Goal: Task Accomplishment & Management: Manage account settings

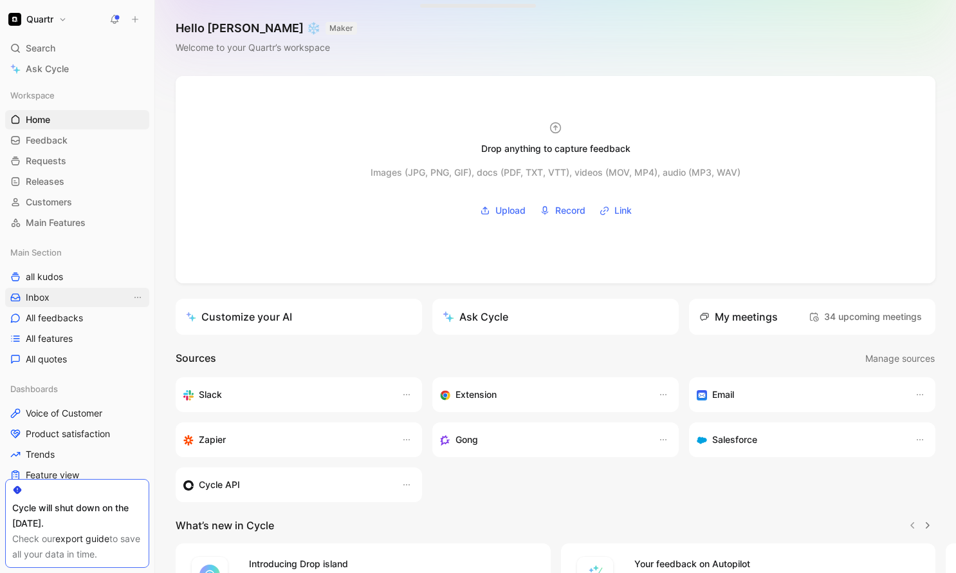
click at [44, 293] on span "Inbox" at bounding box center [38, 297] width 24 height 13
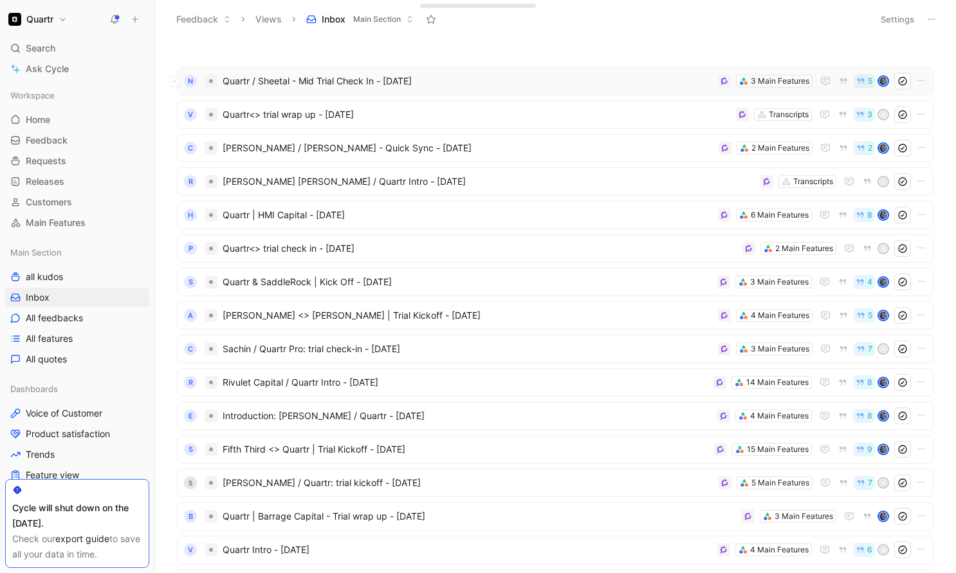
click at [485, 76] on span "Quartr / Sheetal - Mid Trial Check In - [DATE]" at bounding box center [468, 80] width 490 height 15
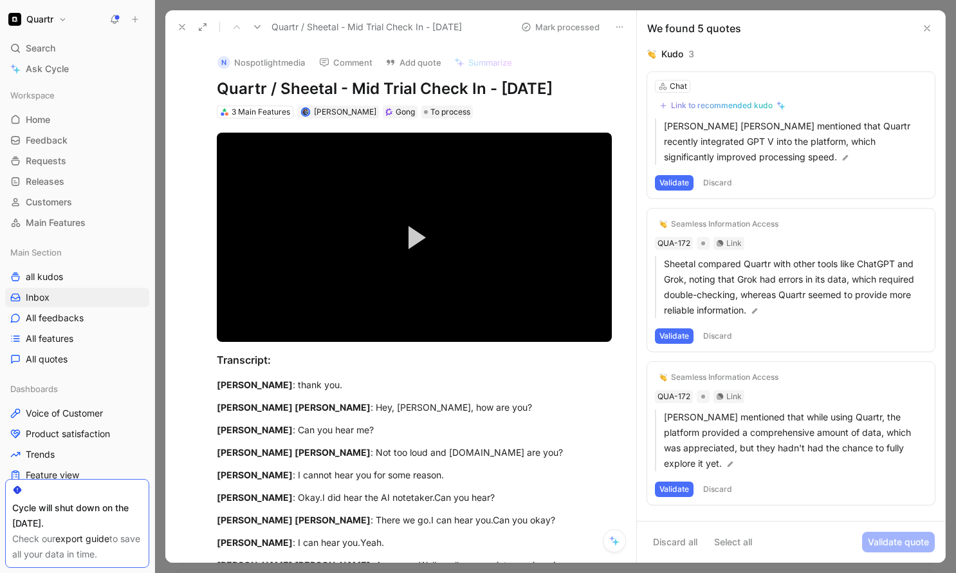
click at [715, 179] on button "Discard" at bounding box center [718, 182] width 38 height 15
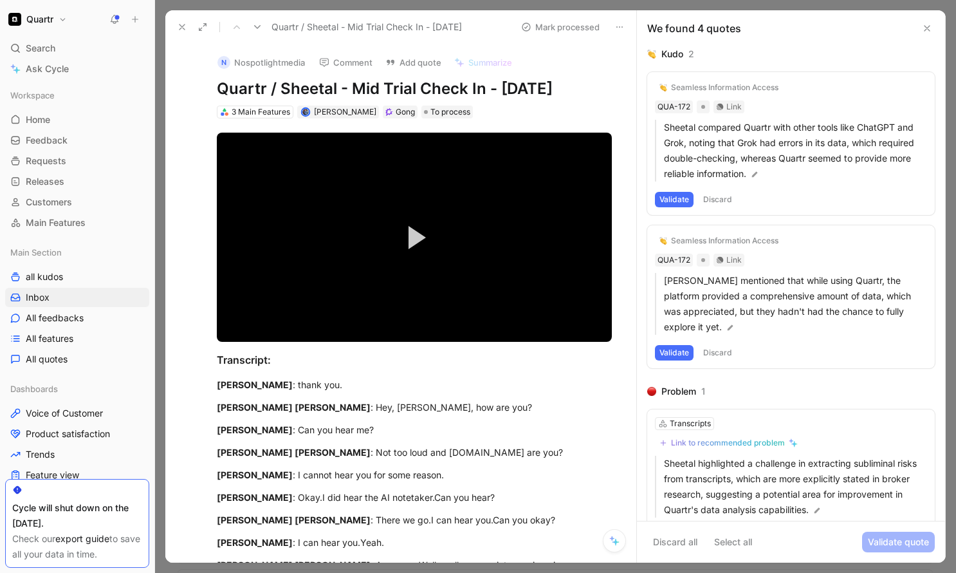
click at [718, 196] on button "Discard" at bounding box center [718, 199] width 38 height 15
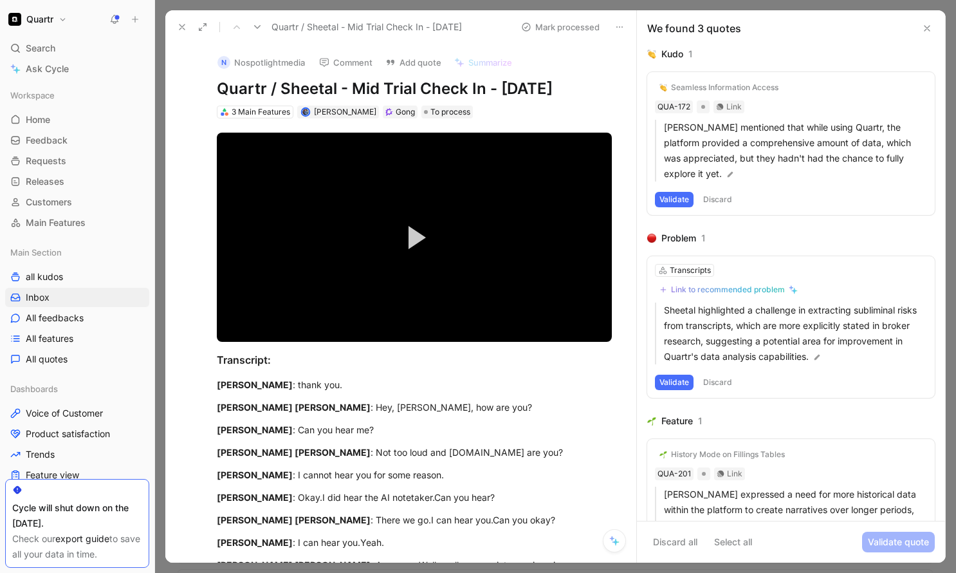
click at [718, 196] on button "Discard" at bounding box center [718, 199] width 38 height 15
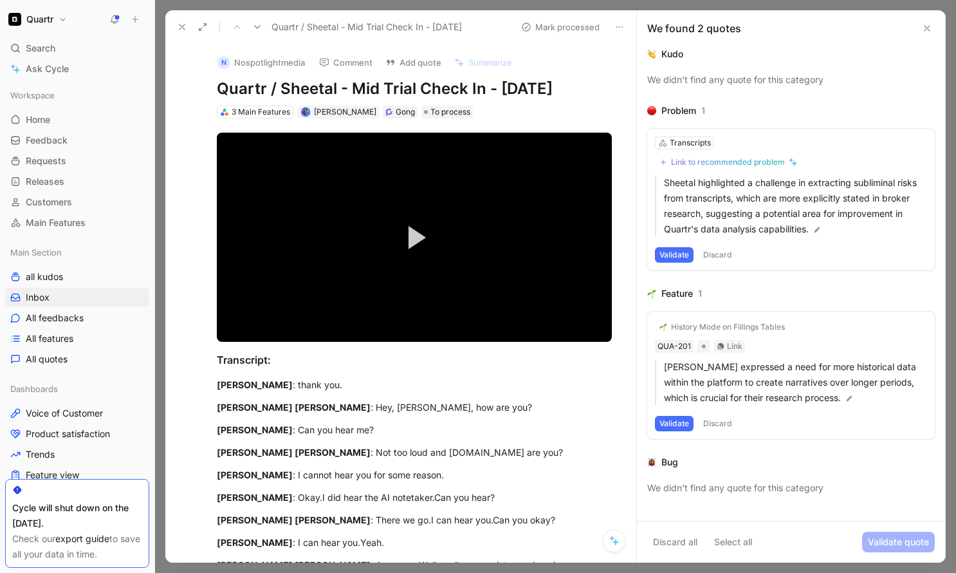
click at [721, 248] on button "Discard" at bounding box center [718, 254] width 38 height 15
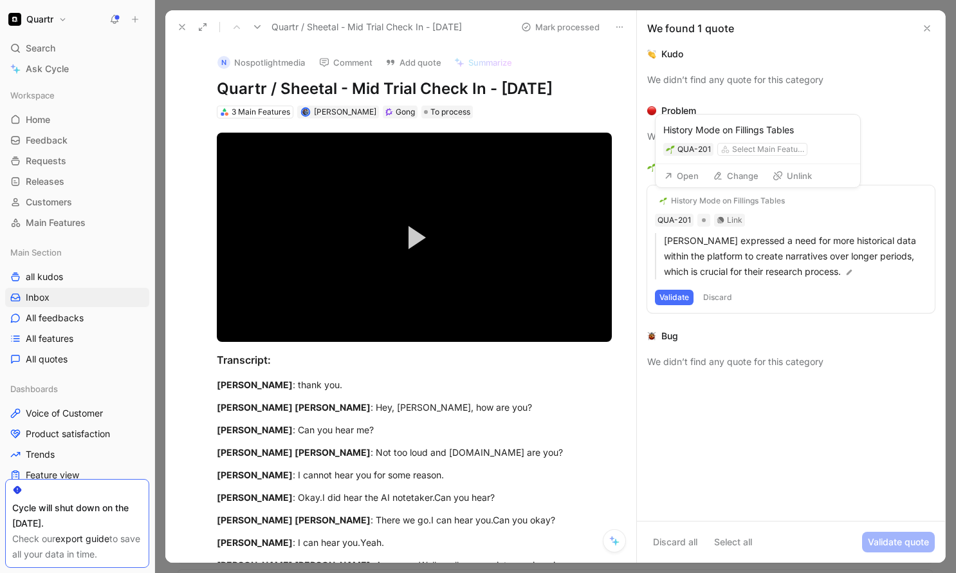
click at [792, 180] on button "Unlink" at bounding box center [792, 176] width 51 height 18
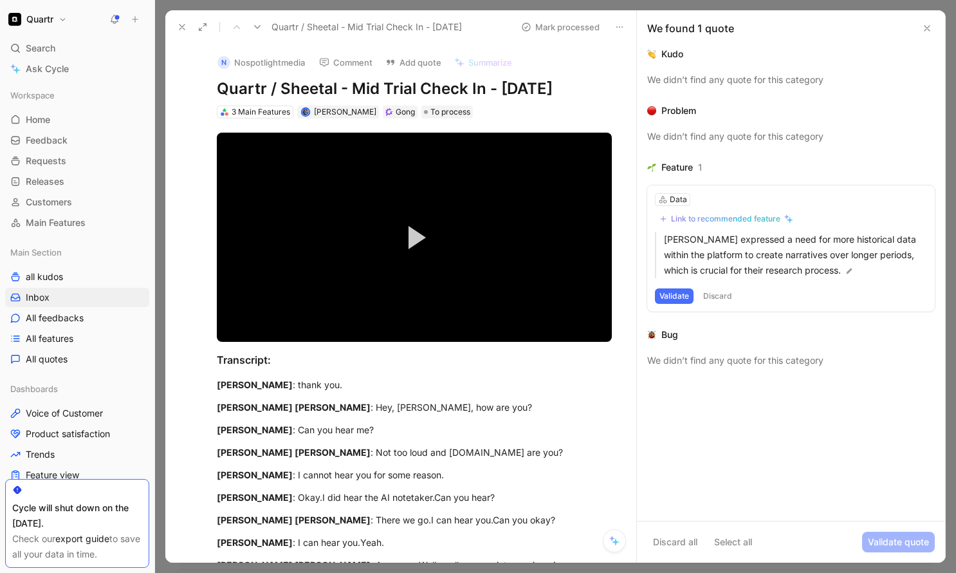
click at [680, 295] on button "Validate" at bounding box center [674, 295] width 39 height 15
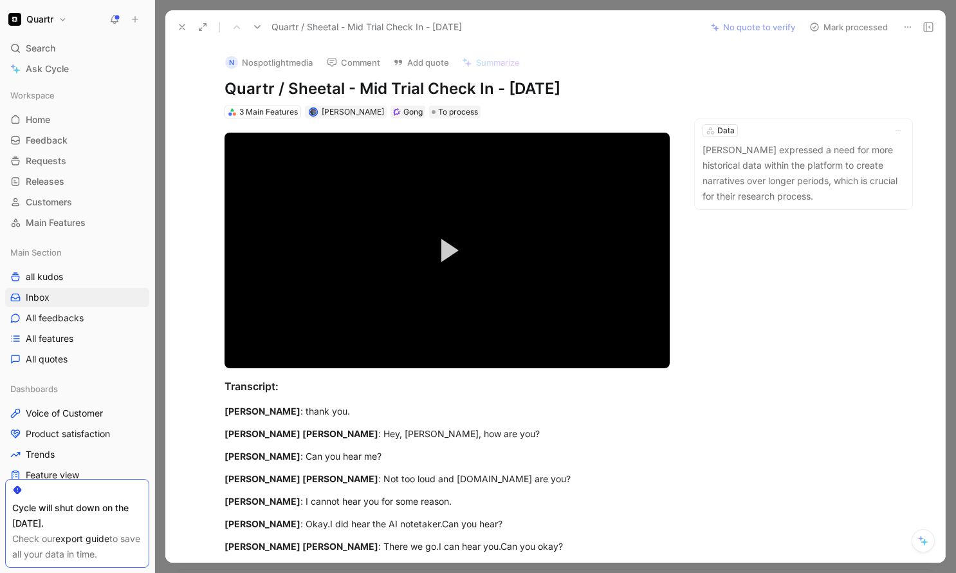
click at [855, 26] on button "Mark processed" at bounding box center [849, 27] width 90 height 18
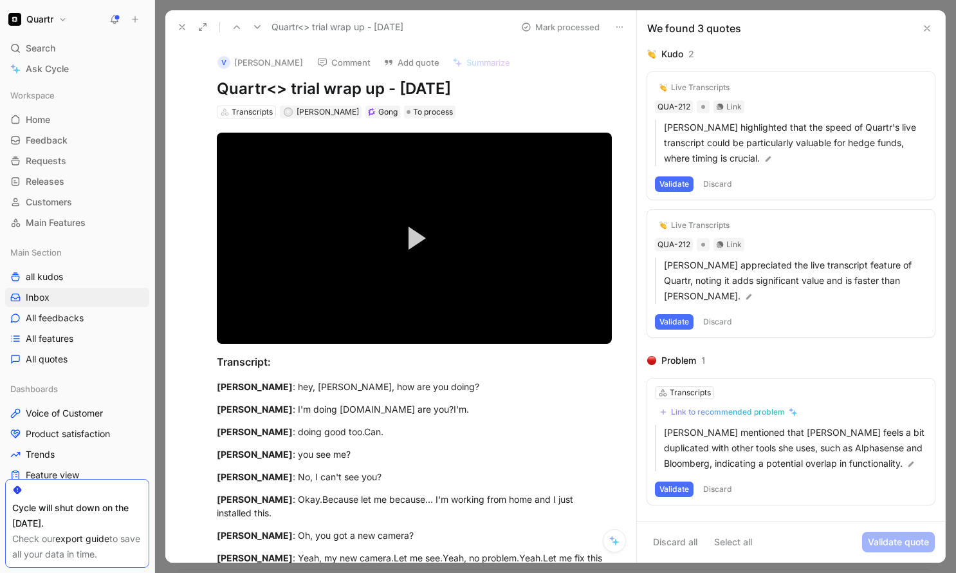
click at [712, 180] on button "Discard" at bounding box center [718, 183] width 38 height 15
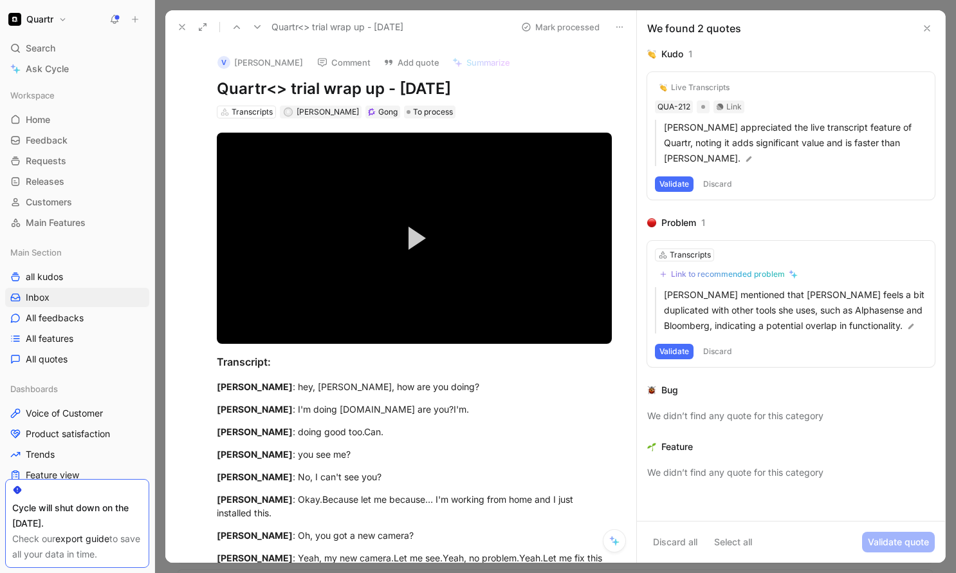
click at [712, 180] on button "Discard" at bounding box center [718, 183] width 38 height 15
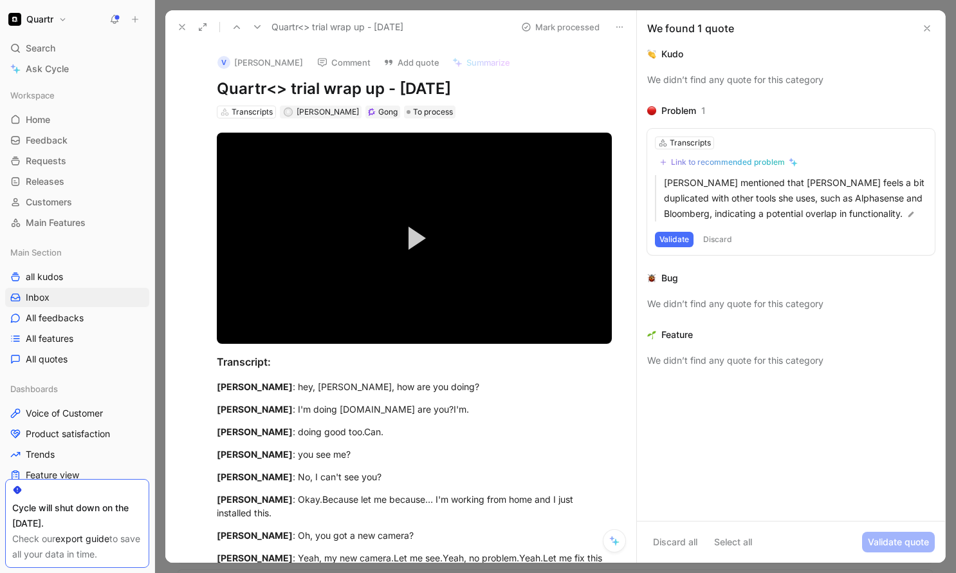
click at [721, 236] on button "Discard" at bounding box center [718, 239] width 38 height 15
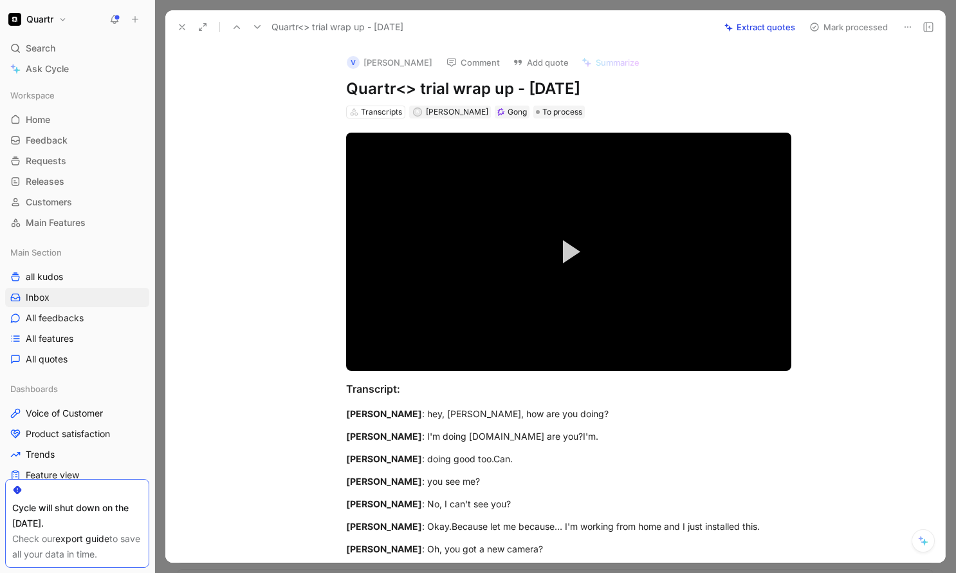
click at [835, 35] on button "Mark processed" at bounding box center [849, 27] width 90 height 18
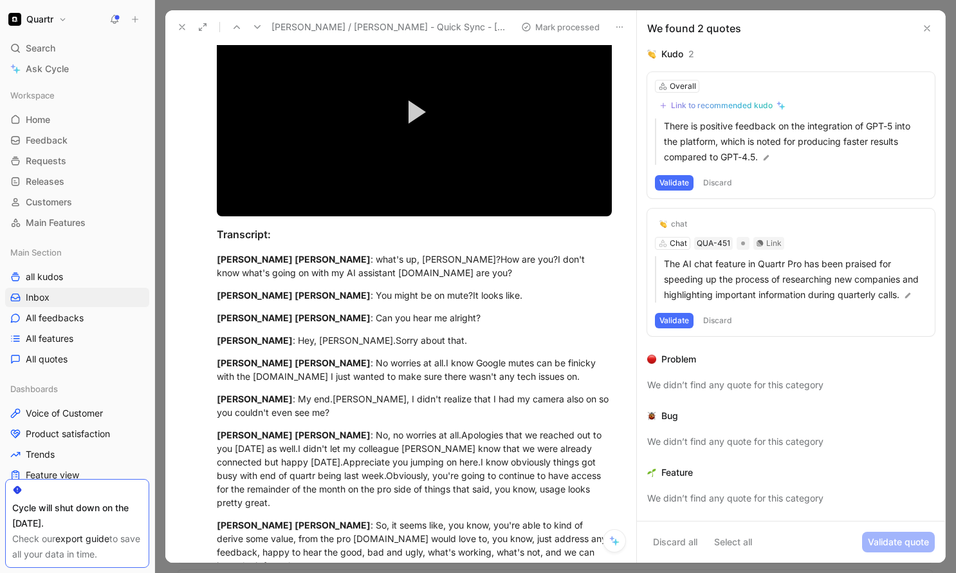
scroll to position [167, 0]
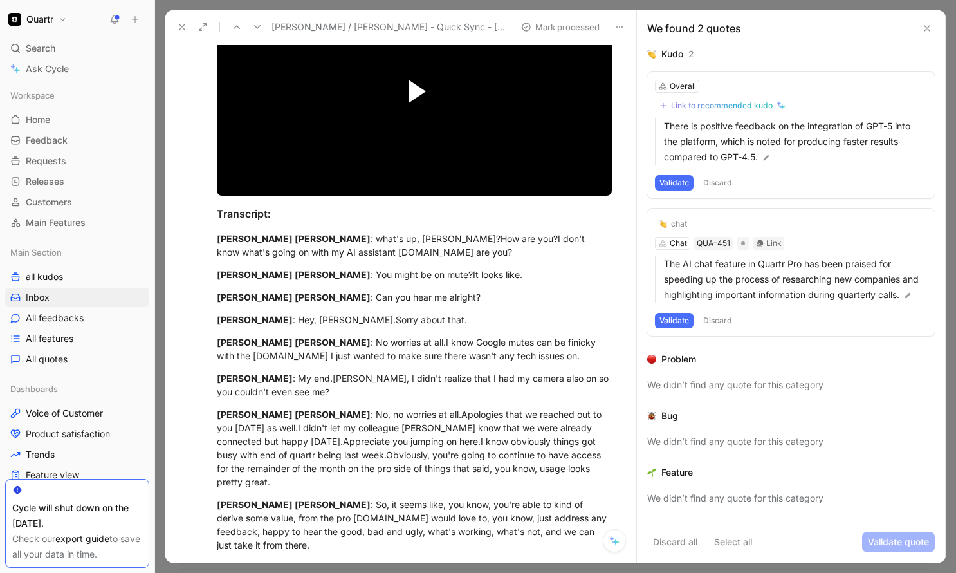
click at [413, 80] on span "Video Player" at bounding box center [417, 91] width 17 height 23
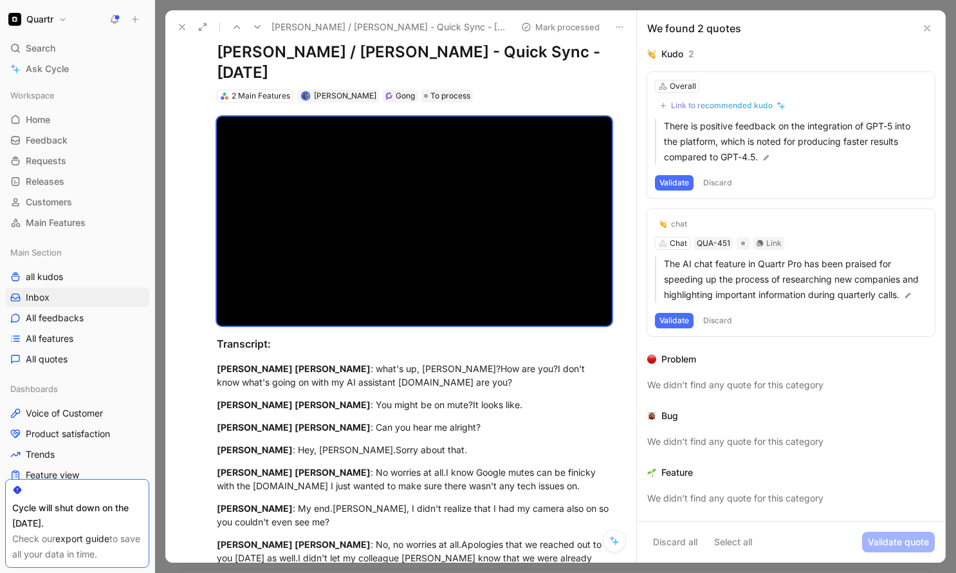
scroll to position [0, 0]
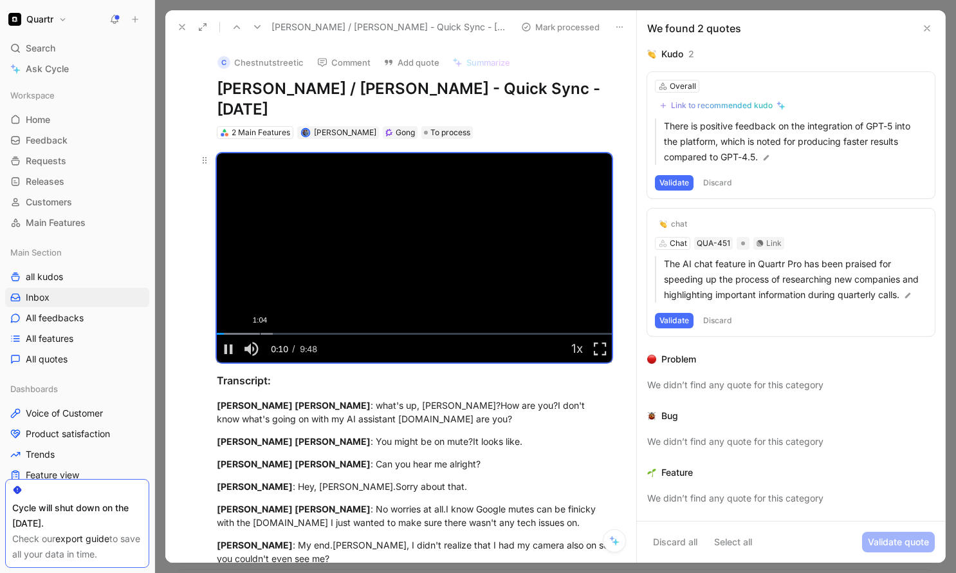
click at [259, 333] on div "Loaded : 14.16% 1:04 0:10" at bounding box center [414, 334] width 395 height 2
click at [272, 333] on div "Loaded : 23.58% 1:21 1:07" at bounding box center [414, 334] width 395 height 2
click at [292, 333] on div "1:51" at bounding box center [292, 334] width 1 height 2
click at [310, 333] on div "2:18" at bounding box center [310, 334] width 1 height 2
click at [230, 348] on span "Video Player" at bounding box center [228, 348] width 23 height 0
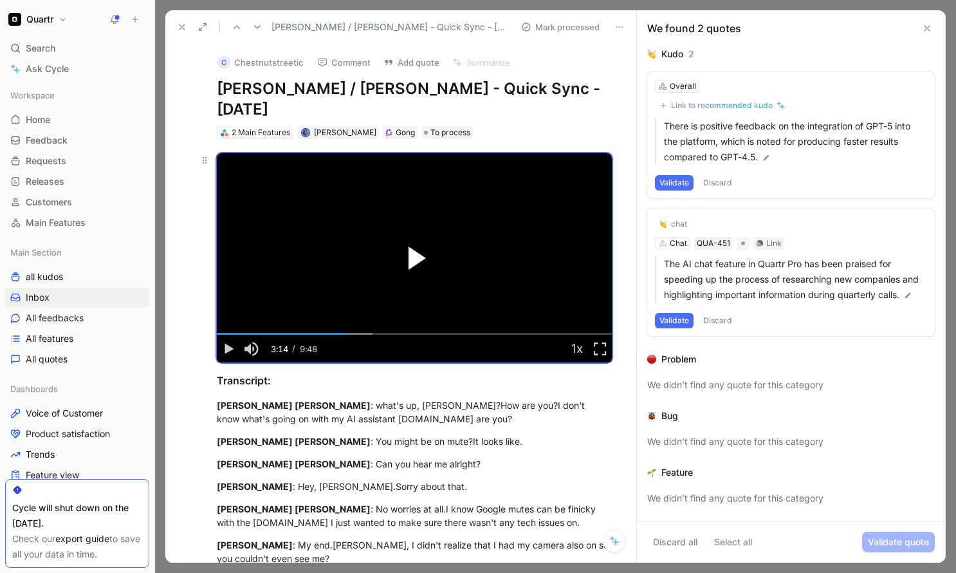
click at [422, 246] on span "Video Player" at bounding box center [417, 257] width 17 height 23
click at [363, 333] on div "3:37" at bounding box center [363, 334] width 1 height 2
click at [374, 333] on div "3:53" at bounding box center [374, 334] width 1 height 2
click at [385, 333] on div "4:11" at bounding box center [385, 334] width 1 height 2
click at [393, 333] on div "4:22" at bounding box center [393, 334] width 1 height 2
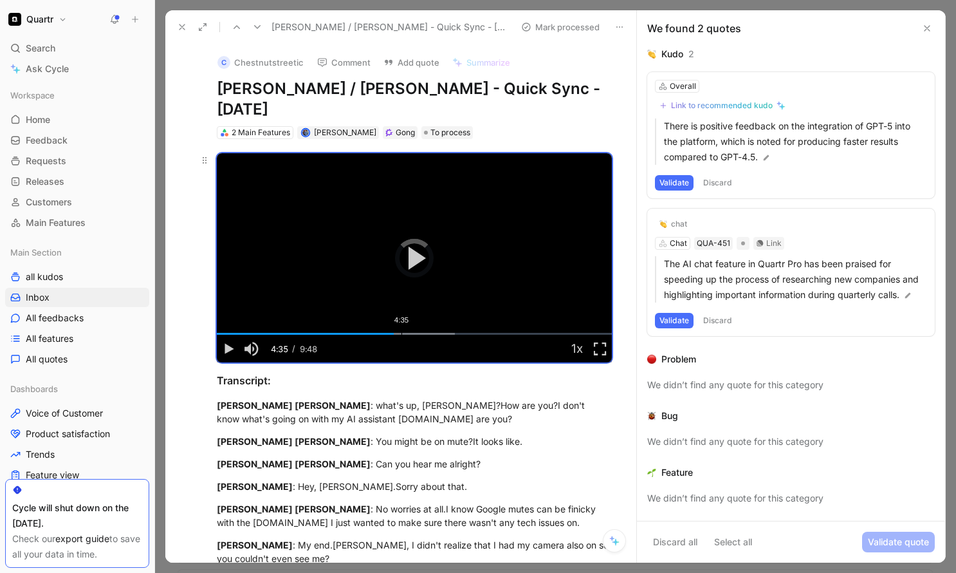
click at [402, 333] on div "4:35" at bounding box center [402, 334] width 1 height 2
click at [454, 333] on div "5:53" at bounding box center [454, 334] width 1 height 2
click at [462, 333] on div "6:04" at bounding box center [461, 334] width 1 height 2
click at [474, 333] on div "6:22" at bounding box center [474, 334] width 1 height 2
click at [488, 333] on div "6:43" at bounding box center [488, 334] width 1 height 2
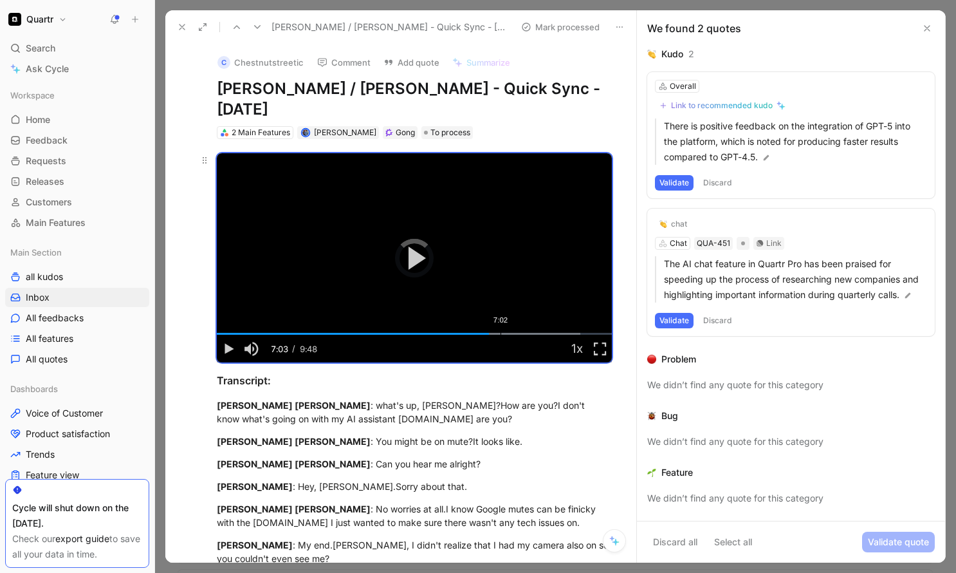
click at [501, 333] on div "7:02" at bounding box center [501, 334] width 1 height 2
click at [514, 333] on div "Loaded : 92.00% 7:22 7:05" at bounding box center [414, 334] width 395 height 2
click at [527, 333] on div "Loaded : 92.00% 7:43 7:22" at bounding box center [414, 334] width 395 height 2
click at [543, 333] on div "Loaded : 100.00% 8:05 7:43" at bounding box center [414, 334] width 395 height 2
click at [232, 348] on span "Video Player" at bounding box center [228, 348] width 23 height 0
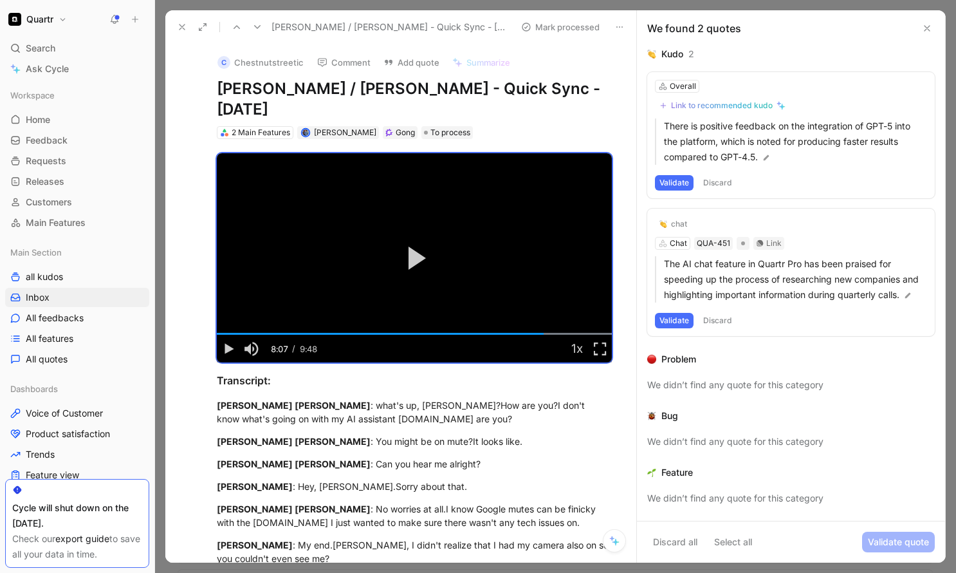
click at [717, 320] on button "Discard" at bounding box center [718, 320] width 38 height 15
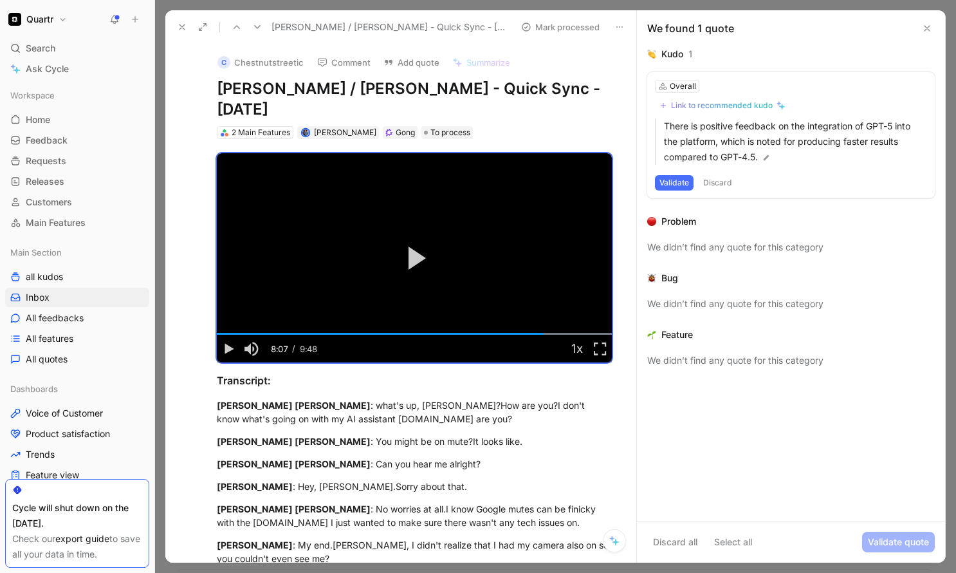
click at [714, 185] on button "Discard" at bounding box center [718, 182] width 38 height 15
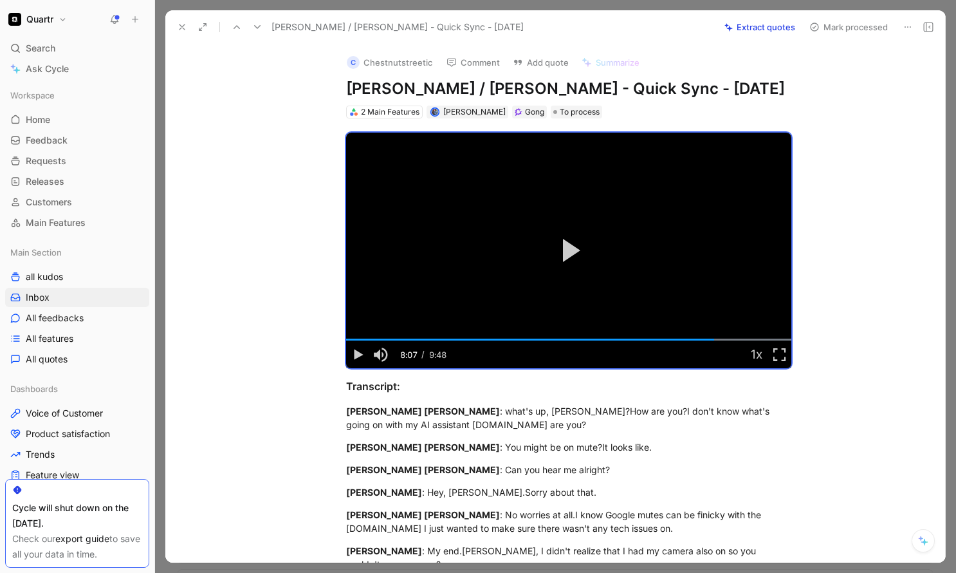
click at [872, 27] on button "Mark processed" at bounding box center [849, 27] width 90 height 18
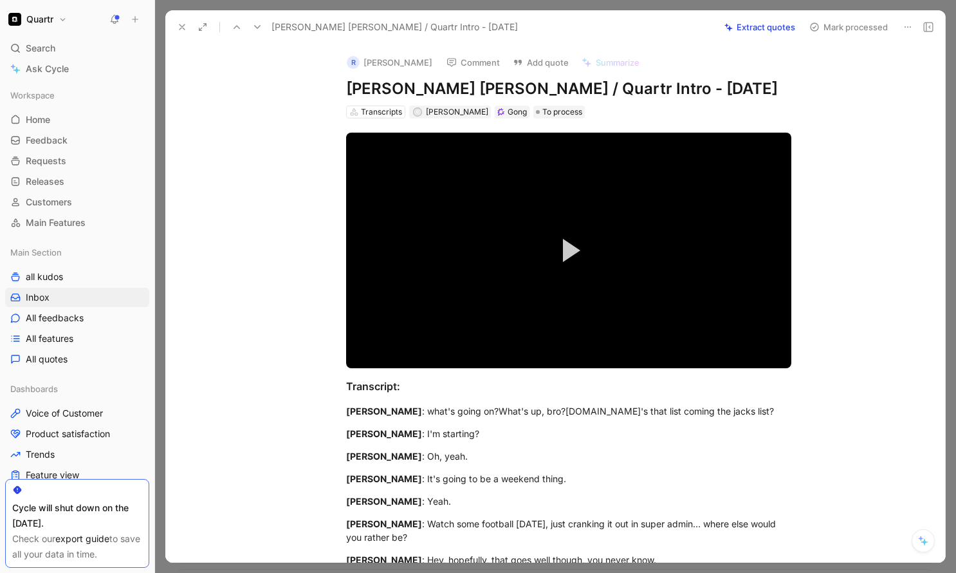
click at [770, 26] on button "Extract quotes" at bounding box center [760, 27] width 82 height 18
click at [577, 254] on span "Video Player" at bounding box center [571, 250] width 17 height 23
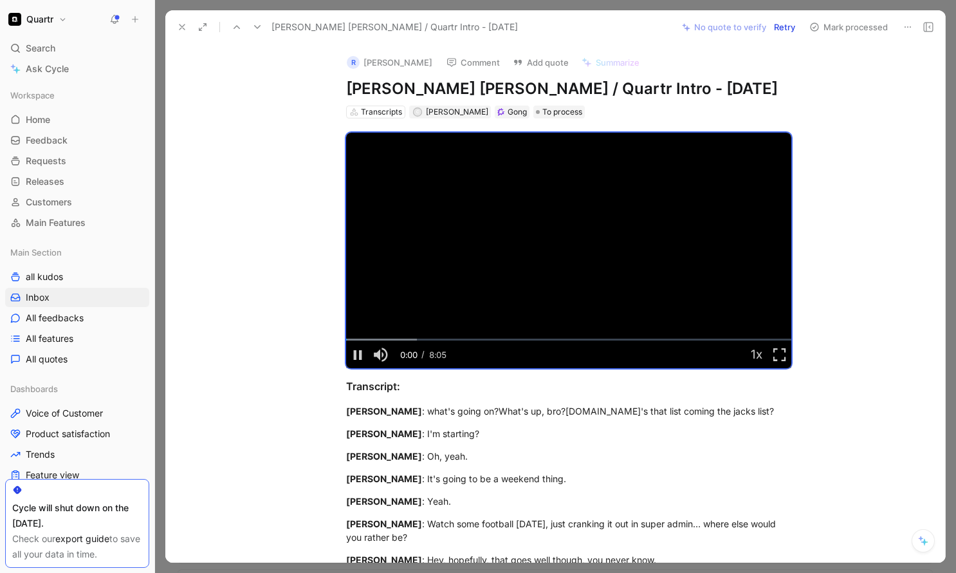
click at [781, 25] on button "Retry" at bounding box center [784, 27] width 33 height 18
click at [183, 28] on use at bounding box center [182, 26] width 5 height 5
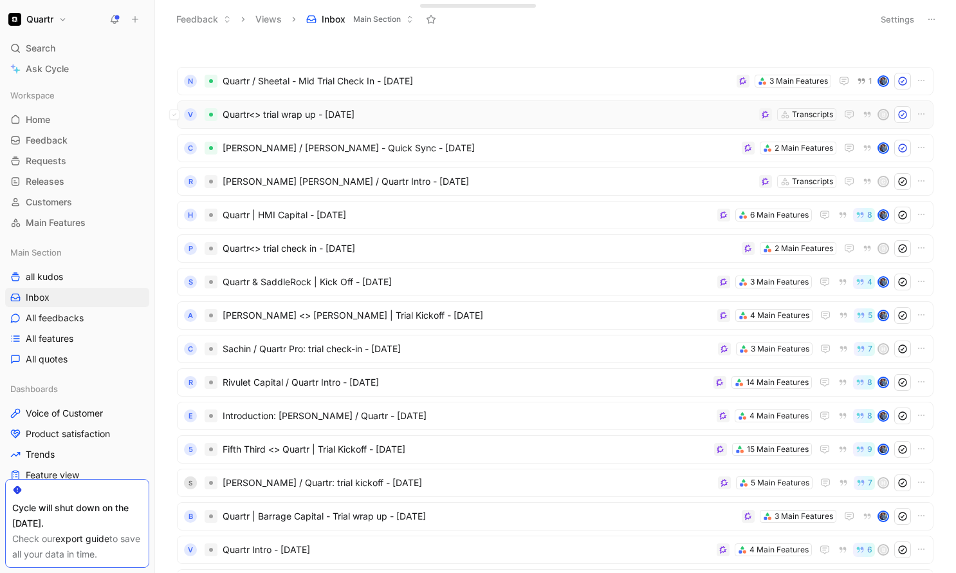
click at [416, 117] on span "Quartr<> trial wrap up - [DATE]" at bounding box center [489, 114] width 532 height 15
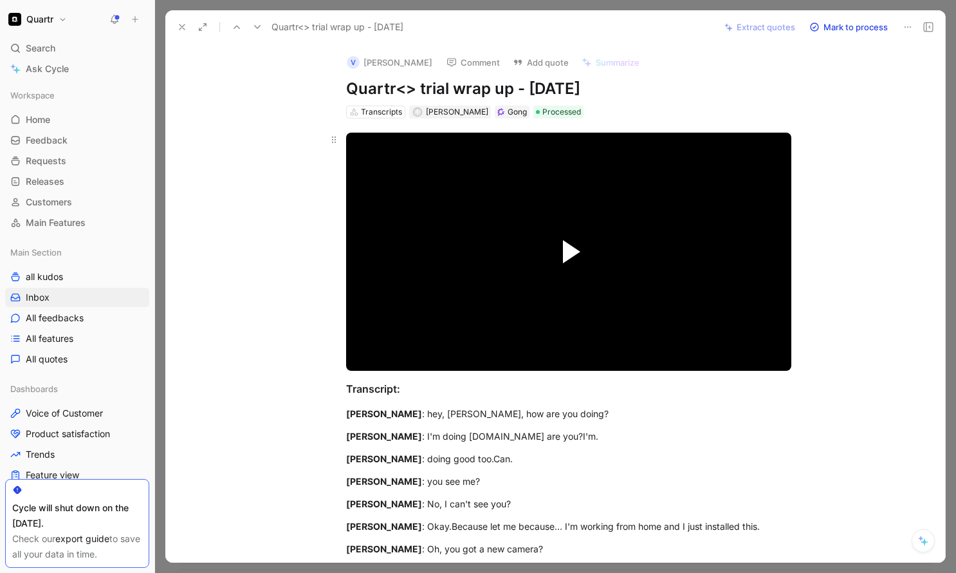
click at [566, 248] on span "Video Player" at bounding box center [571, 251] width 17 height 23
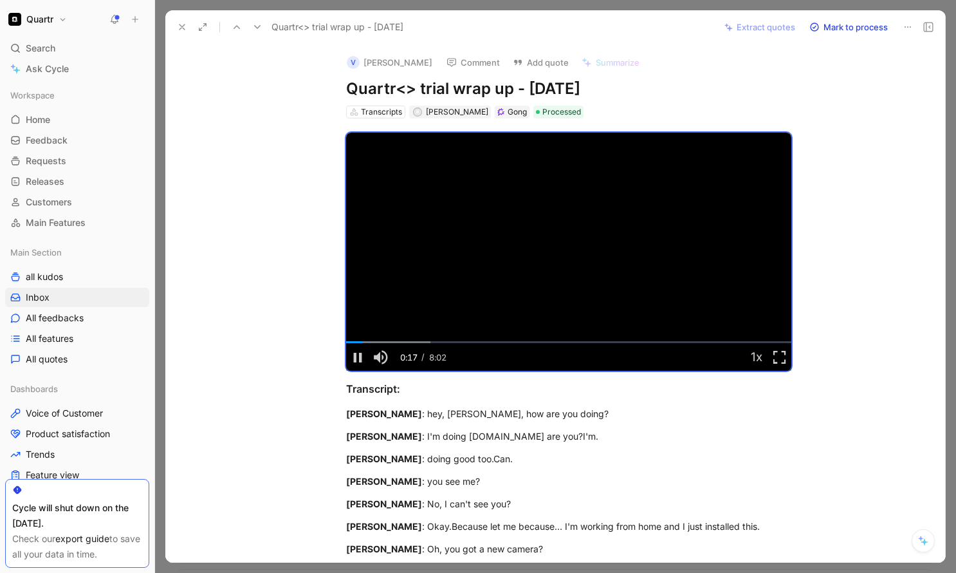
click at [178, 26] on icon at bounding box center [182, 27] width 10 height 10
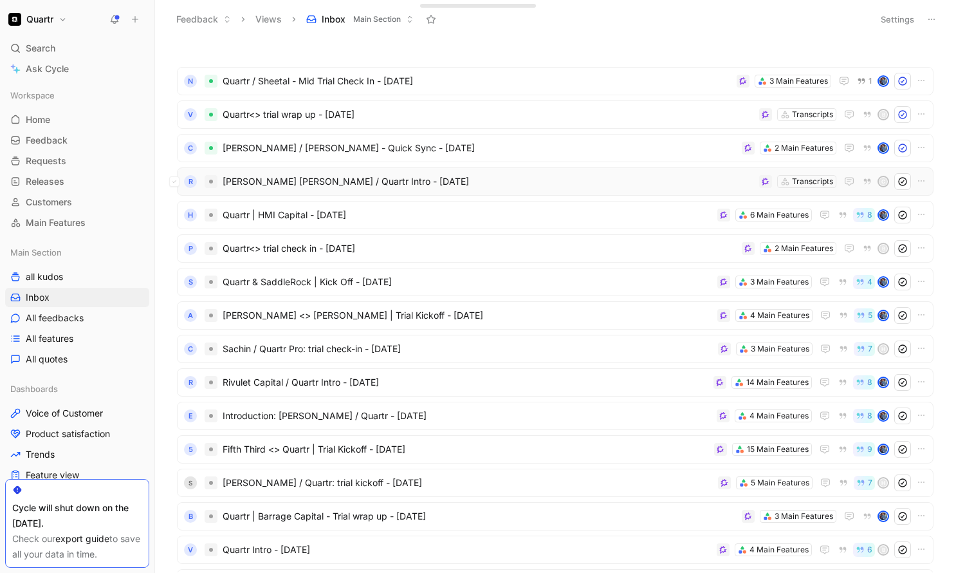
click at [519, 181] on span "[PERSON_NAME] [PERSON_NAME] / Quartr Intro - [DATE]" at bounding box center [489, 181] width 532 height 15
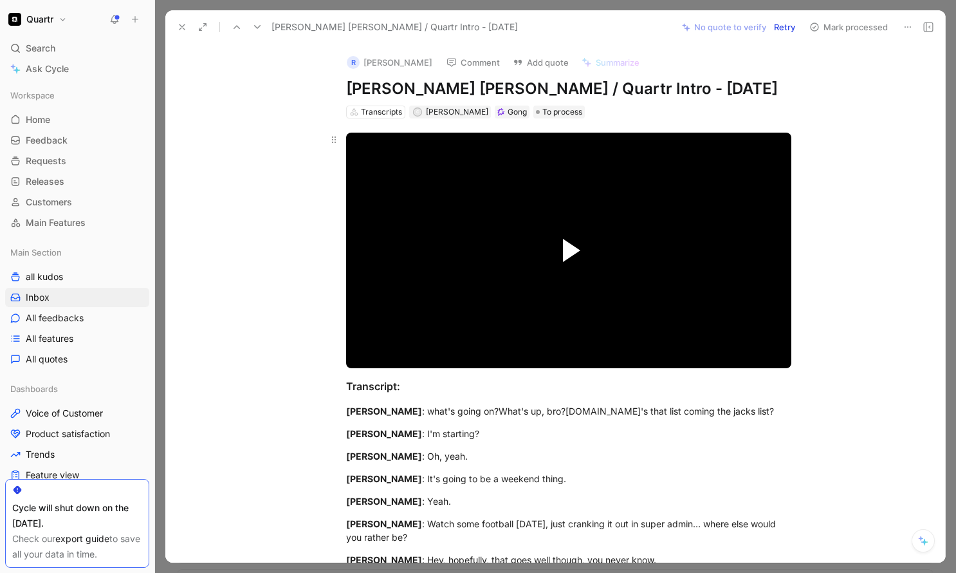
click at [565, 254] on span "Video Player" at bounding box center [571, 250] width 17 height 23
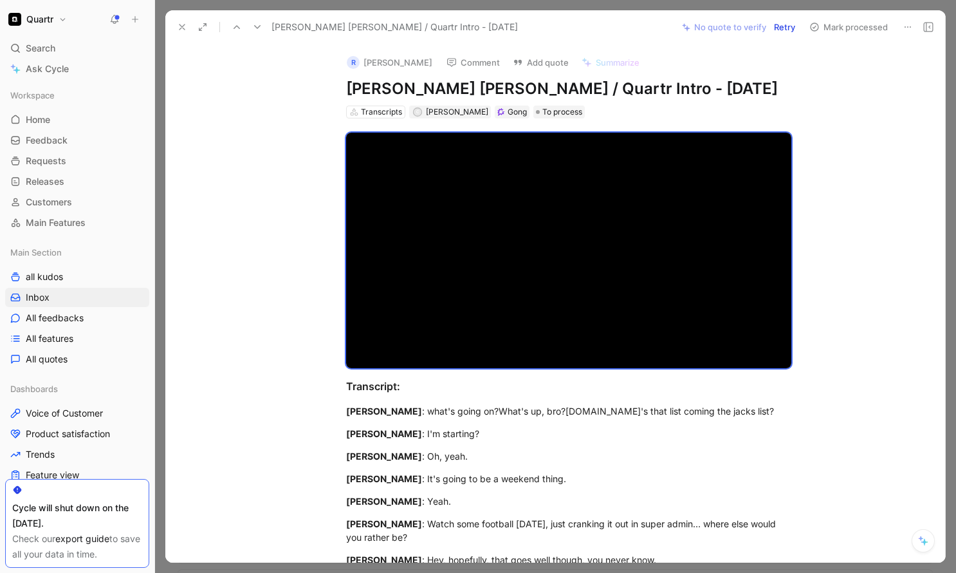
click at [783, 26] on button "Retry" at bounding box center [784, 27] width 33 height 18
click at [382, 340] on div "Loaded : 18.14% 0:39 0:15" at bounding box center [568, 340] width 445 height 2
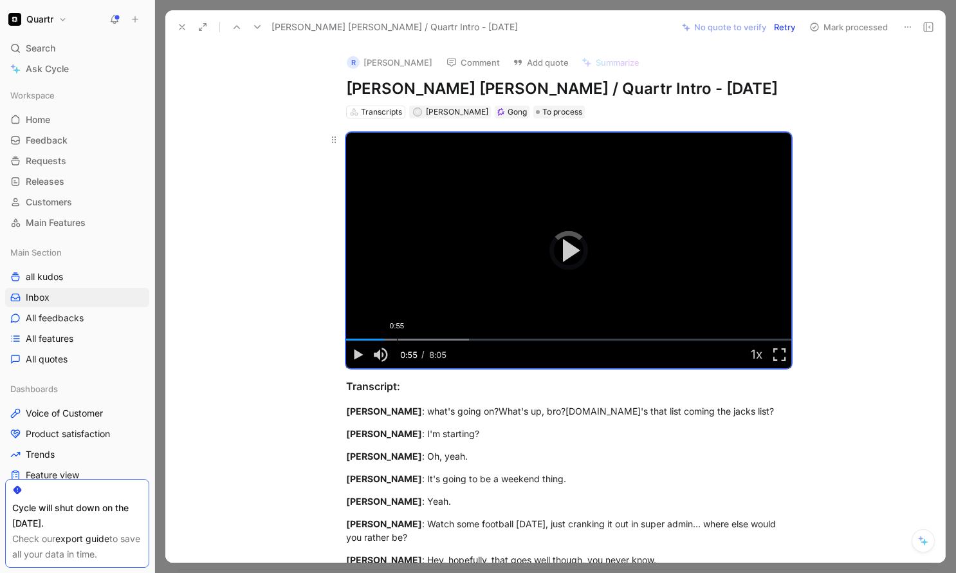
click at [396, 340] on div "Loaded : 27.66% 0:55 0:41" at bounding box center [568, 340] width 445 height 2
click at [411, 339] on div "1:10" at bounding box center [411, 340] width 1 height 2
click at [428, 340] on div "Loaded : 37.17% 1:29 1:11" at bounding box center [568, 340] width 445 height 2
click at [441, 340] on div "Loaded : 37.17% 1:43 1:29" at bounding box center [568, 340] width 445 height 2
click at [467, 339] on div "2:11" at bounding box center [467, 340] width 1 height 2
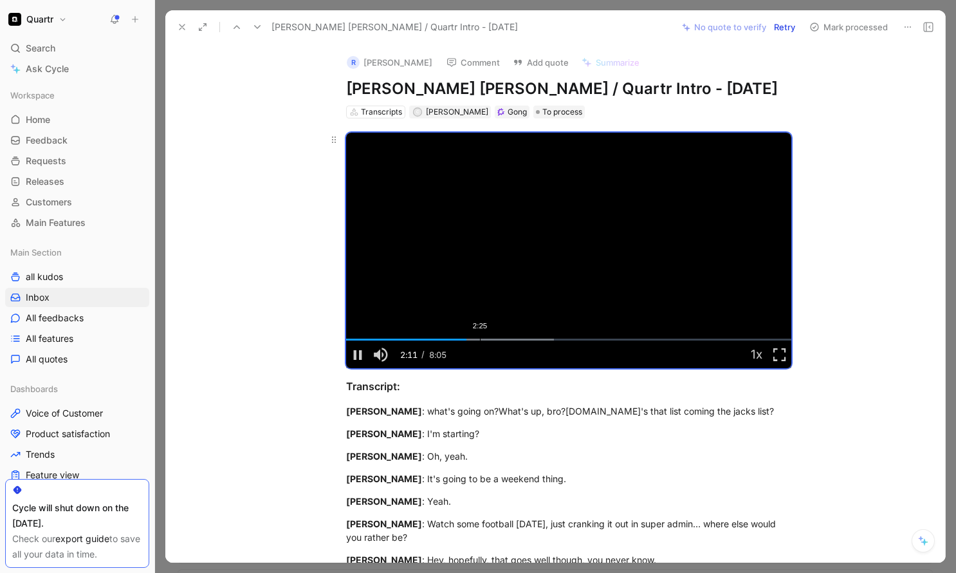
click at [481, 339] on div "2:25" at bounding box center [480, 340] width 1 height 2
click at [510, 339] on div "Loaded : 56.21% 2:57 2:39" at bounding box center [568, 340] width 445 height 2
click at [528, 339] on div "3:18" at bounding box center [528, 340] width 1 height 2
click at [552, 340] on div "Loaded : 65.72% 3:44 3:45" at bounding box center [568, 340] width 445 height 2
click at [559, 340] on div "Loaded : 75.24% 3:51 3:45" at bounding box center [568, 340] width 445 height 2
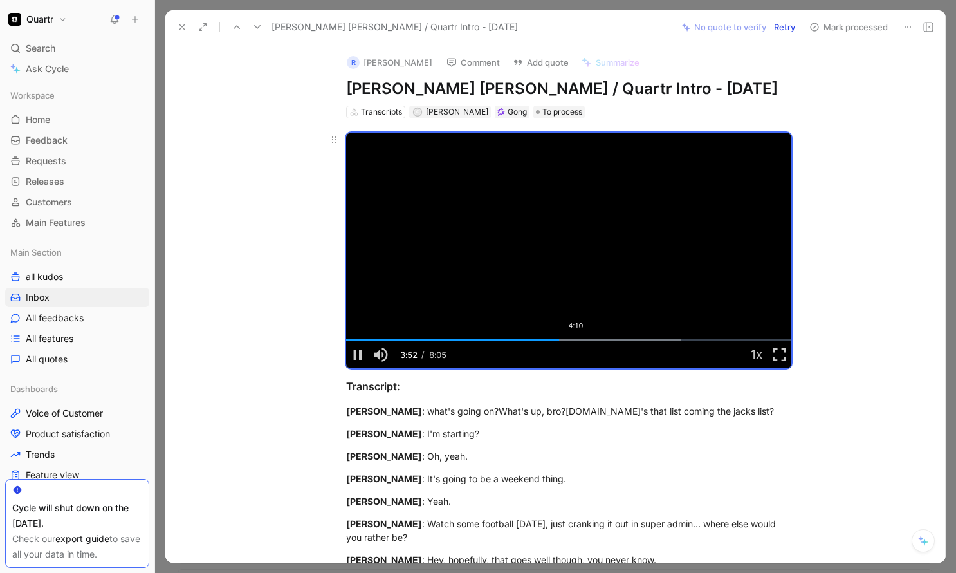
click at [579, 340] on div "Loaded : 75.24% 4:10 3:52" at bounding box center [568, 340] width 445 height 2
click at [595, 340] on div "Loaded : 75.24% 4:30 4:30" at bounding box center [568, 340] width 445 height 2
click at [609, 340] on div "4:46" at bounding box center [609, 340] width 1 height 2
click at [622, 340] on div "5:01" at bounding box center [622, 340] width 1 height 2
click at [633, 340] on div "Loaded : 84.75% 5:12 5:01" at bounding box center [568, 340] width 445 height 2
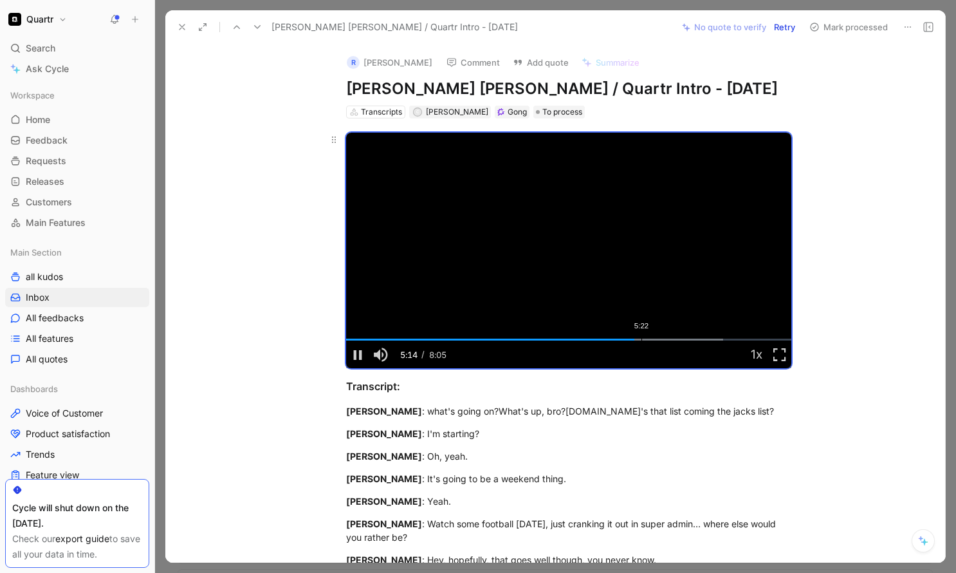
click at [642, 340] on div "Loaded : 84.75% 5:22 5:14" at bounding box center [568, 340] width 445 height 2
click at [648, 340] on div "5:28" at bounding box center [647, 340] width 1 height 2
click at [659, 339] on div "5:41" at bounding box center [659, 340] width 1 height 2
click at [666, 339] on div "5:48" at bounding box center [666, 340] width 1 height 2
click at [676, 339] on div "Loaded : 84.75% 5:57 5:49" at bounding box center [568, 340] width 445 height 2
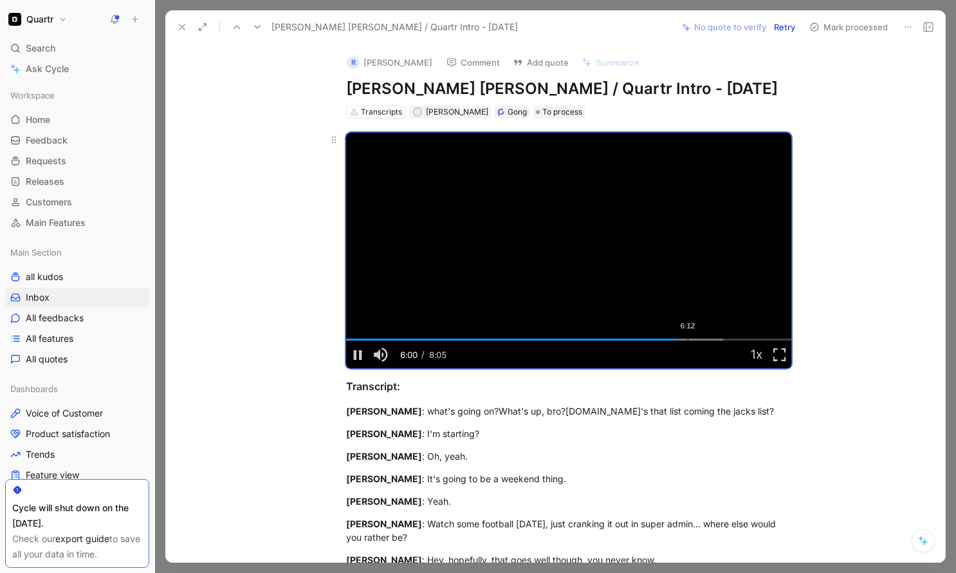
click at [688, 339] on div "6:12" at bounding box center [688, 340] width 1 height 2
click at [704, 340] on div "6:30" at bounding box center [704, 340] width 1 height 2
click at [717, 340] on div "Loaded : 100.00% 6:44 6:30" at bounding box center [568, 340] width 445 height 2
click at [724, 340] on div "Loaded : 100.00% 6:52 6:44" at bounding box center [568, 340] width 445 height 2
click at [738, 339] on div "7:06" at bounding box center [738, 340] width 1 height 2
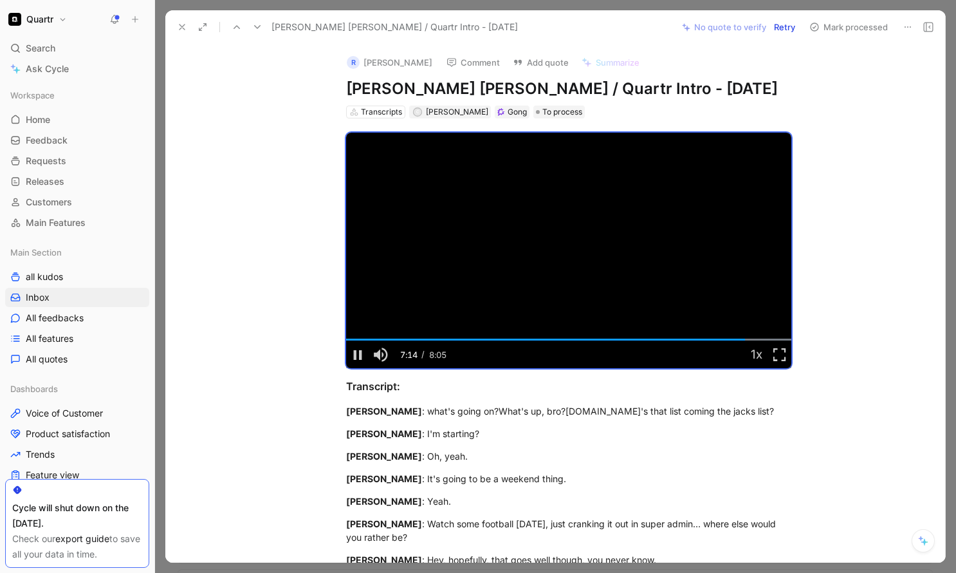
click at [181, 27] on icon at bounding box center [182, 27] width 10 height 10
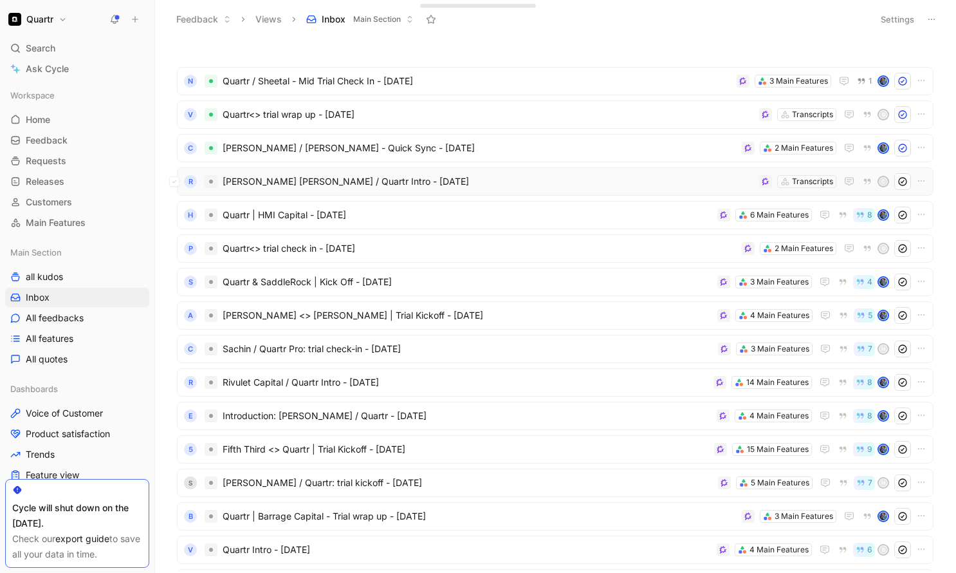
click at [423, 192] on div "R [PERSON_NAME] [PERSON_NAME] / Quartr Intro - [DATE] Transcripts C" at bounding box center [555, 181] width 757 height 28
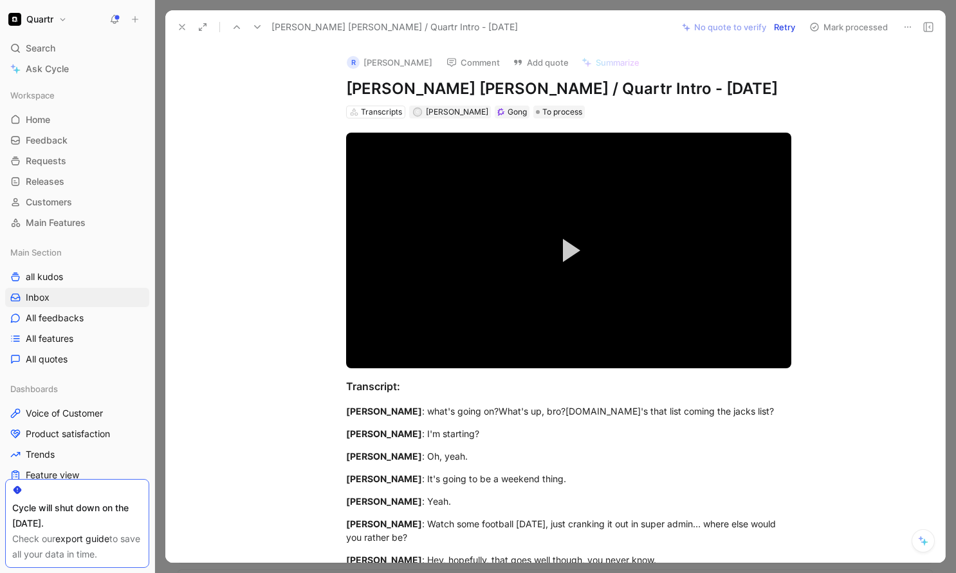
click at [853, 27] on button "Mark processed" at bounding box center [849, 27] width 90 height 18
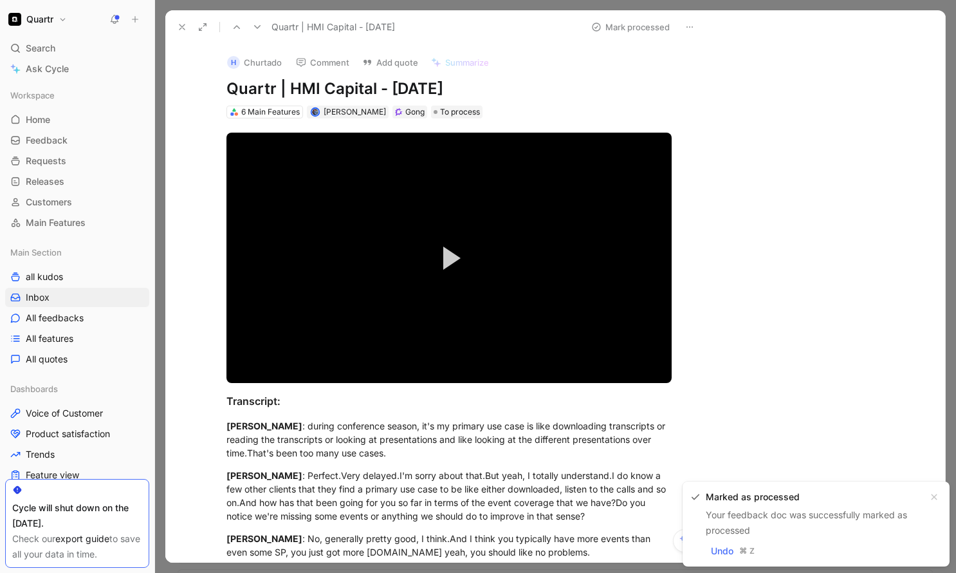
click at [182, 24] on icon at bounding box center [182, 27] width 10 height 10
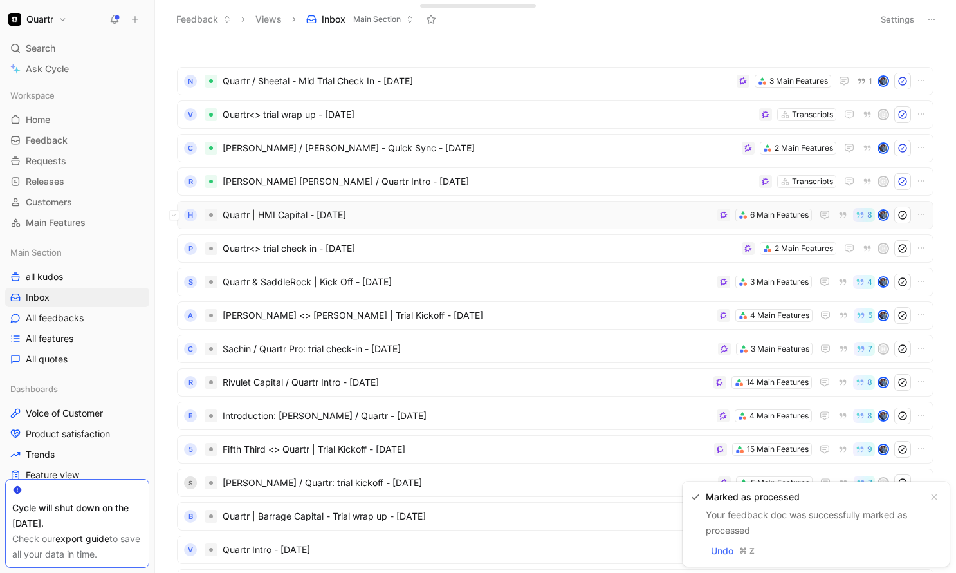
click at [499, 216] on span "Quartr | HMI Capital - [DATE]" at bounding box center [468, 214] width 490 height 15
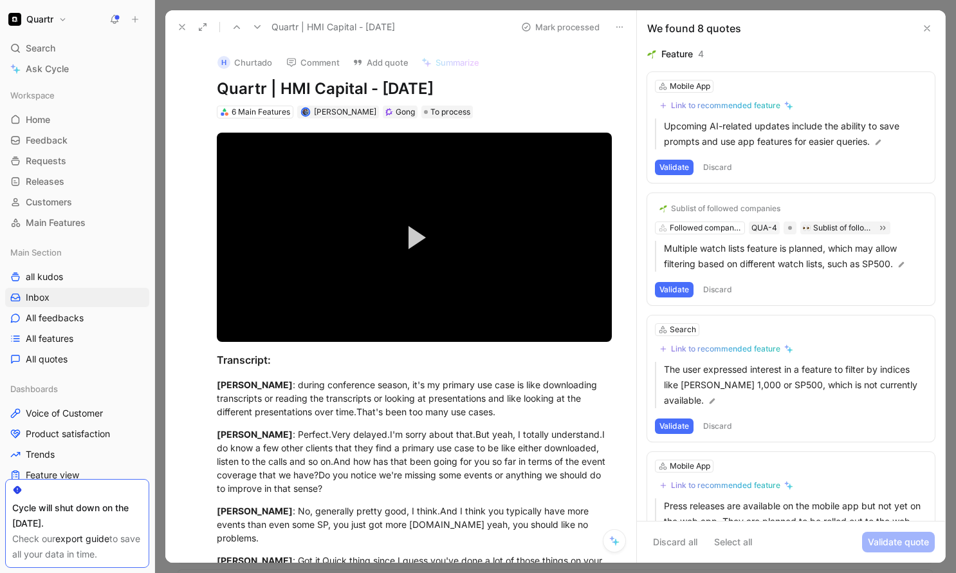
click at [719, 168] on button "Discard" at bounding box center [718, 167] width 38 height 15
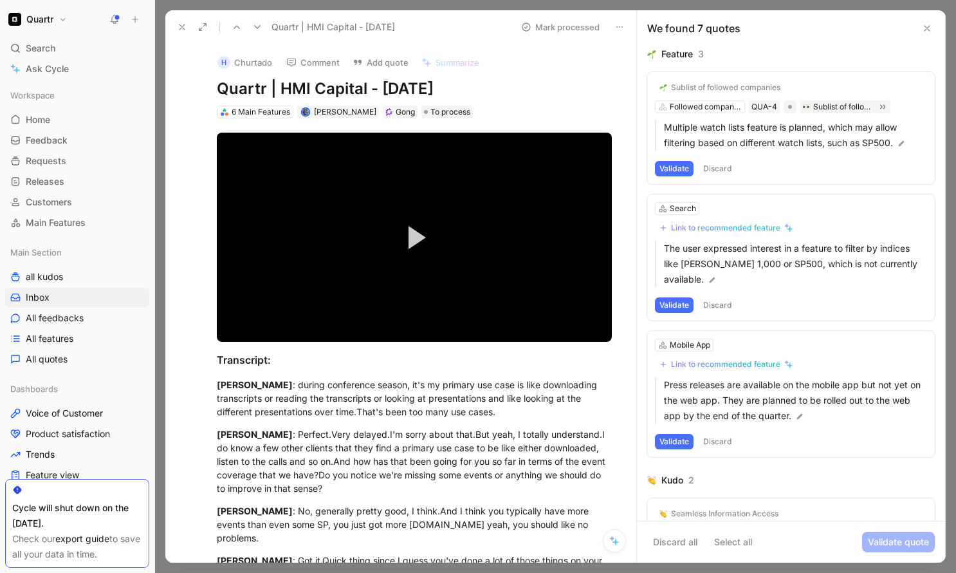
click at [719, 168] on button "Discard" at bounding box center [718, 168] width 38 height 15
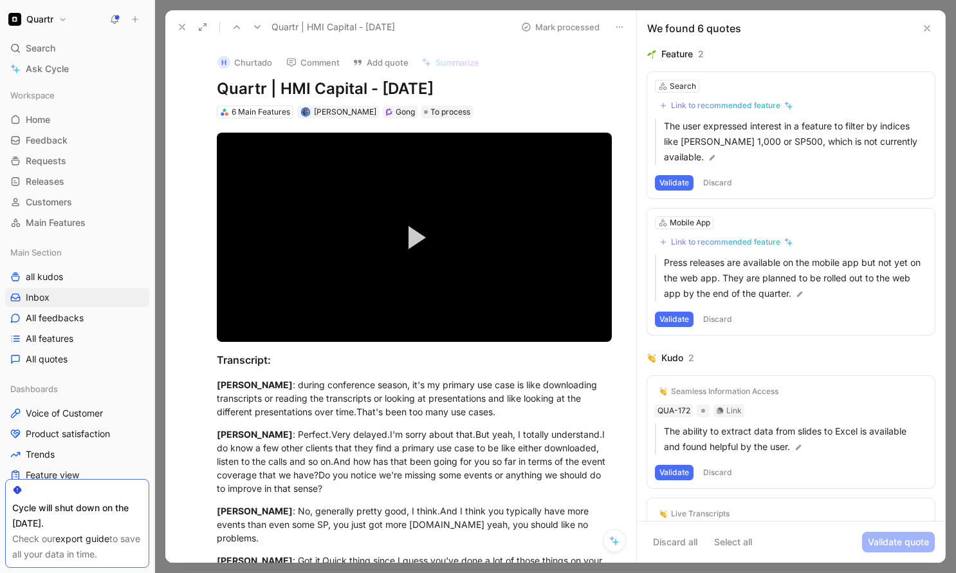
click at [678, 186] on button "Validate" at bounding box center [674, 182] width 39 height 15
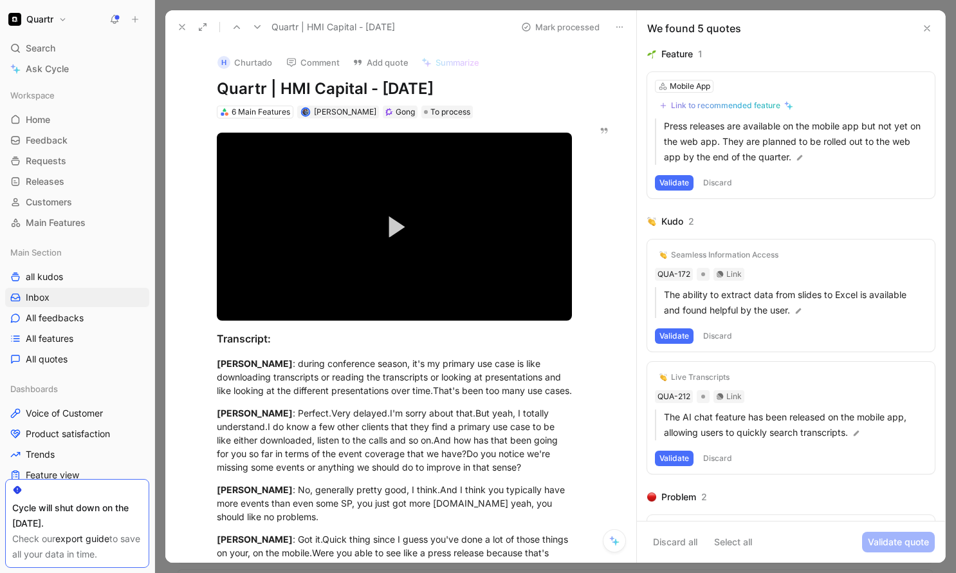
click at [719, 181] on button "Discard" at bounding box center [718, 182] width 38 height 15
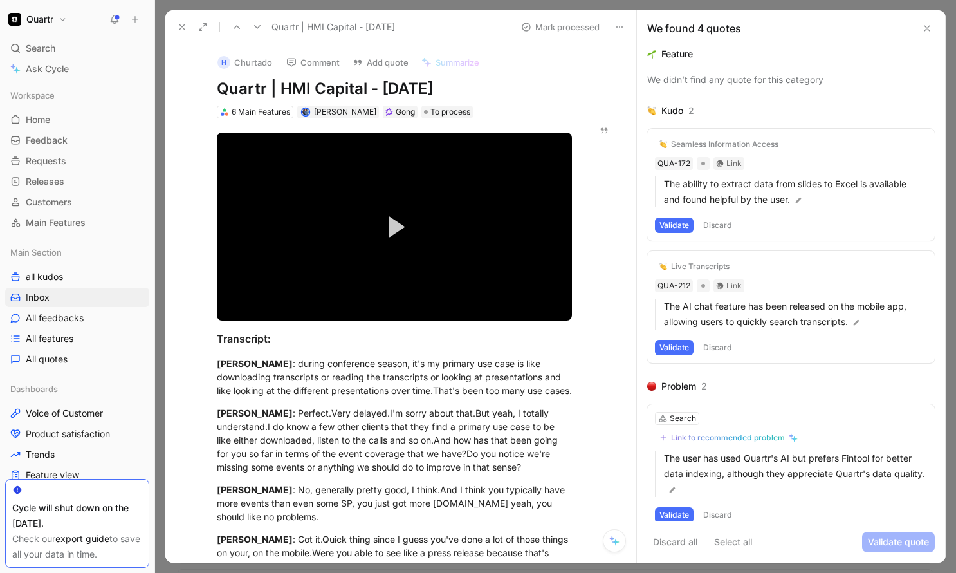
click at [720, 220] on button "Discard" at bounding box center [718, 225] width 38 height 15
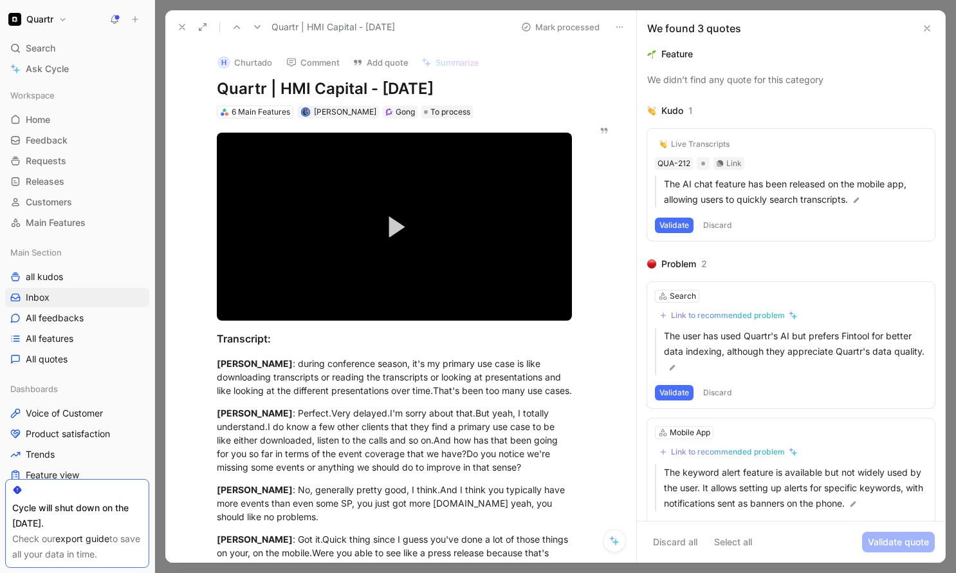
click at [720, 220] on button "Discard" at bounding box center [718, 225] width 38 height 15
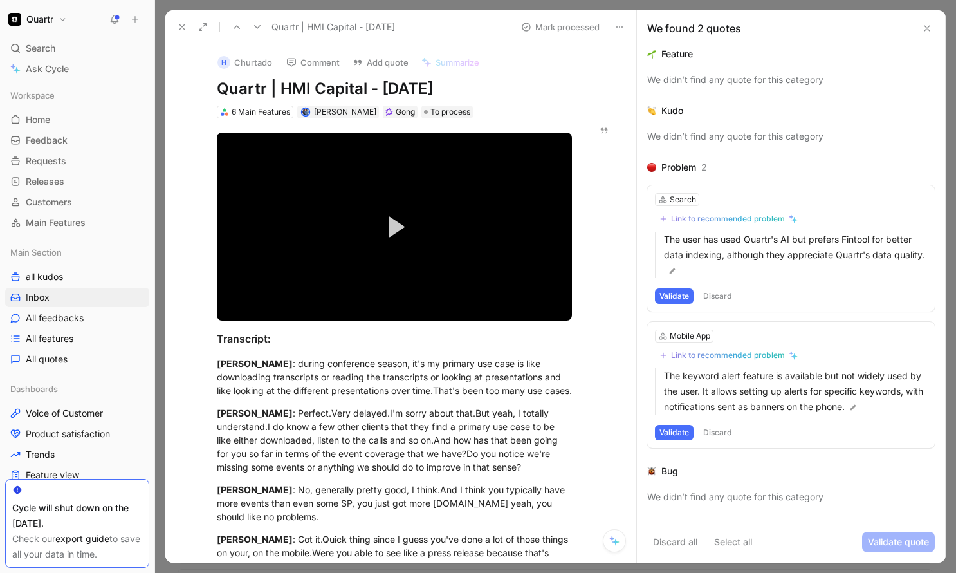
click at [716, 293] on button "Discard" at bounding box center [718, 295] width 38 height 15
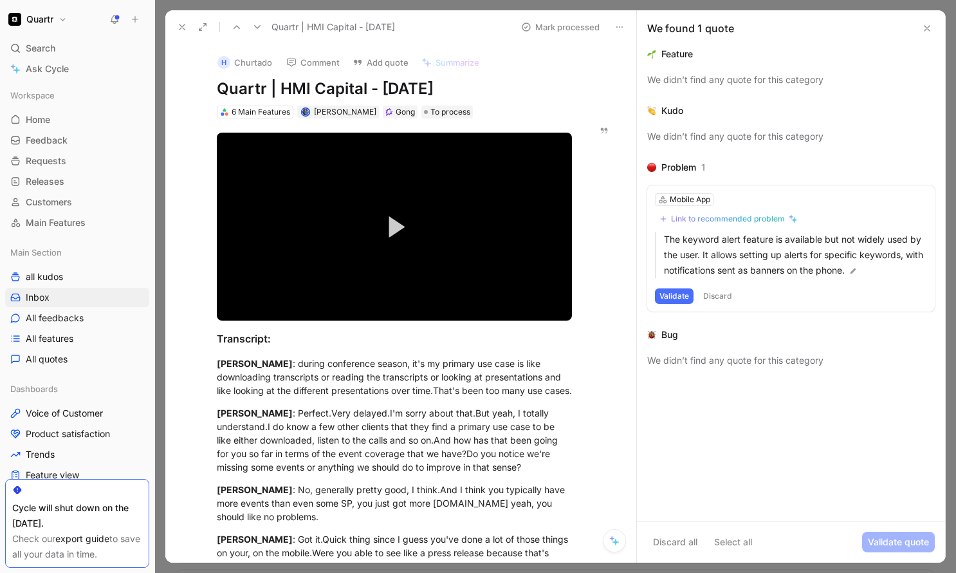
click at [719, 292] on button "Discard" at bounding box center [718, 295] width 38 height 15
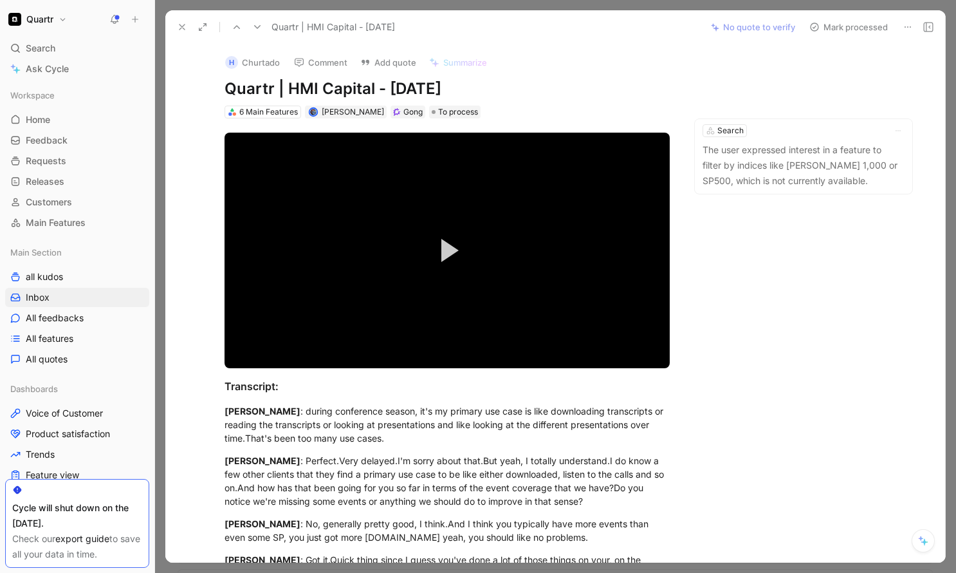
click at [833, 28] on button "Mark processed" at bounding box center [849, 27] width 90 height 18
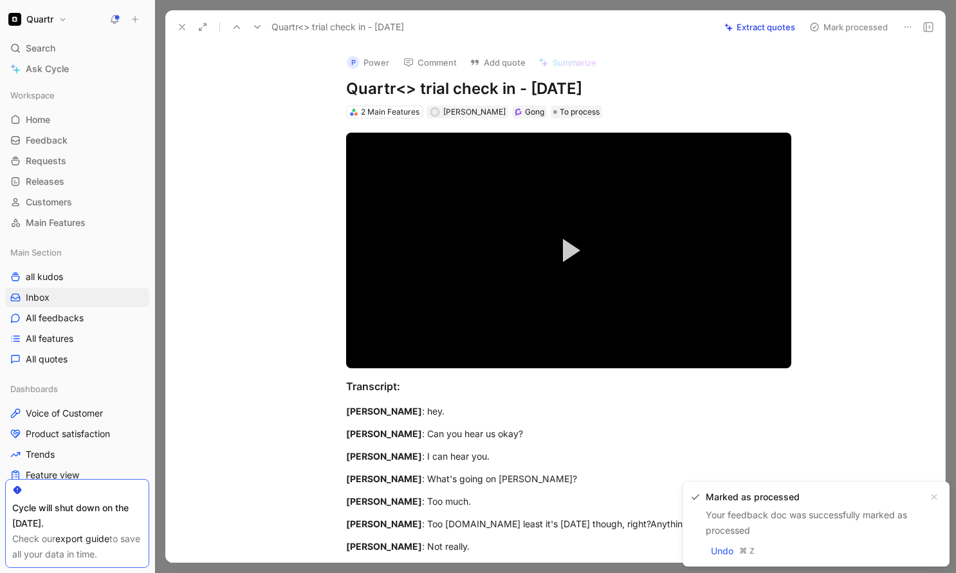
click at [181, 28] on icon at bounding box center [182, 27] width 10 height 10
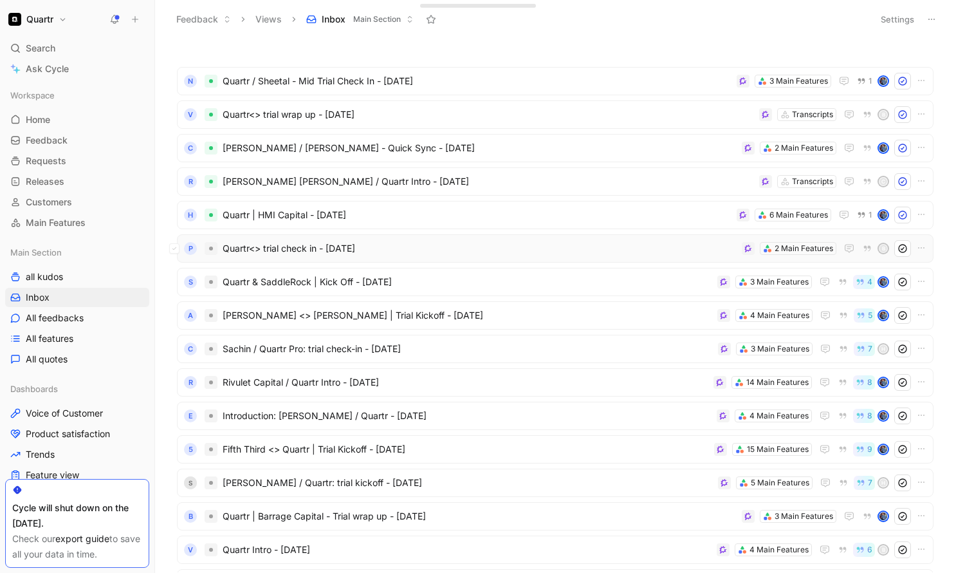
click at [526, 244] on span "Quartr<> trial check in - [DATE]" at bounding box center [480, 248] width 514 height 15
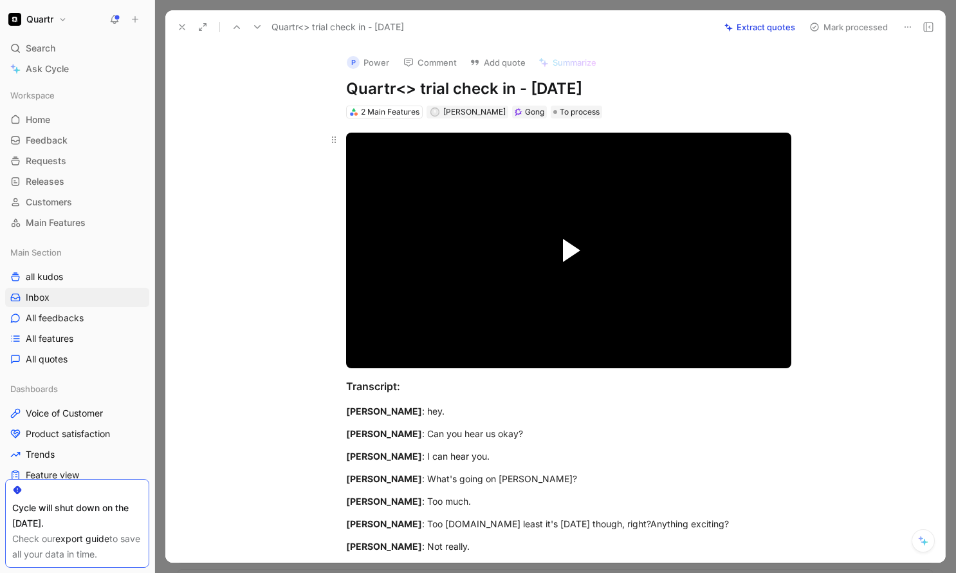
click at [570, 249] on span "Video Player" at bounding box center [571, 250] width 17 height 23
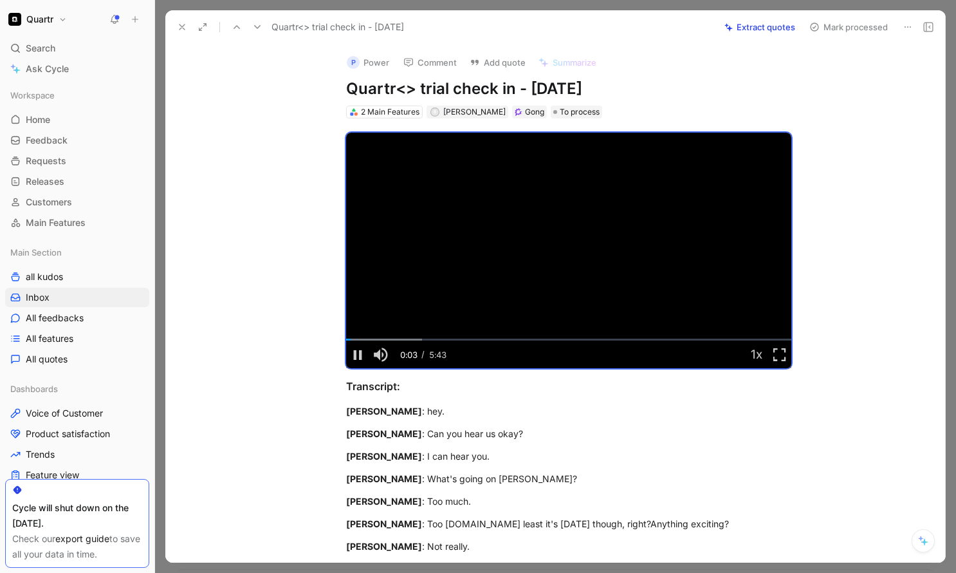
click at [766, 25] on button "Extract quotes" at bounding box center [760, 27] width 82 height 18
click at [387, 339] on div "0:31" at bounding box center [387, 340] width 1 height 2
click at [395, 339] on div "0:37" at bounding box center [395, 340] width 1 height 2
click at [406, 339] on div "0:46" at bounding box center [406, 340] width 1 height 2
click at [417, 339] on div "0:54" at bounding box center [417, 340] width 1 height 2
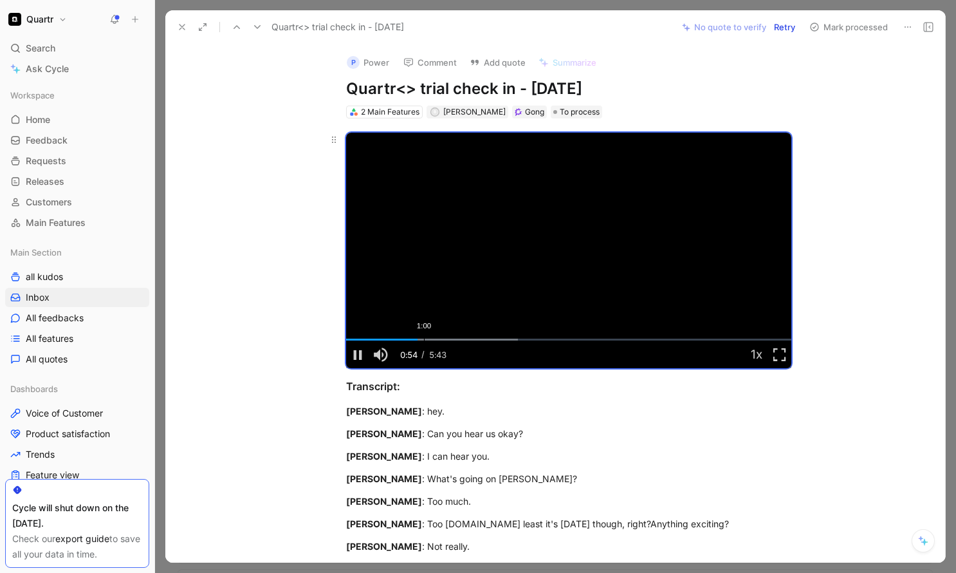
click at [424, 339] on div "Loaded : 38.57% 1:00 0:54" at bounding box center [568, 340] width 445 height 2
click at [434, 339] on div "Loaded : 38.57% 1:07 1:00" at bounding box center [568, 340] width 445 height 2
click at [447, 339] on div "Loaded : 38.57% 1:17 1:08" at bounding box center [568, 340] width 445 height 2
click at [461, 339] on div "Loaded : 38.57% 1:28 1:28" at bounding box center [568, 340] width 445 height 2
click at [483, 340] on div "1:45" at bounding box center [483, 340] width 1 height 2
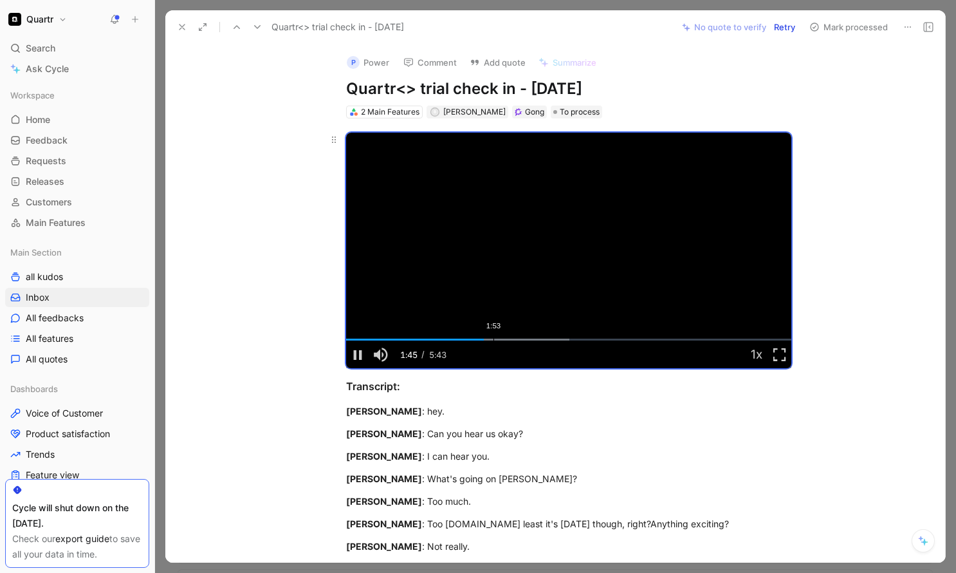
click at [494, 340] on div "1:53" at bounding box center [494, 340] width 1 height 2
click at [506, 340] on div "2:03" at bounding box center [506, 340] width 1 height 2
click at [781, 26] on button "Retry" at bounding box center [784, 27] width 33 height 18
click at [524, 339] on div "2:16" at bounding box center [524, 340] width 1 height 2
click at [550, 339] on div "Loaded : 73.50% 2:37 2:37" at bounding box center [568, 340] width 445 height 2
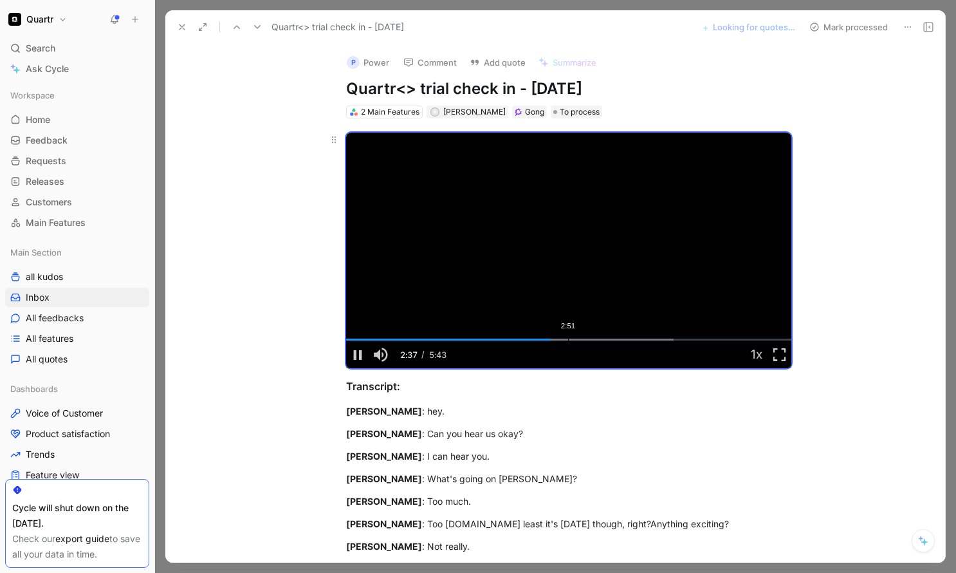
click at [577, 340] on div "Loaded : 73.50% 2:51 2:38" at bounding box center [568, 340] width 445 height 2
click at [581, 340] on div "Loaded : 73.50% 3:00 2:59" at bounding box center [568, 340] width 445 height 2
click at [595, 339] on div "3:11" at bounding box center [595, 340] width 1 height 2
click at [604, 339] on div "3:18" at bounding box center [604, 340] width 1 height 2
click at [613, 339] on div "3:24" at bounding box center [612, 340] width 1 height 2
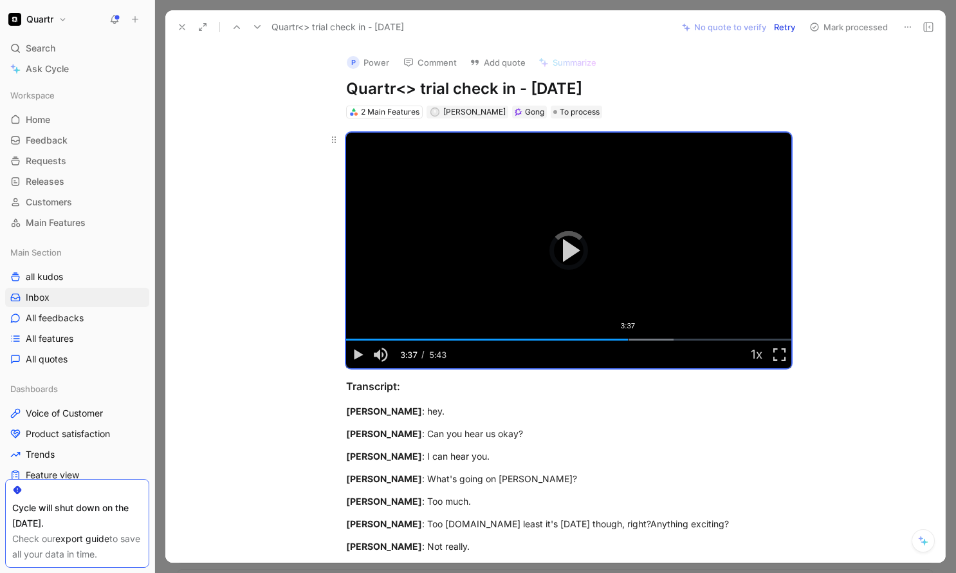
click at [628, 339] on div "3:37" at bounding box center [628, 340] width 1 height 2
click at [637, 339] on div "Loaded : 94.42% 3:43 3:44" at bounding box center [568, 340] width 445 height 2
click at [647, 339] on div "Loaded : 94.42% 3:47 3:44" at bounding box center [568, 340] width 445 height 2
click at [656, 339] on div "Loaded : 94.42% 3:59 3:52" at bounding box center [568, 340] width 445 height 2
click at [673, 339] on div "Loaded : 94.42% 3:59 3:59" at bounding box center [568, 340] width 445 height 2
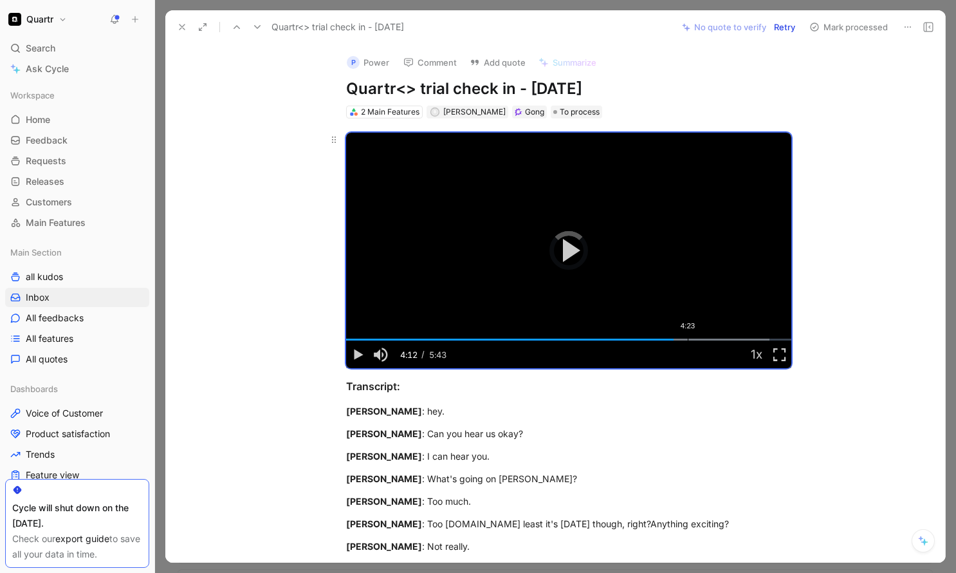
click at [688, 339] on div "Loaded : 95.15% 4:23 4:12" at bounding box center [568, 340] width 445 height 2
click at [705, 339] on div "Loaded : 95.51% 4:36 4:24" at bounding box center [568, 340] width 445 height 2
click at [719, 339] on div "Loaded : 95.60% 4:43 4:36" at bounding box center [568, 340] width 445 height 2
click at [356, 355] on span "Video Player" at bounding box center [357, 355] width 23 height 0
click at [844, 25] on button "Mark processed" at bounding box center [849, 27] width 90 height 18
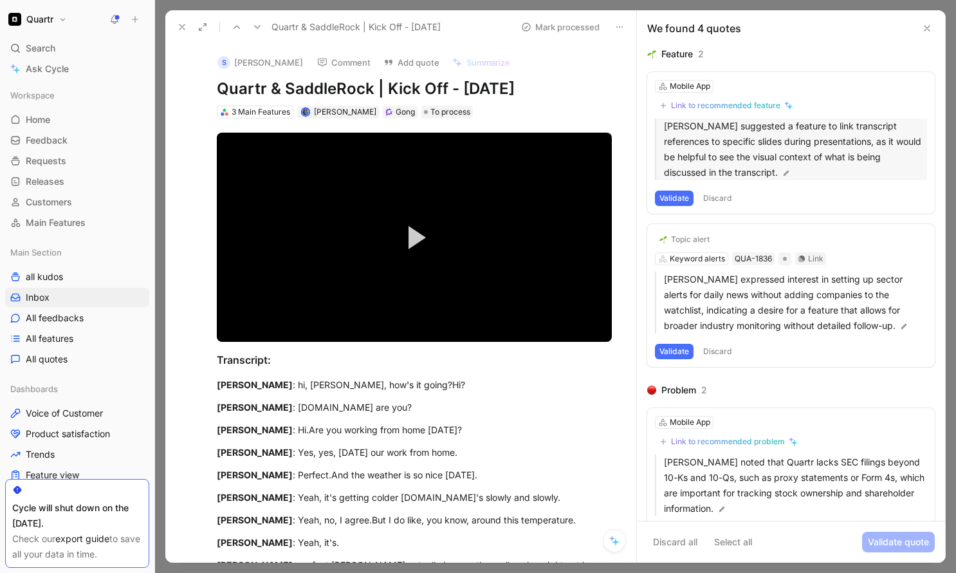
drag, startPoint x: 664, startPoint y: 125, endPoint x: 778, endPoint y: 178, distance: 126.1
click at [778, 178] on p "[PERSON_NAME] suggested a feature to link transcript references to specific sli…" at bounding box center [795, 149] width 263 height 62
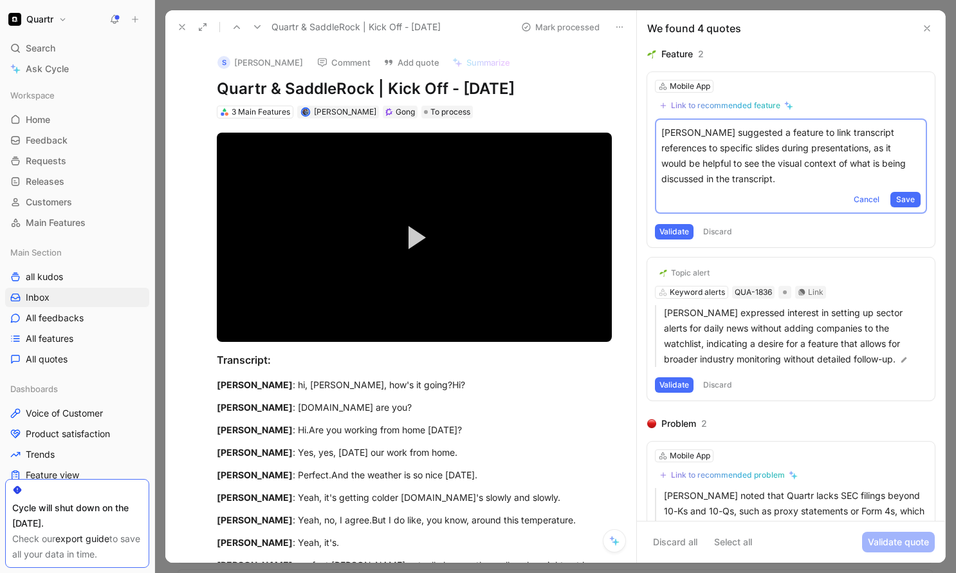
drag, startPoint x: 794, startPoint y: 186, endPoint x: 624, endPoint y: 135, distance: 177.5
click at [624, 135] on div "Quartr & SaddleRock | Kick Off - [DATE] Mark processed S [PERSON_NAME] Comment …" at bounding box center [555, 286] width 781 height 552
copy p "[PERSON_NAME] suggested a feature to link transcript references to specific sli…"
click at [674, 232] on button "Validate" at bounding box center [674, 231] width 39 height 15
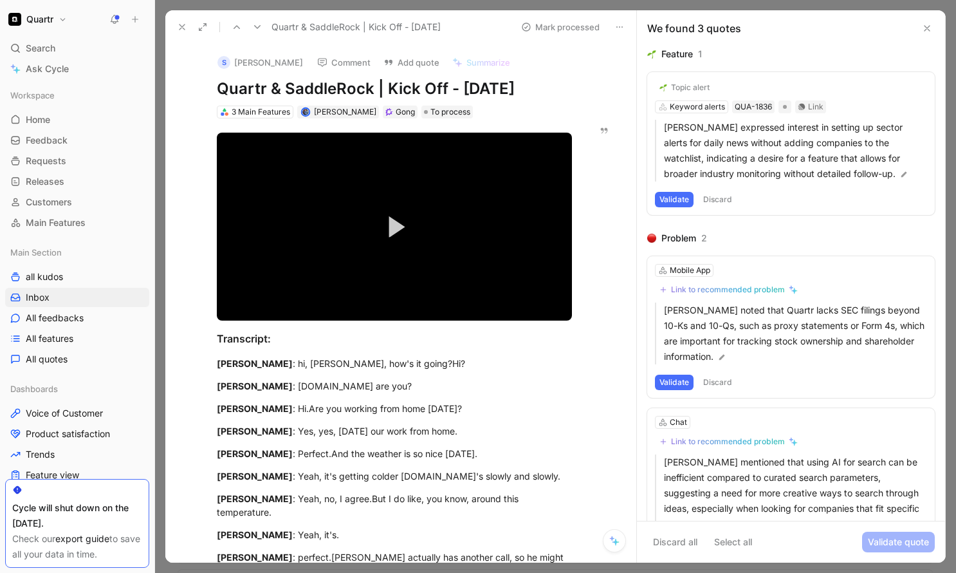
click at [675, 196] on button "Validate" at bounding box center [674, 199] width 39 height 15
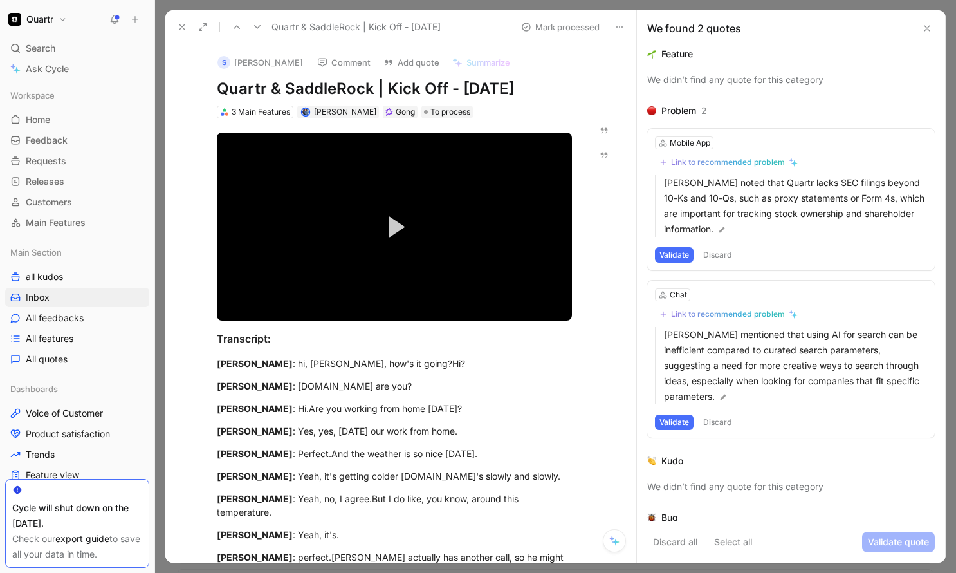
click at [667, 254] on button "Validate" at bounding box center [674, 254] width 39 height 15
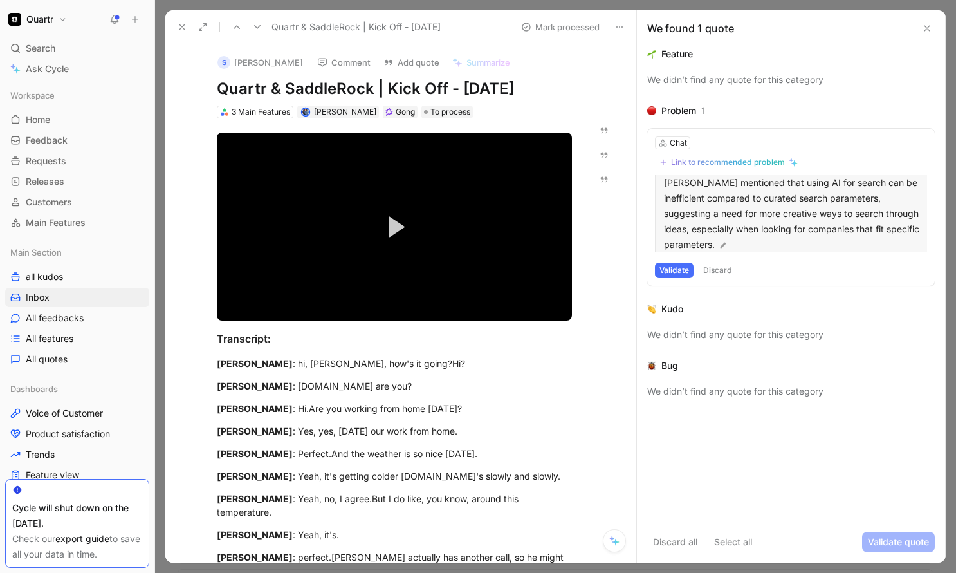
drag, startPoint x: 663, startPoint y: 181, endPoint x: 716, endPoint y: 249, distance: 86.6
click at [716, 249] on div "[PERSON_NAME] mentioned that using AI for search can be inefficient compared to…" at bounding box center [791, 213] width 272 height 77
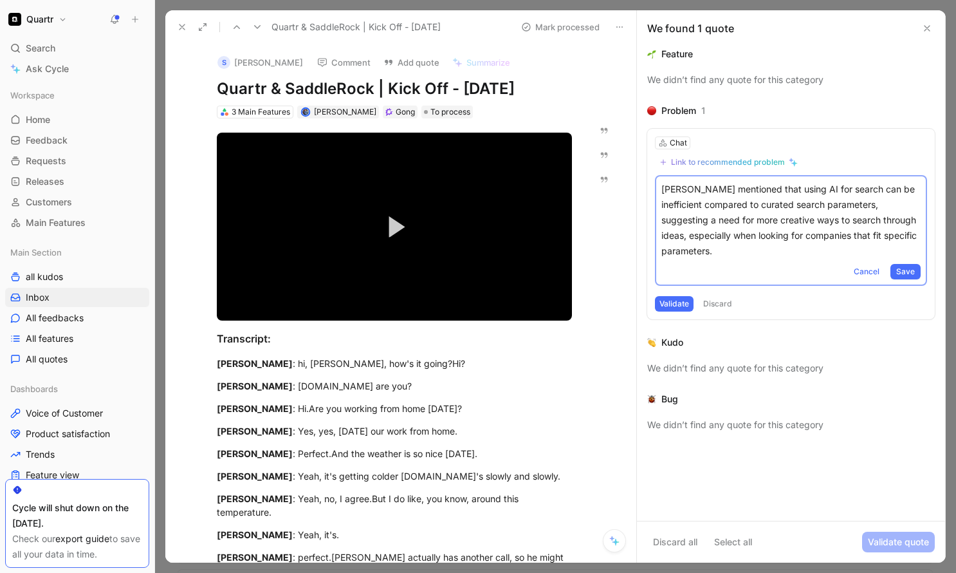
drag, startPoint x: 751, startPoint y: 254, endPoint x: 644, endPoint y: 190, distance: 124.1
click at [644, 190] on div "Feature We didn’t find any quote for this category Problem 1 Chat Link to recom…" at bounding box center [791, 283] width 308 height 474
copy p "[PERSON_NAME] mentioned that using AI for search can be inefficient compared to…"
click at [902, 268] on span "Save" at bounding box center [905, 271] width 19 height 13
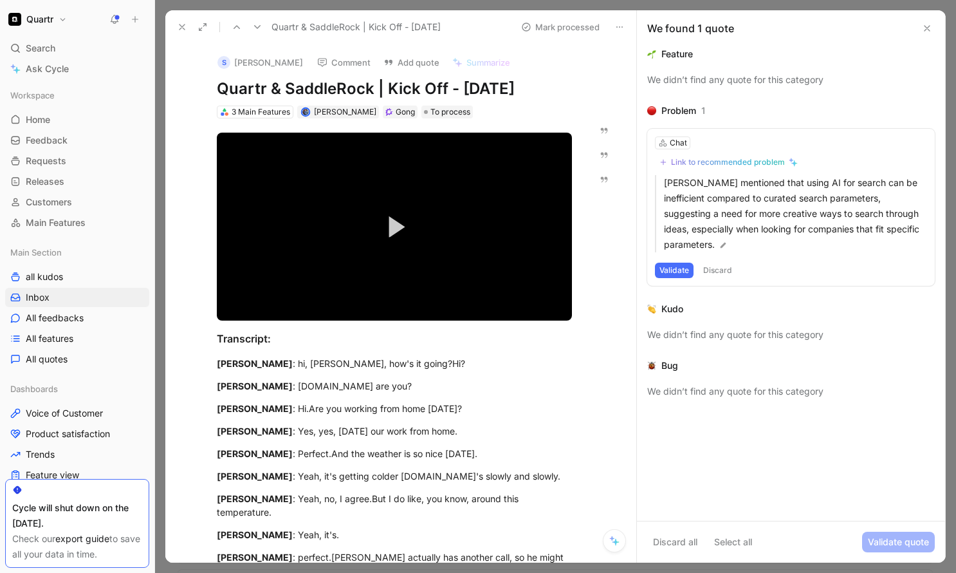
click at [686, 272] on button "Validate" at bounding box center [674, 270] width 39 height 15
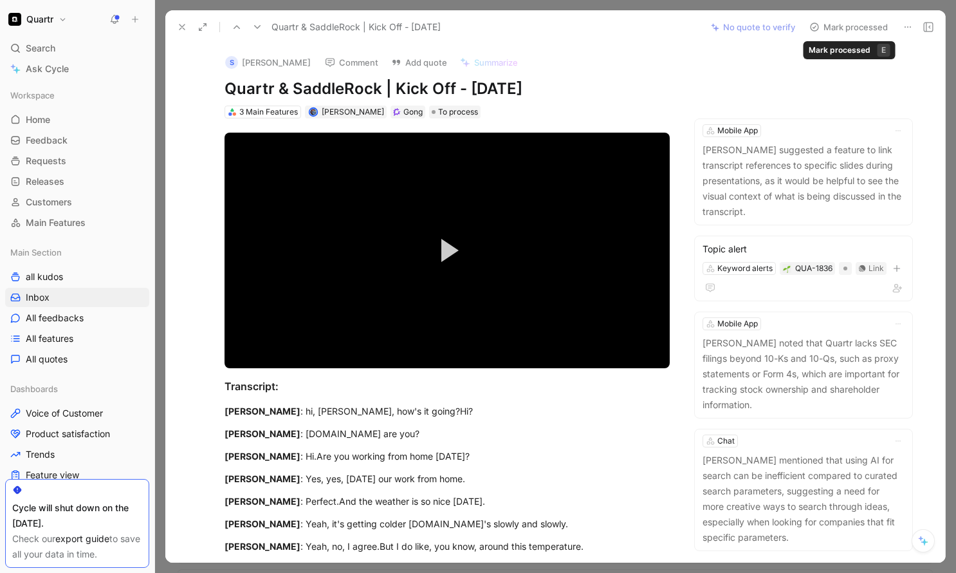
click at [843, 28] on button "Mark processed" at bounding box center [849, 27] width 90 height 18
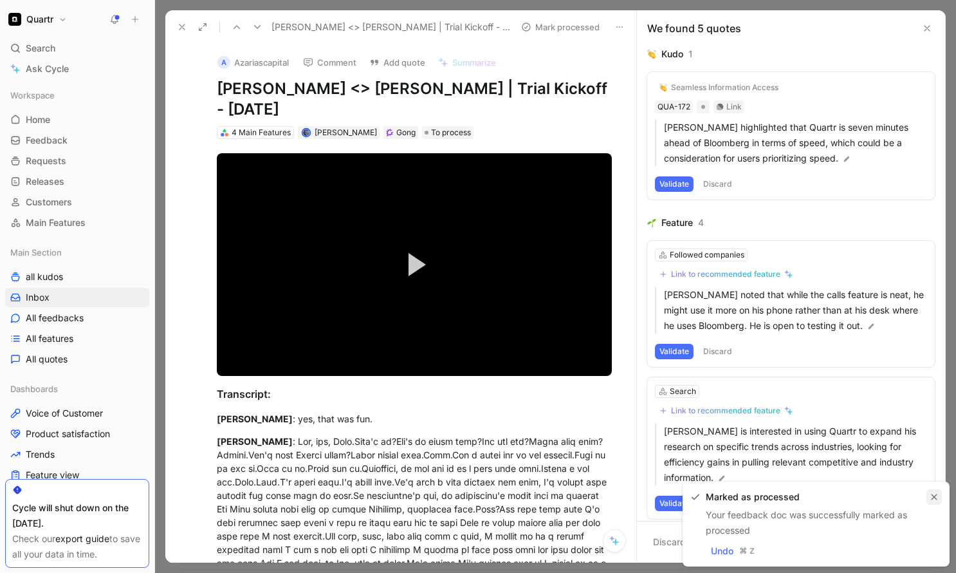
click at [936, 494] on icon "button" at bounding box center [935, 497] width 8 height 8
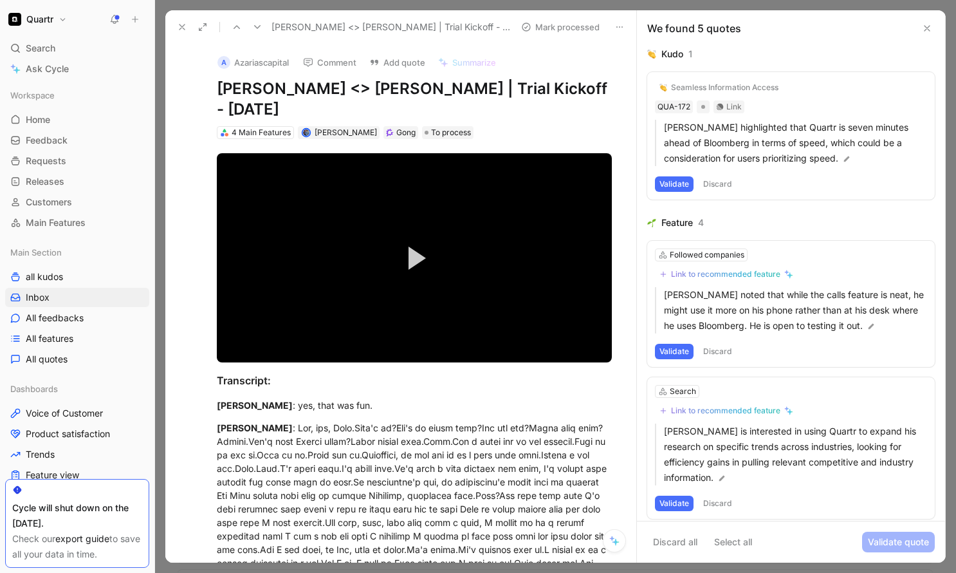
click at [725, 184] on button "Discard" at bounding box center [718, 183] width 38 height 15
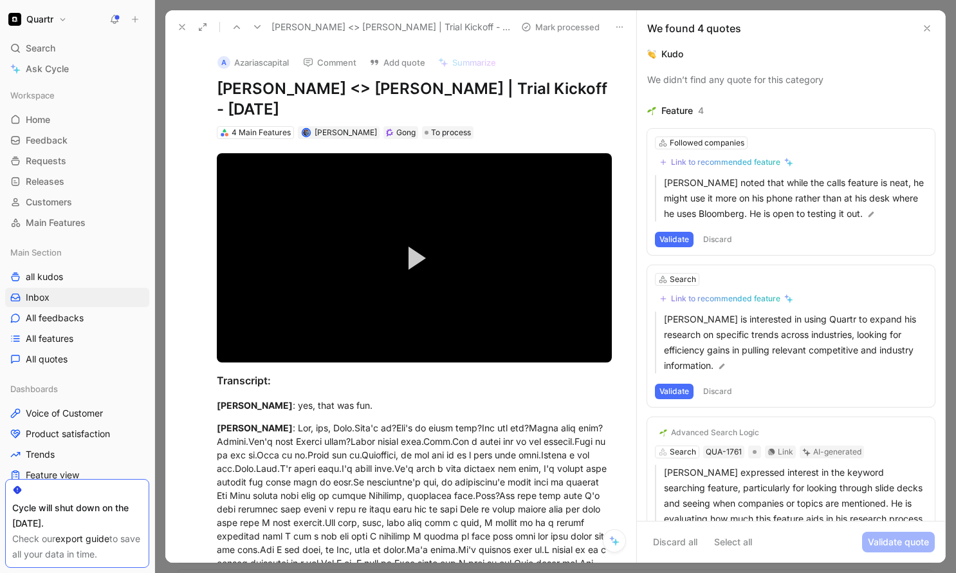
click at [722, 238] on button "Discard" at bounding box center [718, 239] width 38 height 15
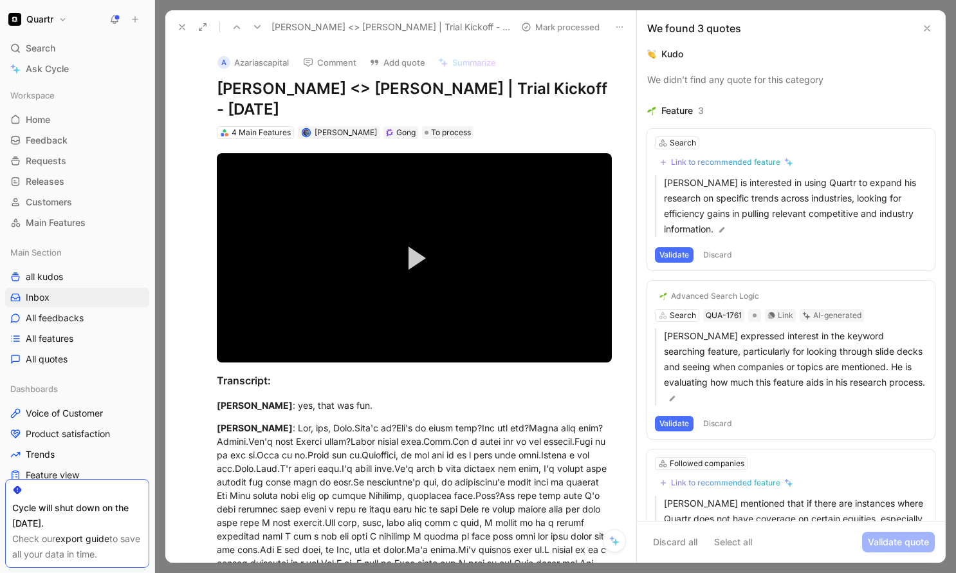
click at [723, 254] on button "Discard" at bounding box center [718, 254] width 38 height 15
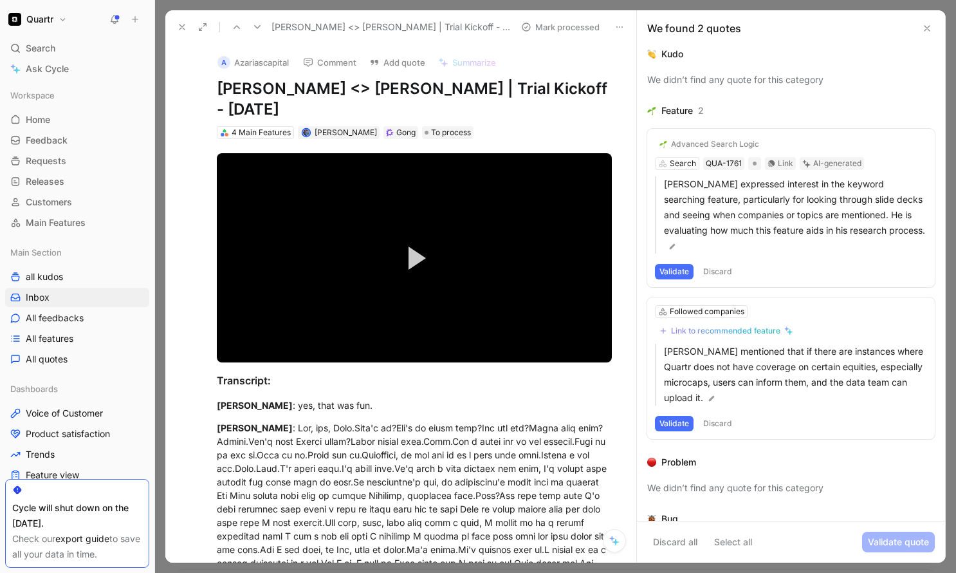
click at [717, 268] on button "Discard" at bounding box center [718, 271] width 38 height 15
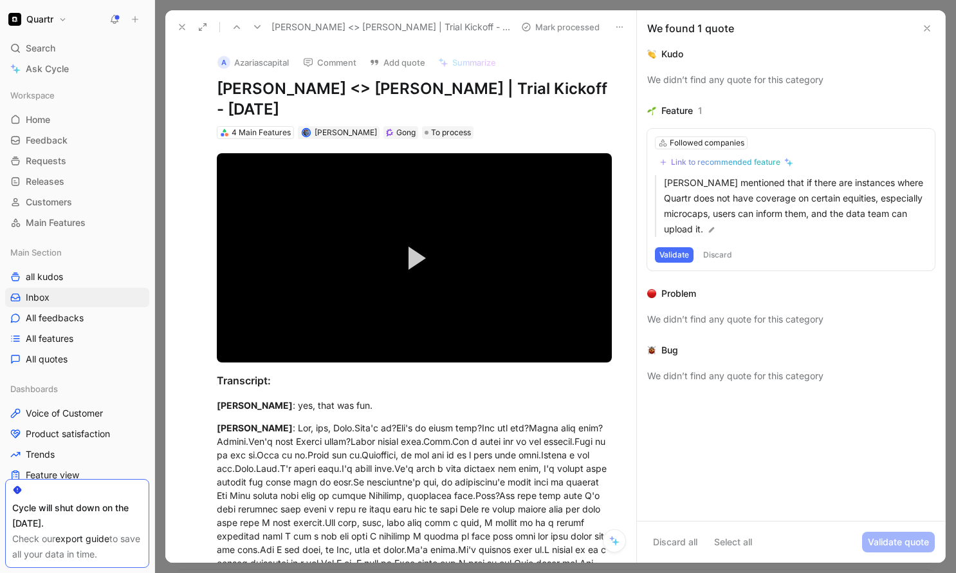
click at [716, 260] on button "Discard" at bounding box center [718, 254] width 38 height 15
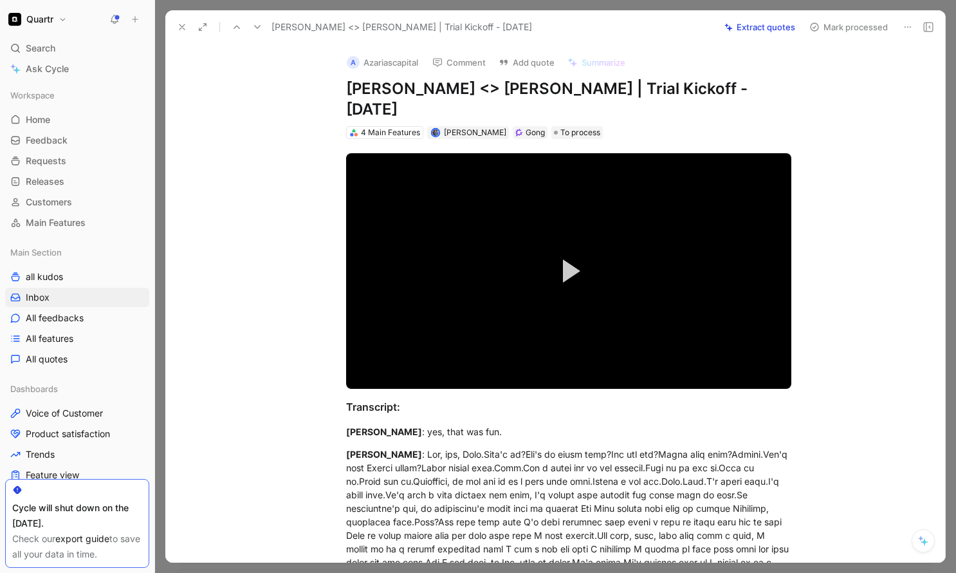
click at [867, 32] on button "Mark processed" at bounding box center [849, 27] width 90 height 18
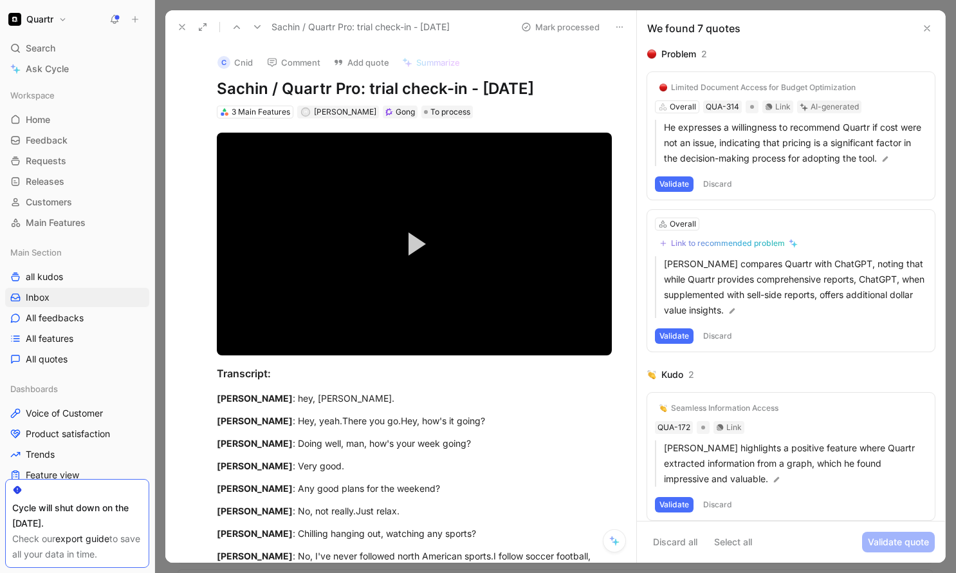
click at [718, 192] on button "Discard" at bounding box center [718, 183] width 38 height 15
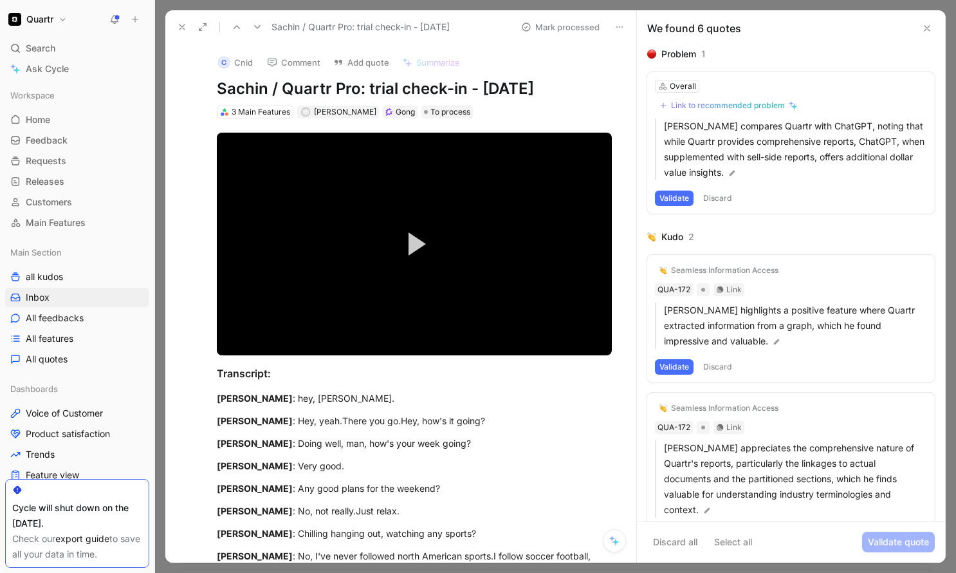
click at [729, 371] on button "Discard" at bounding box center [718, 366] width 38 height 15
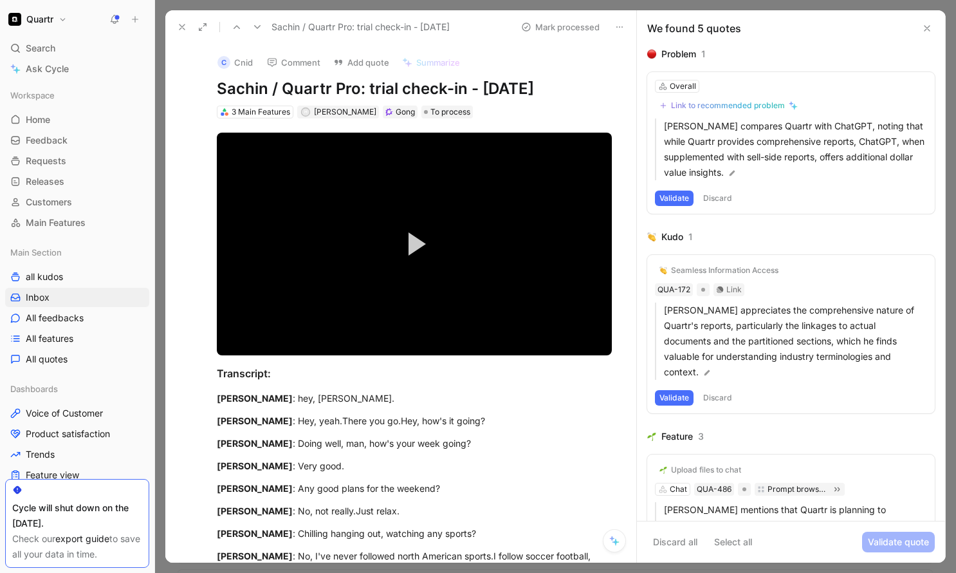
click at [715, 203] on button "Discard" at bounding box center [718, 197] width 38 height 15
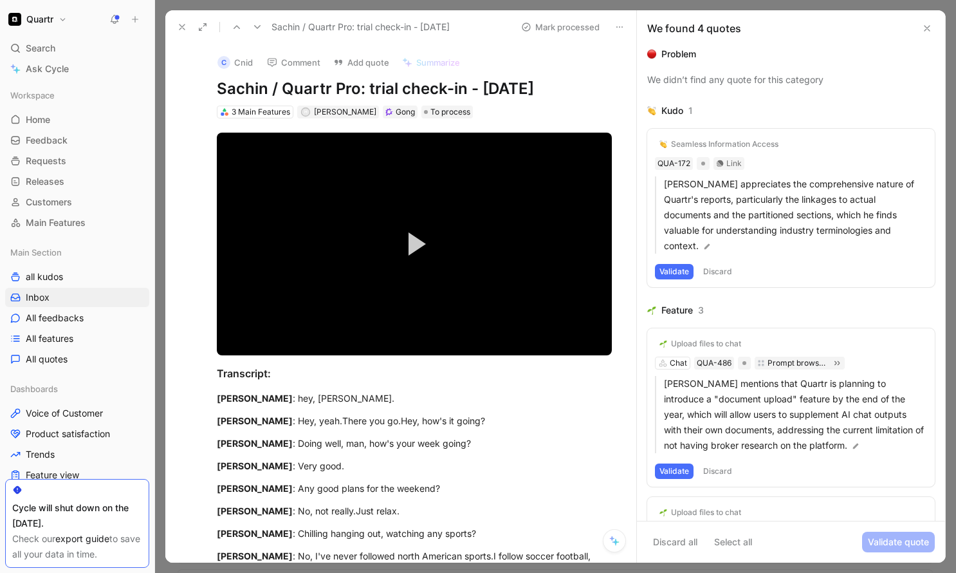
click at [725, 273] on button "Discard" at bounding box center [718, 271] width 38 height 15
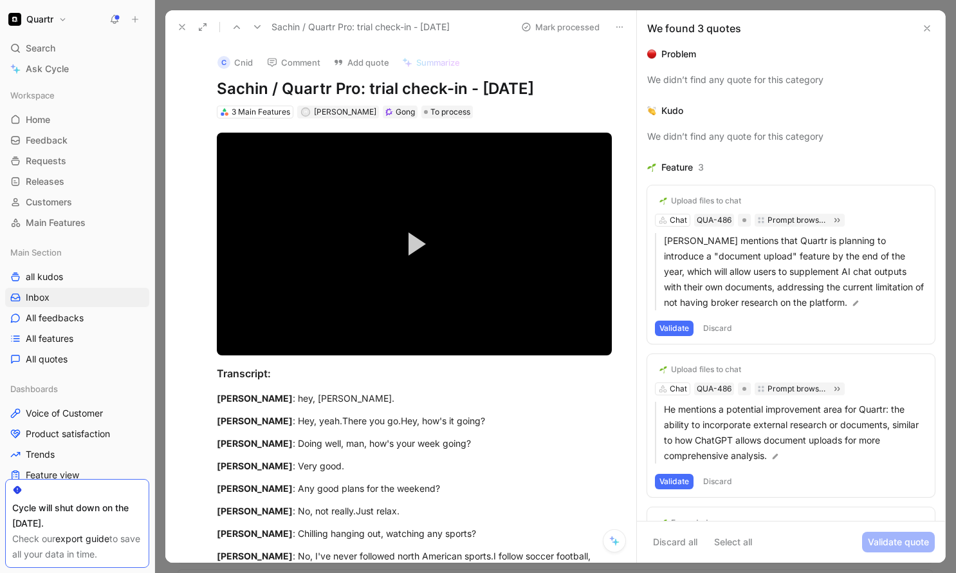
click at [726, 326] on button "Discard" at bounding box center [718, 327] width 38 height 15
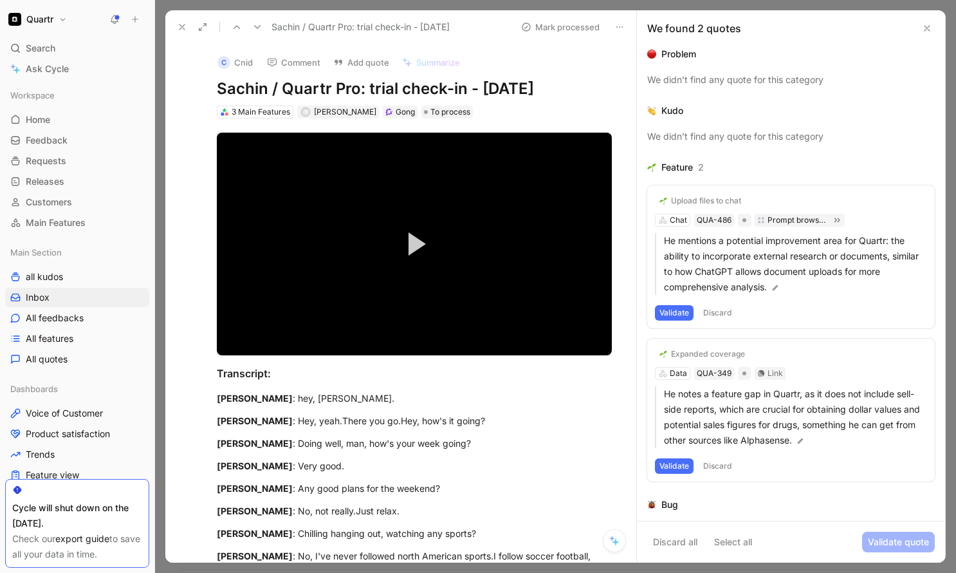
click at [721, 310] on button "Discard" at bounding box center [718, 312] width 38 height 15
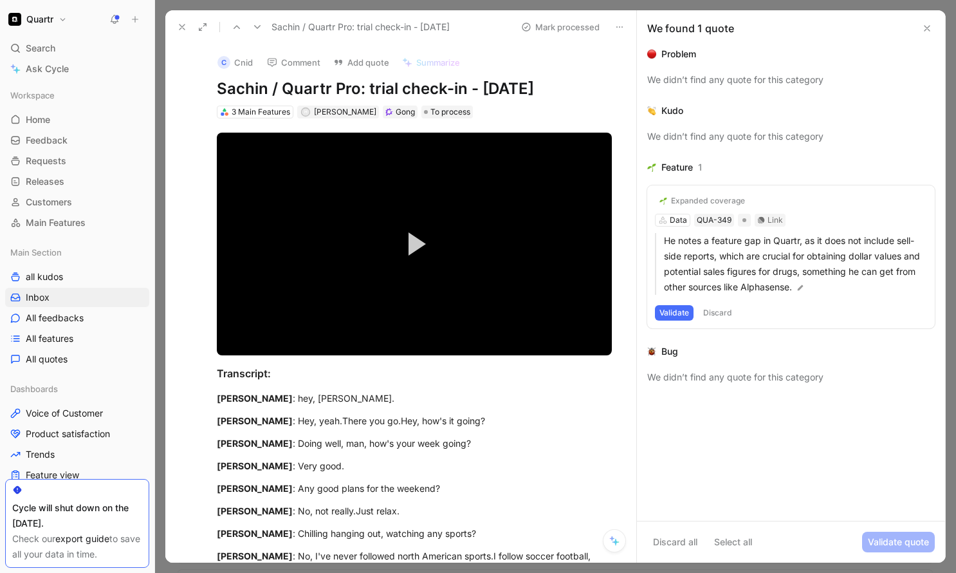
click at [721, 310] on button "Discard" at bounding box center [718, 312] width 38 height 15
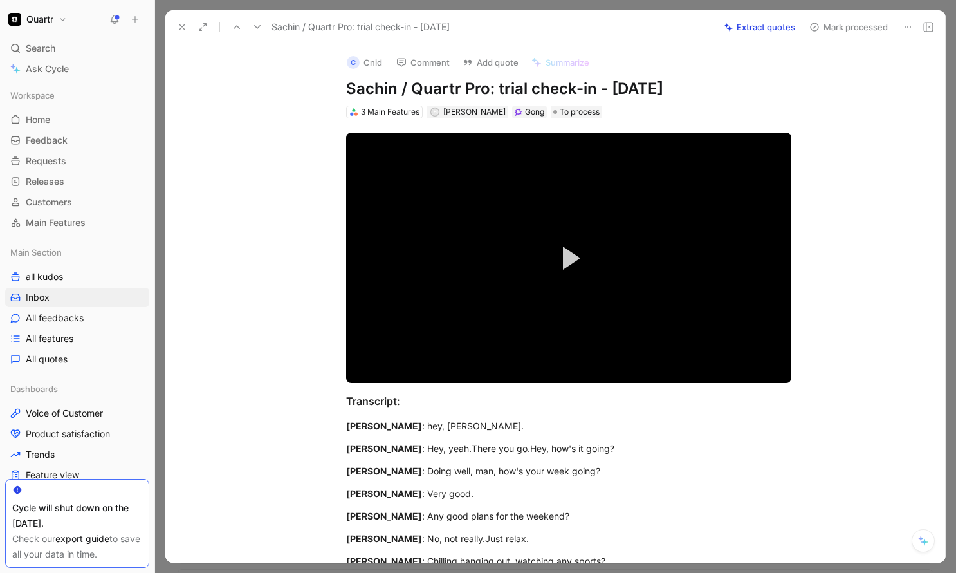
click at [868, 28] on button "Mark processed" at bounding box center [849, 27] width 90 height 18
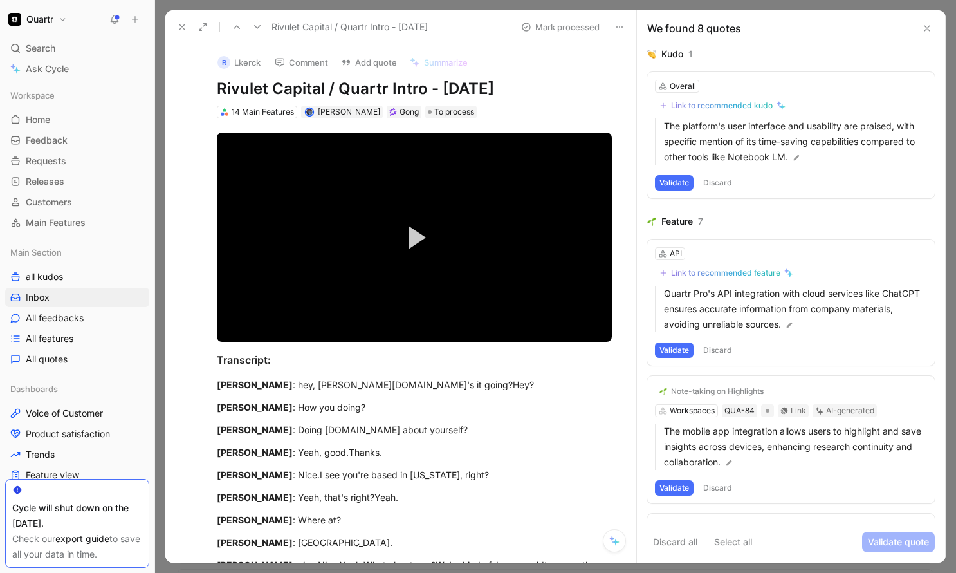
click at [725, 180] on button "Discard" at bounding box center [718, 182] width 38 height 15
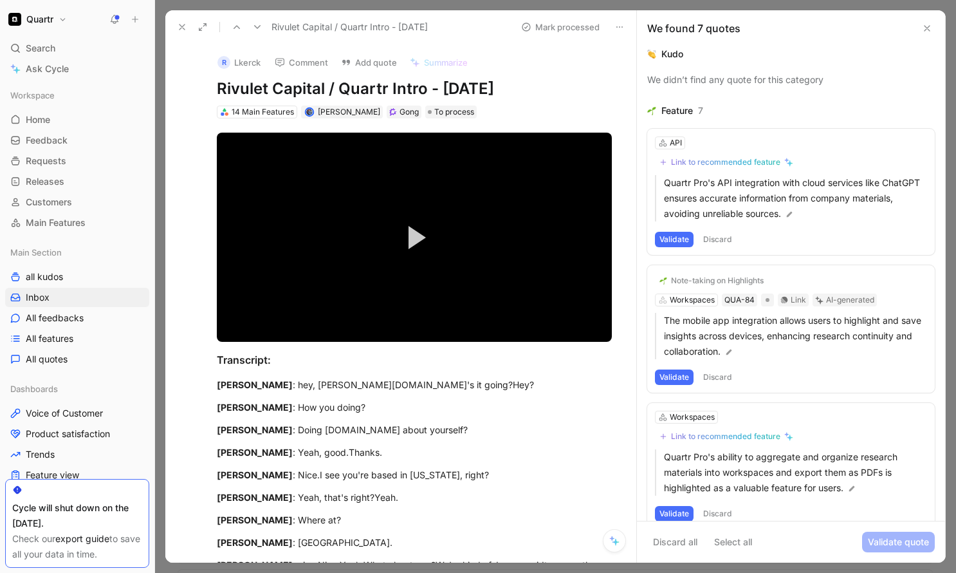
click at [723, 244] on button "Discard" at bounding box center [718, 239] width 38 height 15
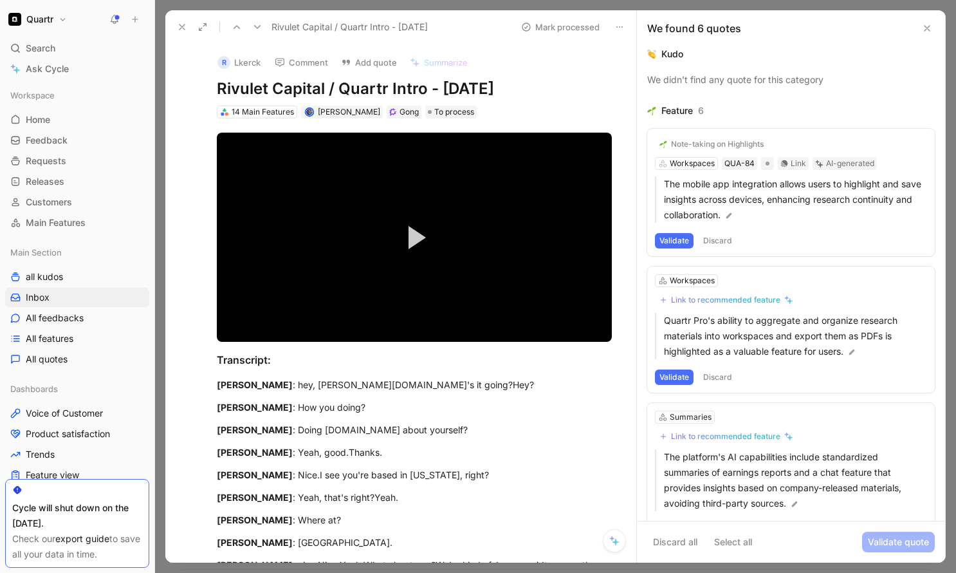
click at [723, 244] on button "Discard" at bounding box center [718, 240] width 38 height 15
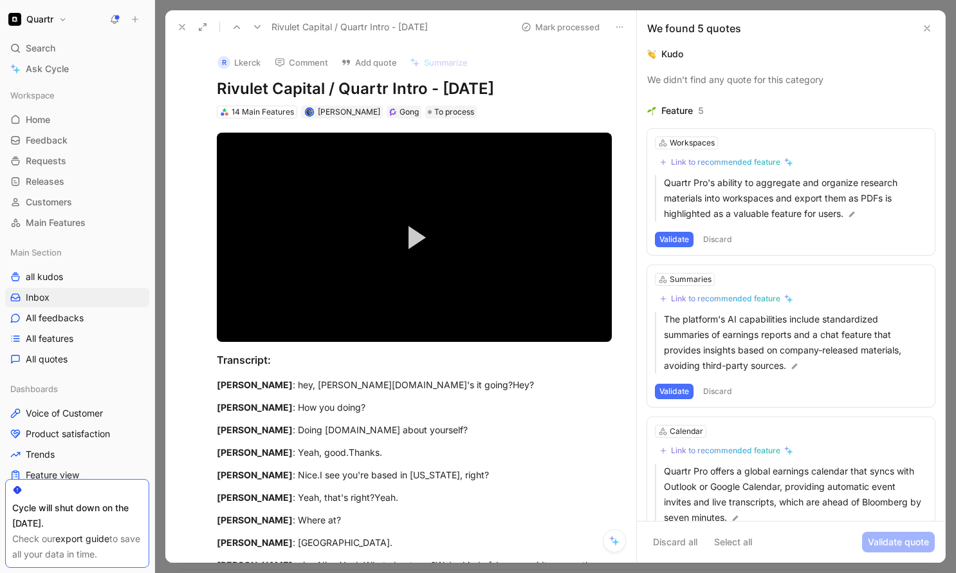
click at [723, 244] on button "Discard" at bounding box center [718, 239] width 38 height 15
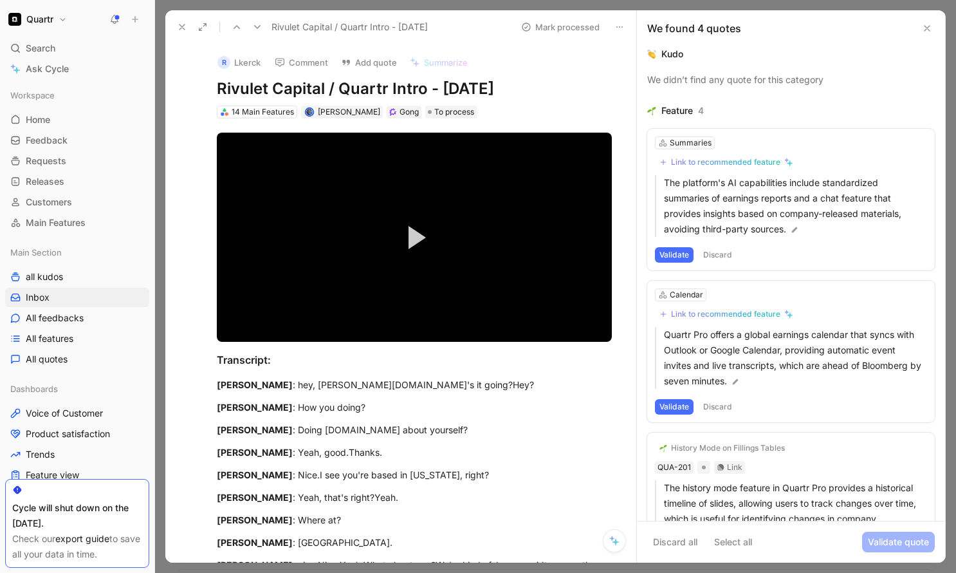
click at [722, 252] on button "Discard" at bounding box center [718, 254] width 38 height 15
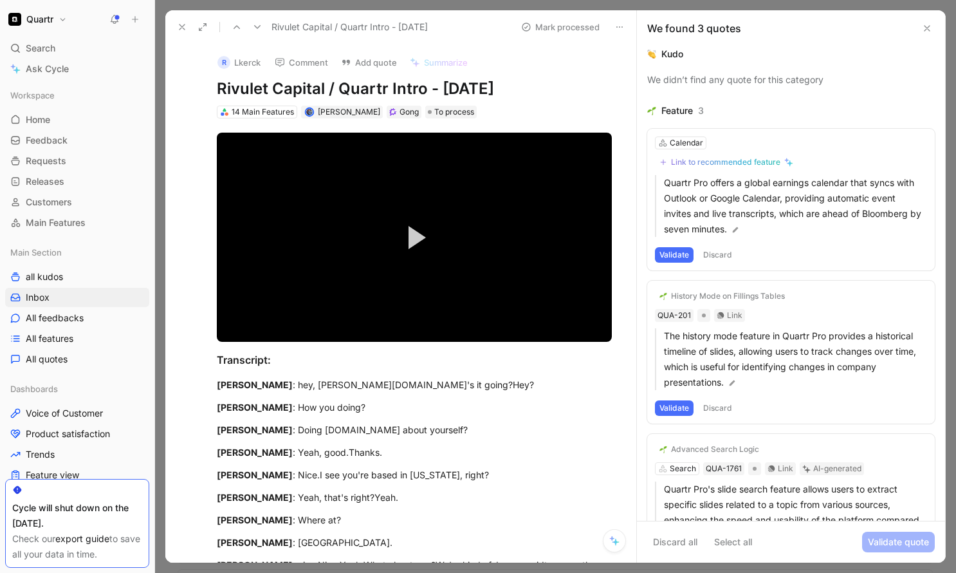
click at [722, 252] on button "Discard" at bounding box center [718, 254] width 38 height 15
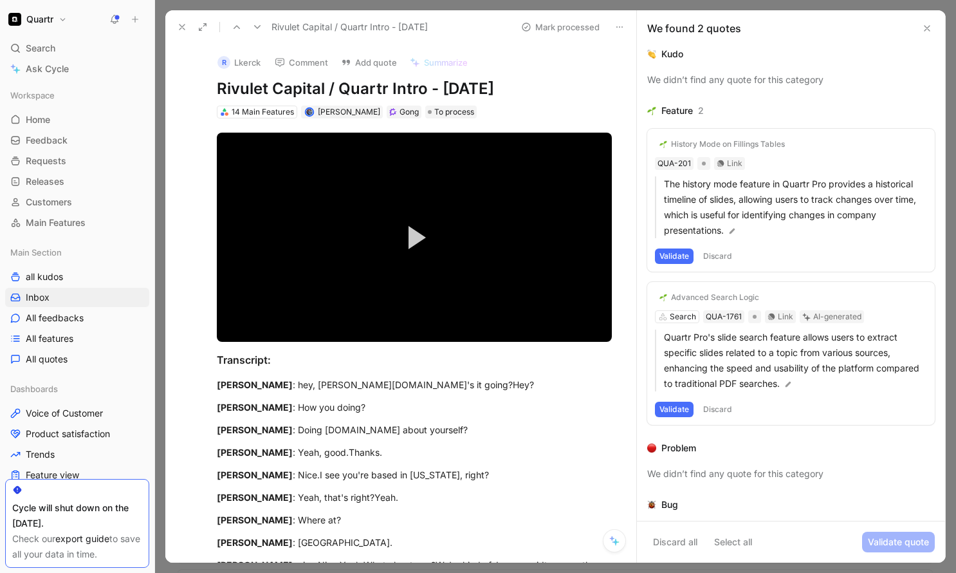
click at [722, 252] on button "Discard" at bounding box center [718, 255] width 38 height 15
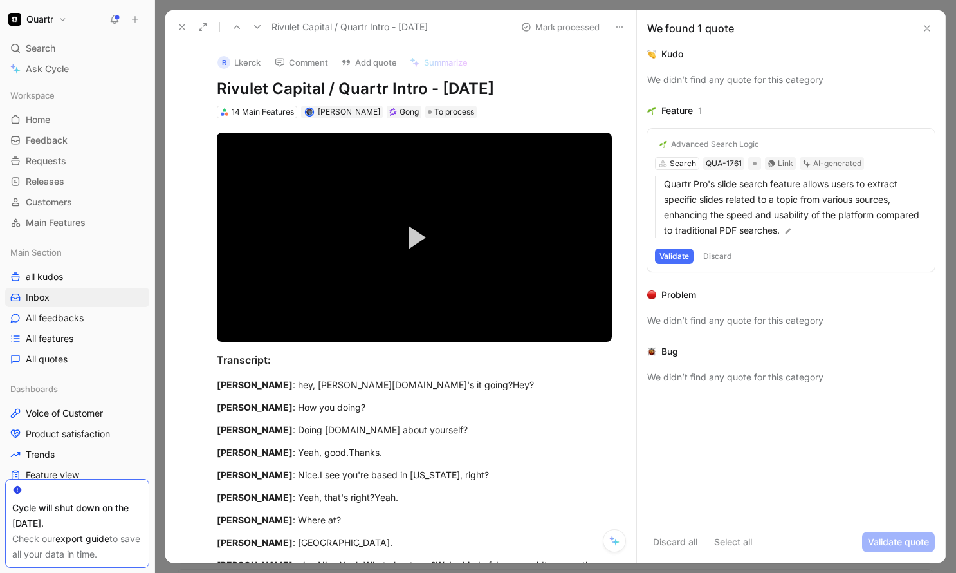
click at [722, 252] on button "Discard" at bounding box center [718, 255] width 38 height 15
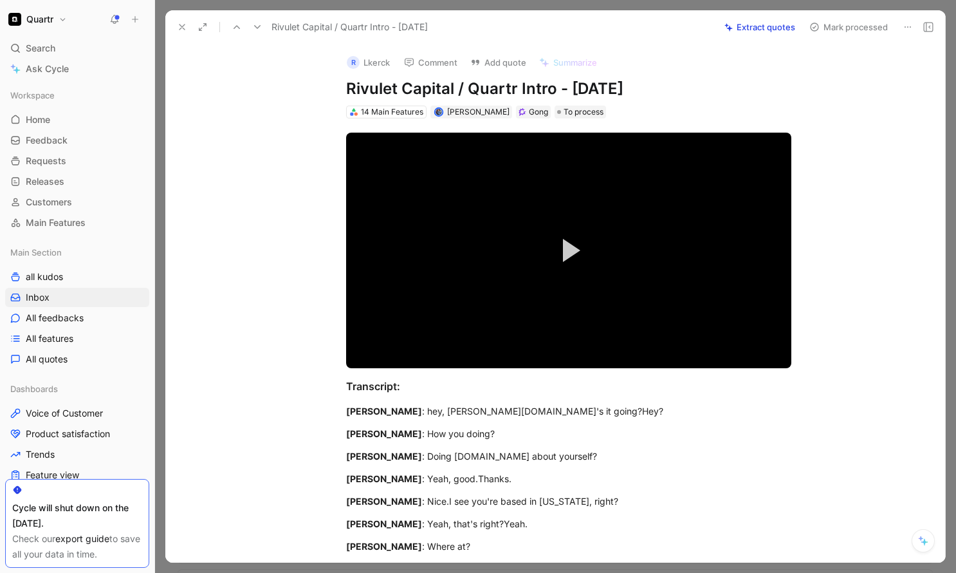
click at [839, 32] on button "Mark processed" at bounding box center [849, 27] width 90 height 18
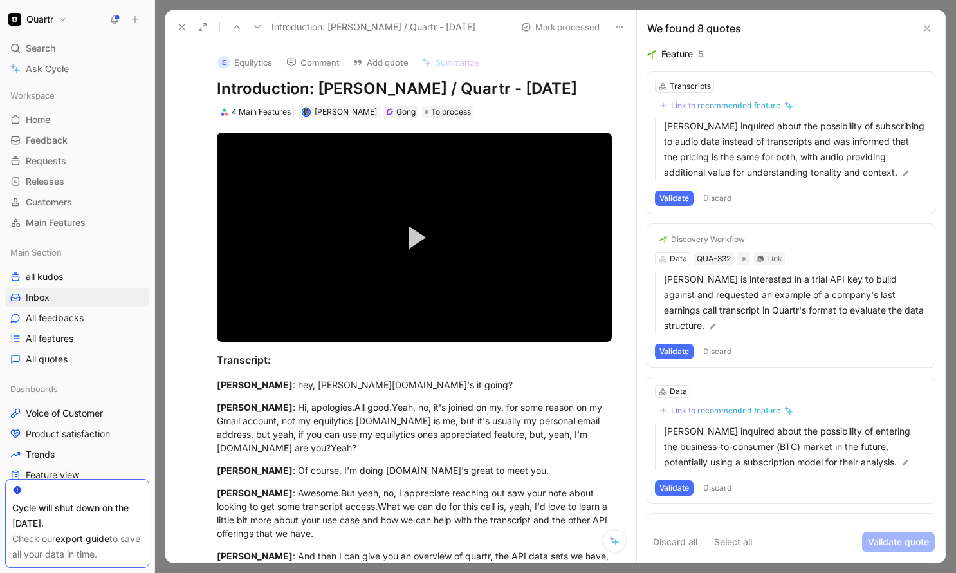
click at [713, 199] on button "Discard" at bounding box center [718, 197] width 38 height 15
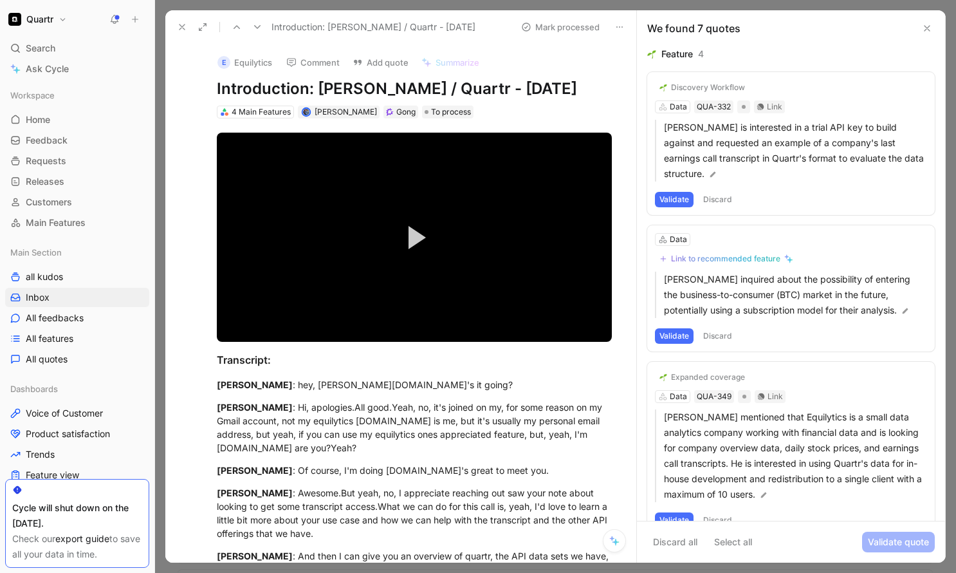
click at [717, 192] on button "Discard" at bounding box center [718, 199] width 38 height 15
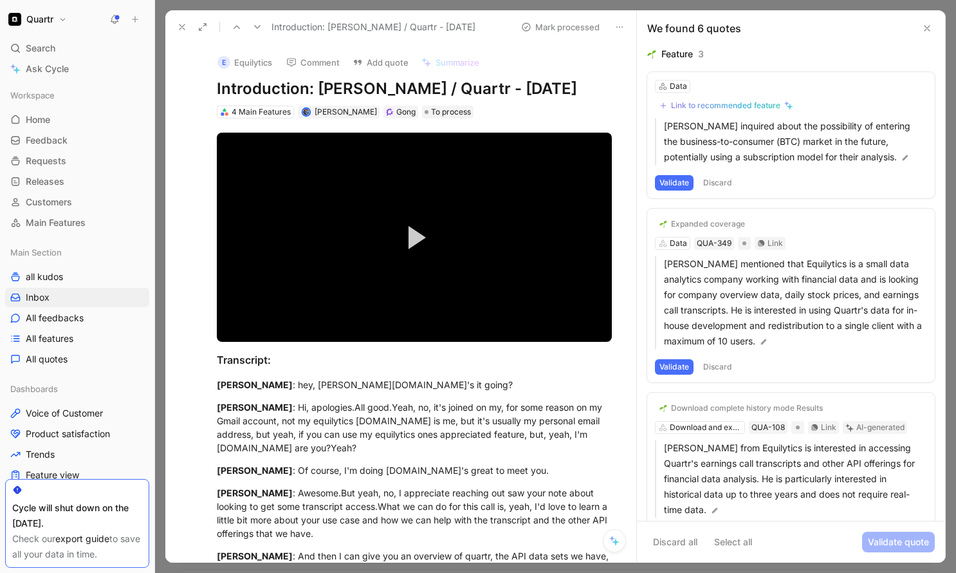
click at [717, 185] on button "Discard" at bounding box center [718, 182] width 38 height 15
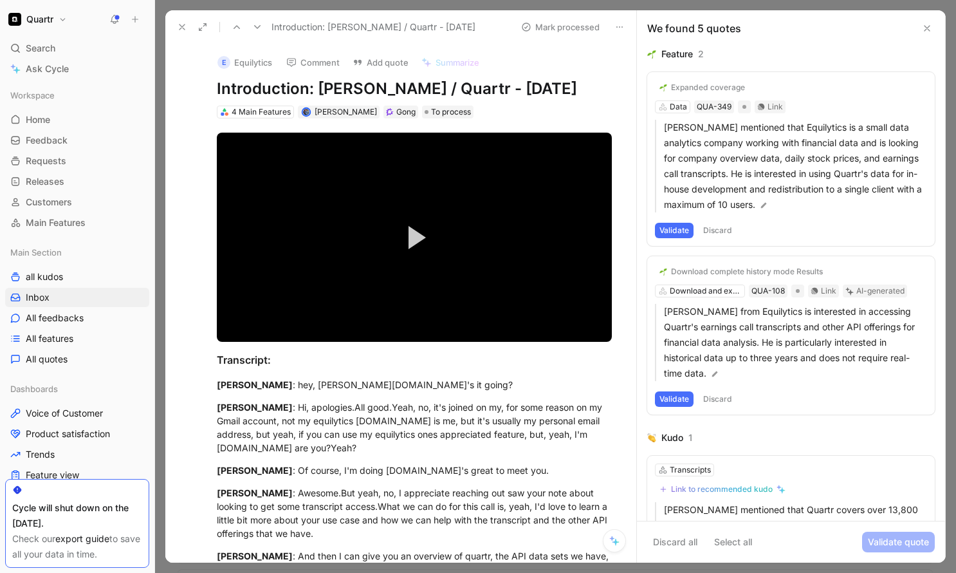
click at [724, 227] on button "Discard" at bounding box center [718, 230] width 38 height 15
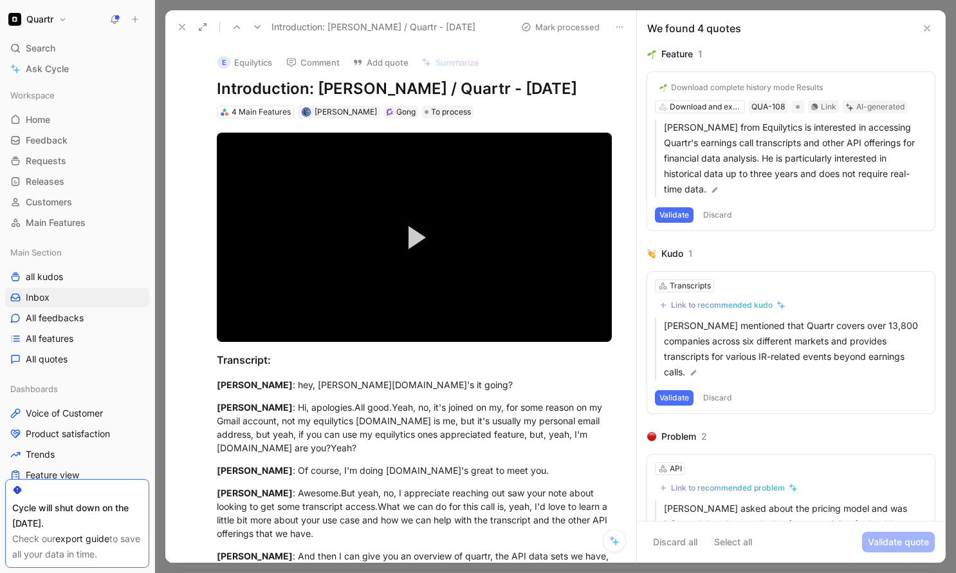
click at [719, 211] on button "Discard" at bounding box center [718, 214] width 38 height 15
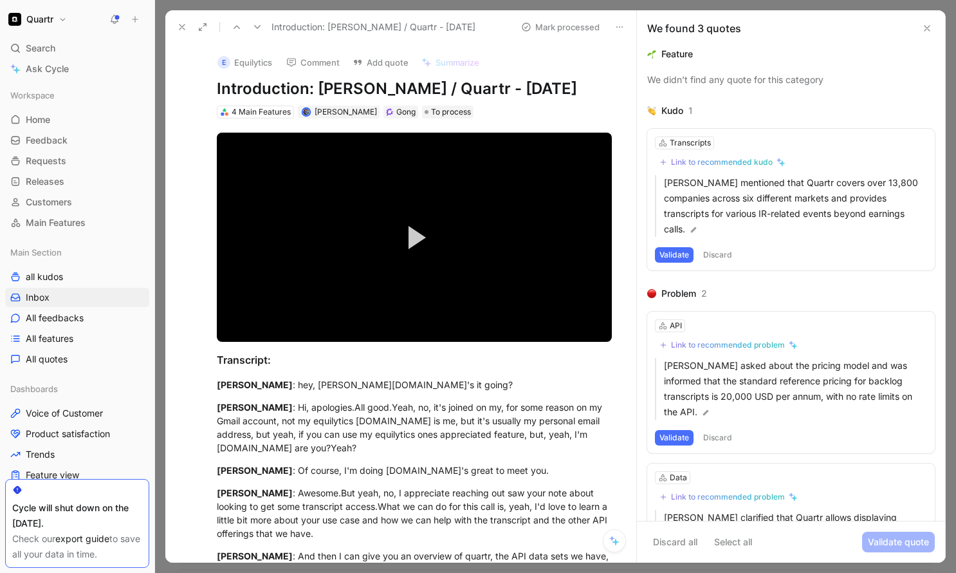
click at [723, 247] on button "Discard" at bounding box center [718, 254] width 38 height 15
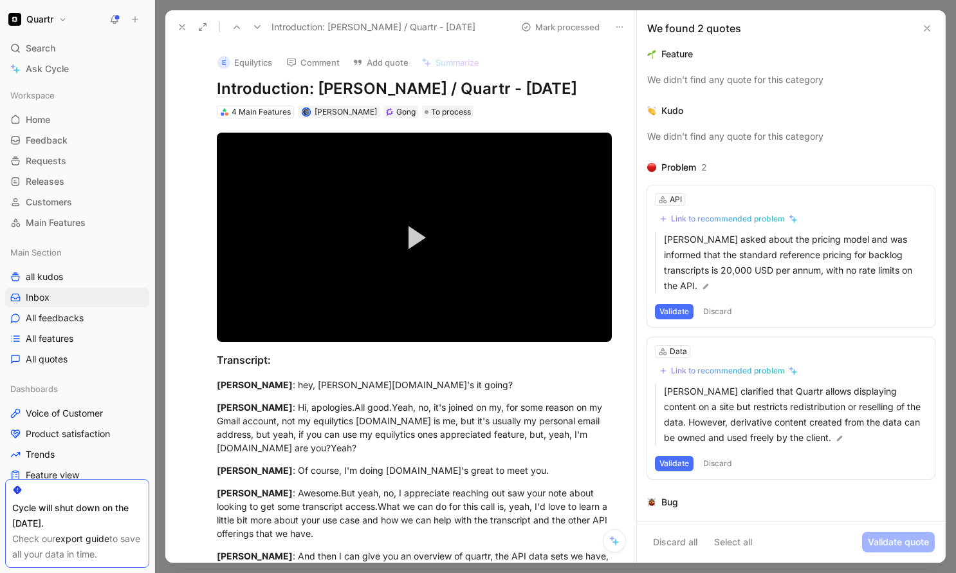
click at [722, 304] on button "Discard" at bounding box center [718, 311] width 38 height 15
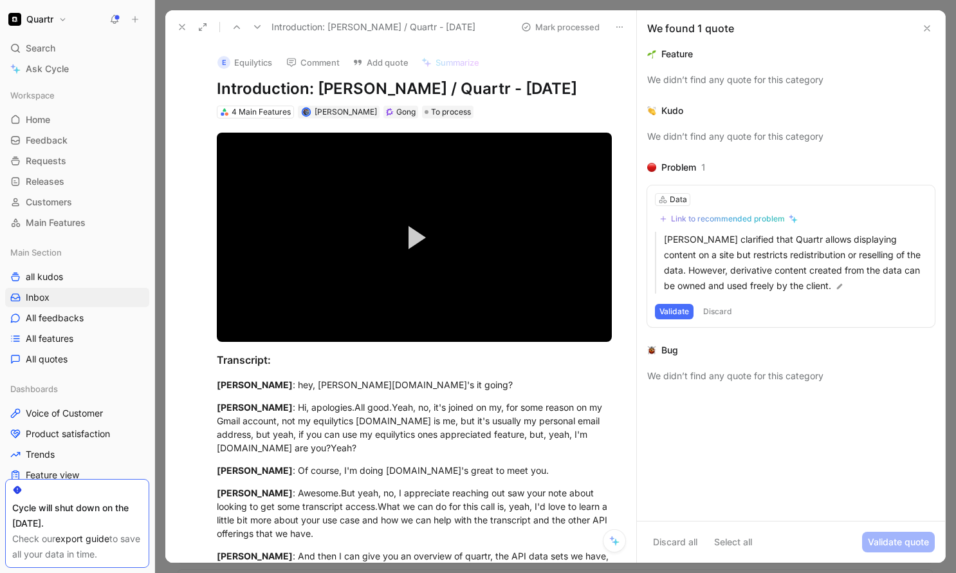
click at [718, 311] on button "Discard" at bounding box center [718, 311] width 38 height 15
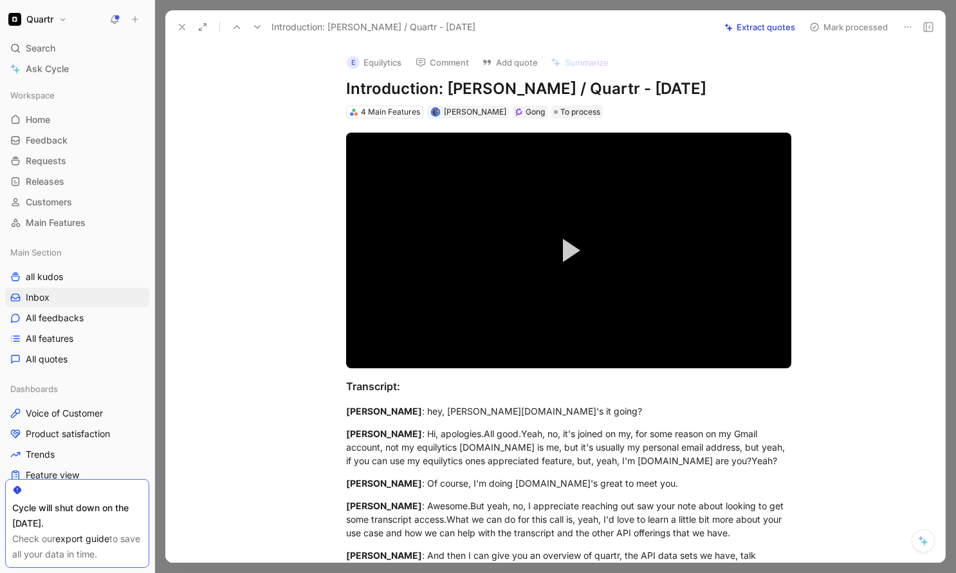
click at [844, 33] on button "Mark processed" at bounding box center [849, 27] width 90 height 18
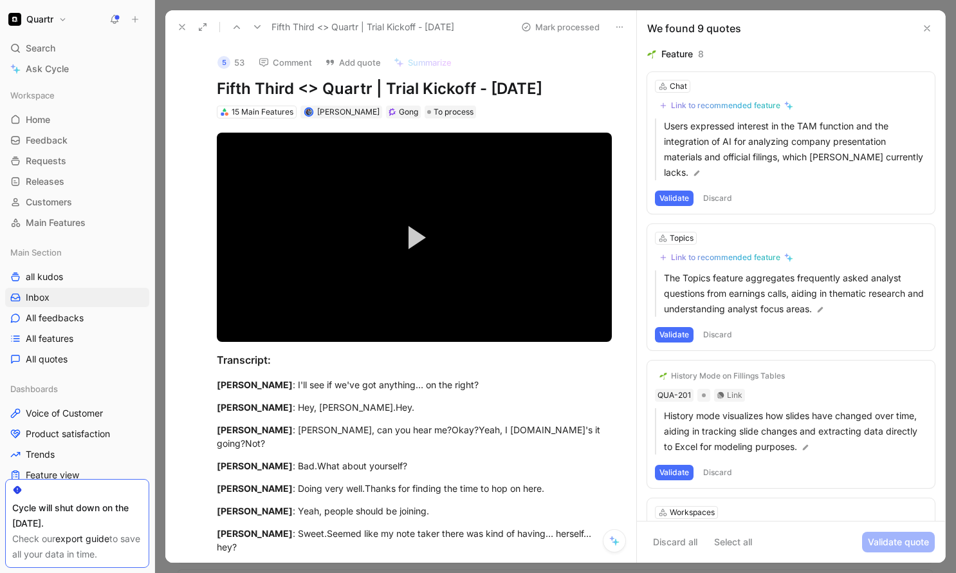
click at [717, 201] on button "Discard" at bounding box center [718, 197] width 38 height 15
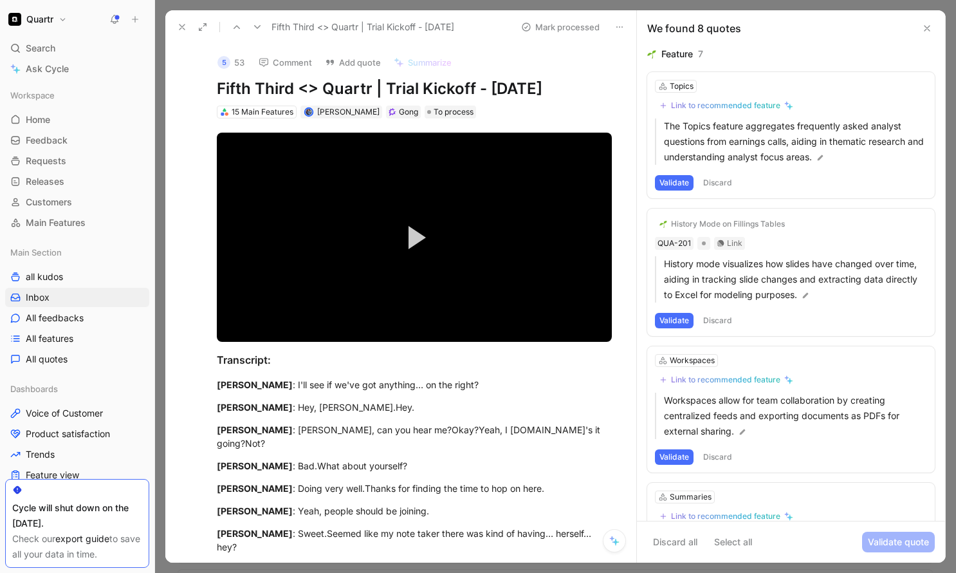
click at [725, 185] on button "Discard" at bounding box center [718, 182] width 38 height 15
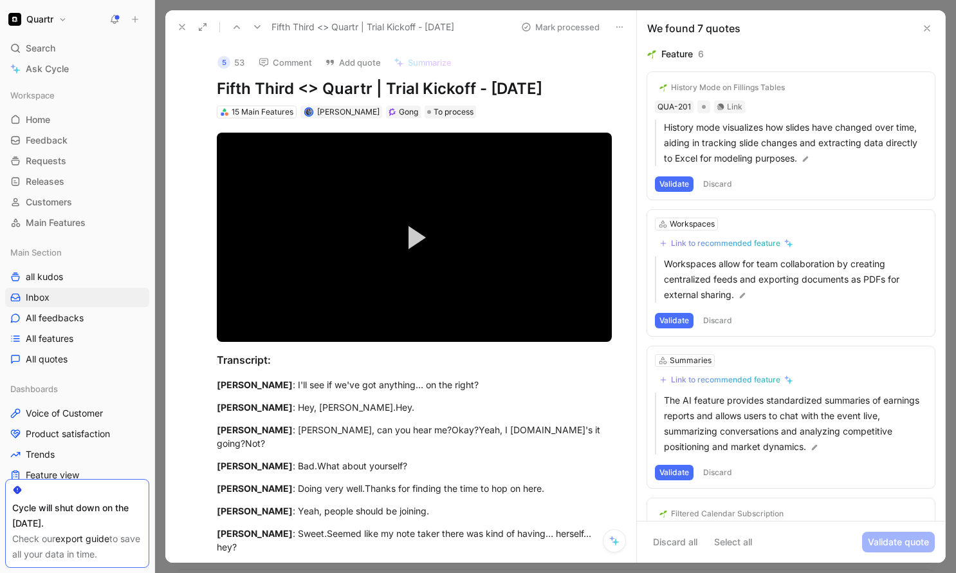
click at [725, 185] on button "Discard" at bounding box center [718, 183] width 38 height 15
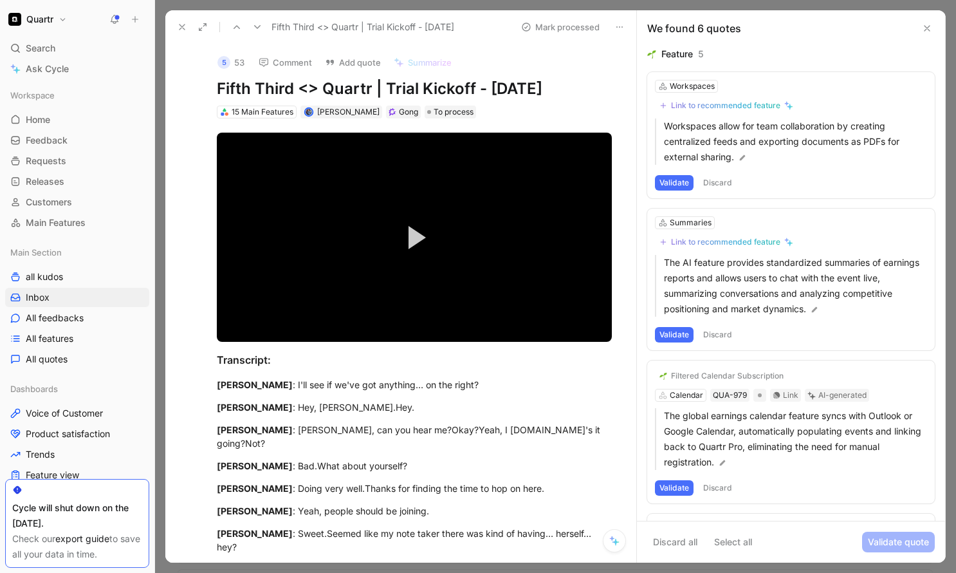
click at [725, 185] on button "Discard" at bounding box center [718, 182] width 38 height 15
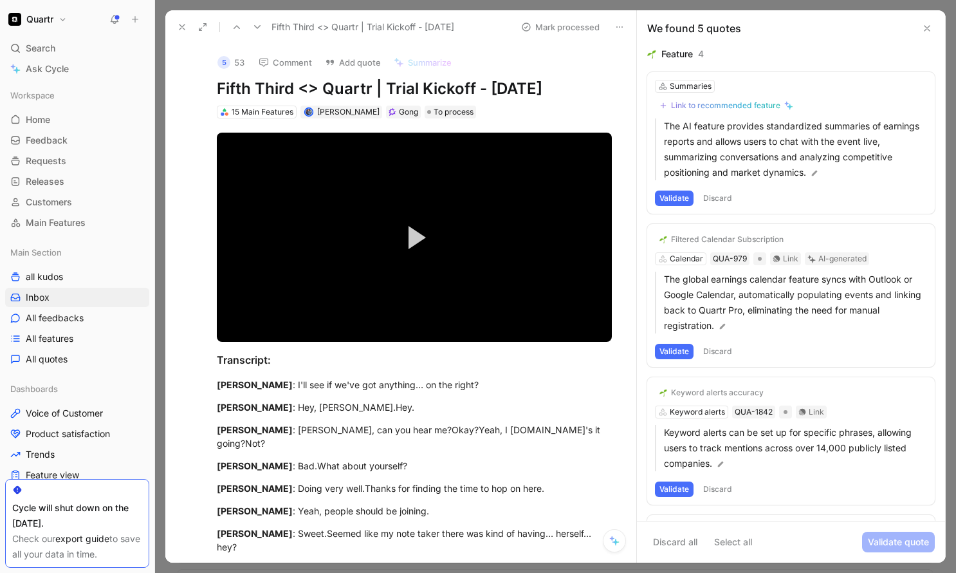
click at [724, 193] on button "Discard" at bounding box center [718, 197] width 38 height 15
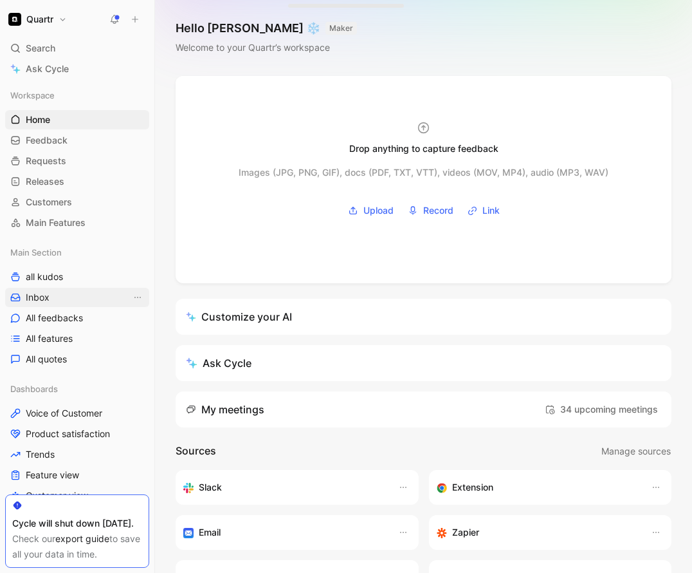
click at [62, 288] on link "Inbox" at bounding box center [77, 297] width 144 height 19
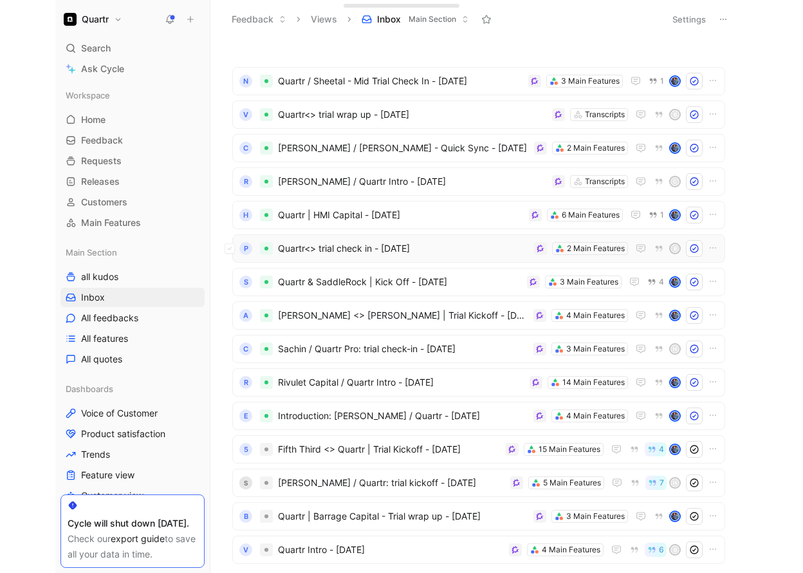
scroll to position [64, 0]
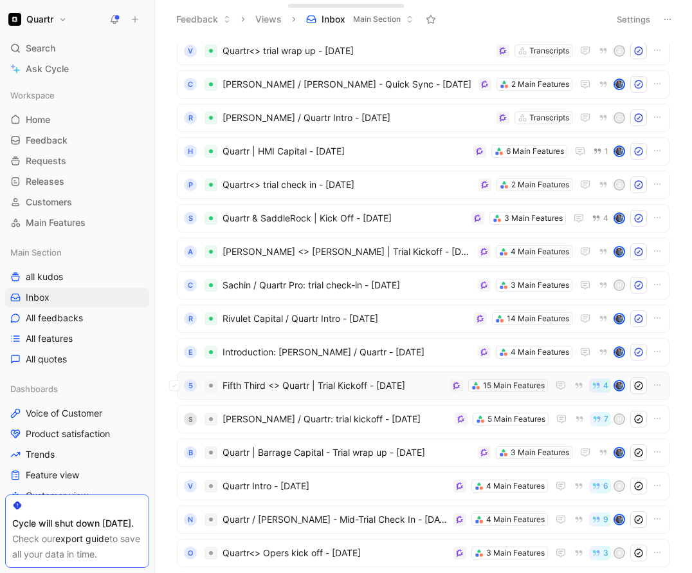
click at [438, 391] on span "Fifth Third <> Quartr | Trial Kickoff - [DATE]" at bounding box center [334, 385] width 223 height 15
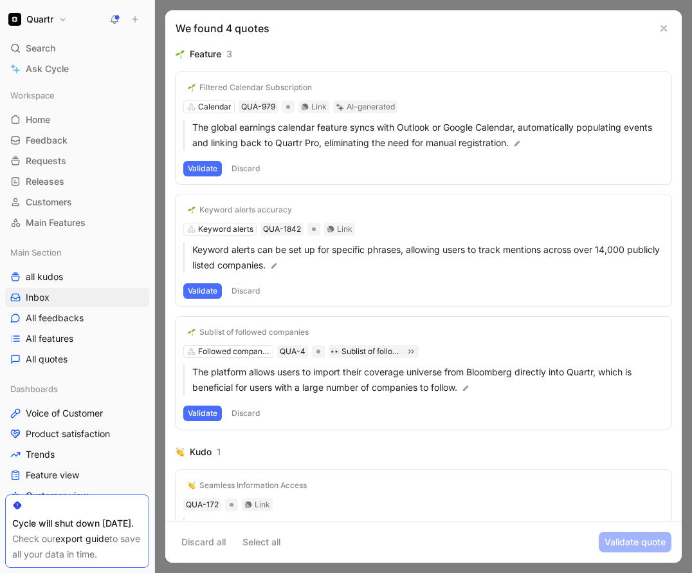
drag, startPoint x: 690, startPoint y: 105, endPoint x: 707, endPoint y: 103, distance: 16.8
click at [692, 103] on html "Quartr Search ⌘ K Ask Cycle Workspace Home G then H Feedback G then F Requests …" at bounding box center [346, 286] width 692 height 573
click at [248, 169] on button "Discard" at bounding box center [246, 168] width 38 height 15
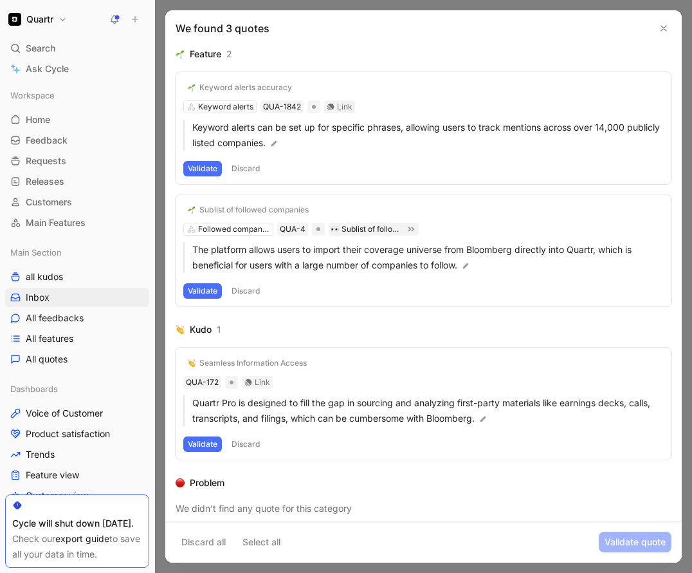
click at [248, 169] on button "Discard" at bounding box center [246, 168] width 38 height 15
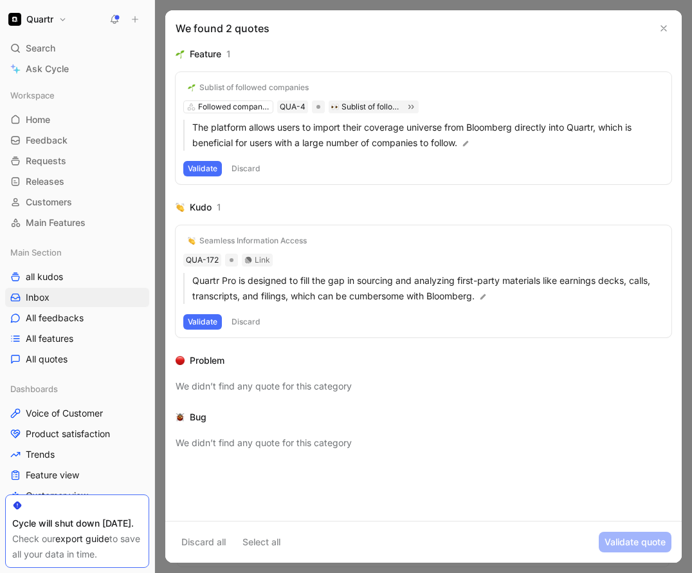
click at [248, 169] on button "Discard" at bounding box center [246, 168] width 38 height 15
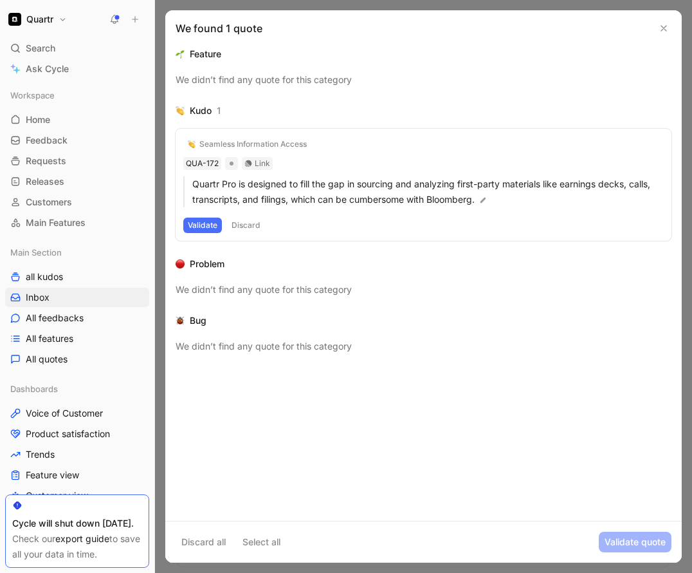
click at [246, 220] on button "Discard" at bounding box center [246, 225] width 38 height 15
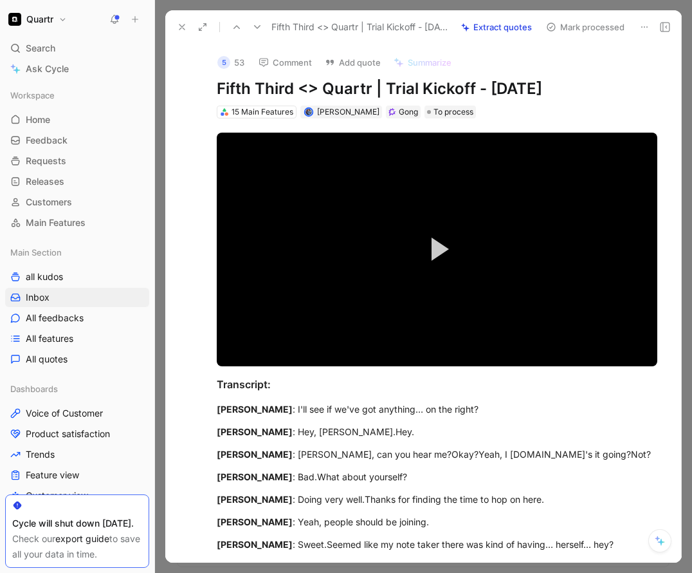
click at [592, 32] on button "Mark processed" at bounding box center [586, 27] width 90 height 18
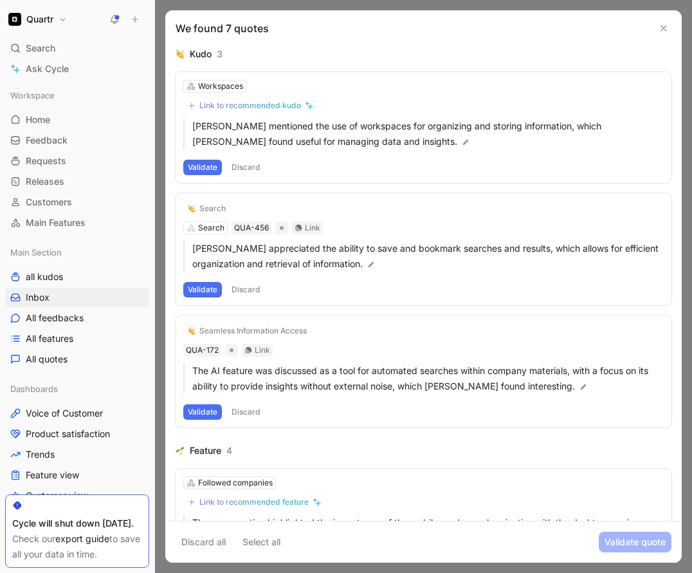
click at [257, 165] on button "Discard" at bounding box center [246, 167] width 38 height 15
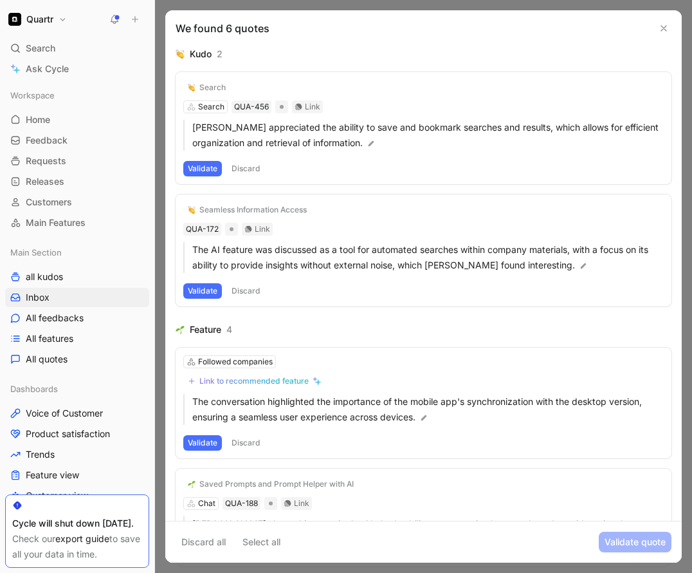
click at [250, 167] on button "Discard" at bounding box center [246, 168] width 38 height 15
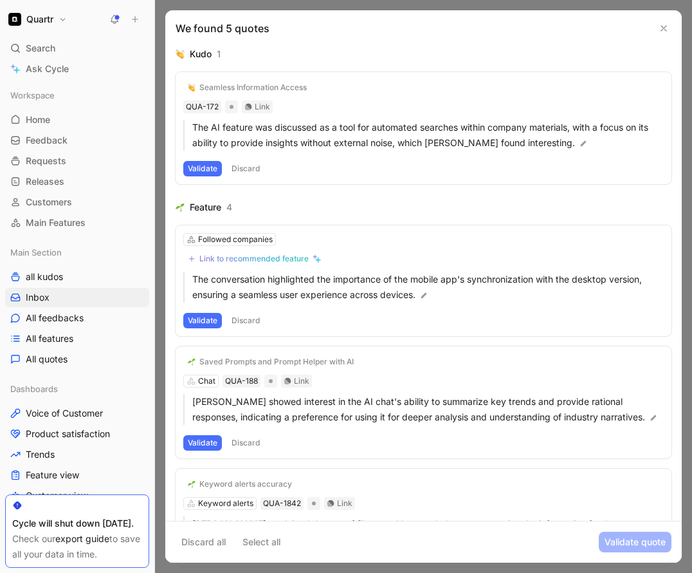
click at [250, 167] on button "Discard" at bounding box center [246, 168] width 38 height 15
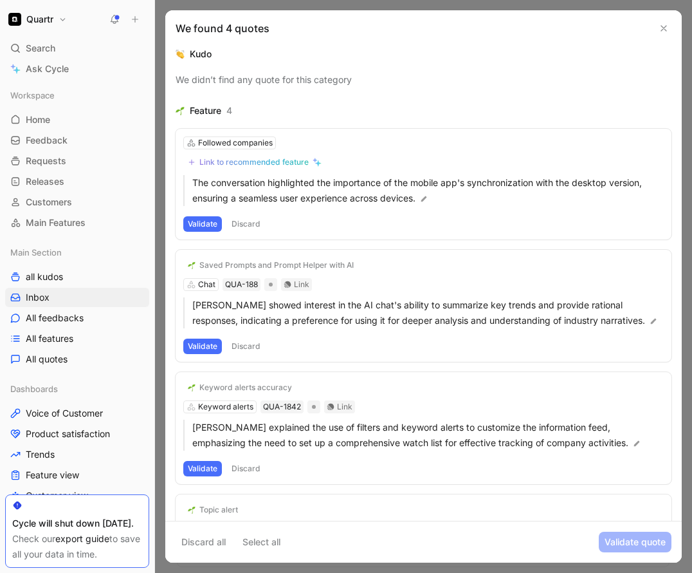
click at [250, 220] on button "Discard" at bounding box center [246, 223] width 38 height 15
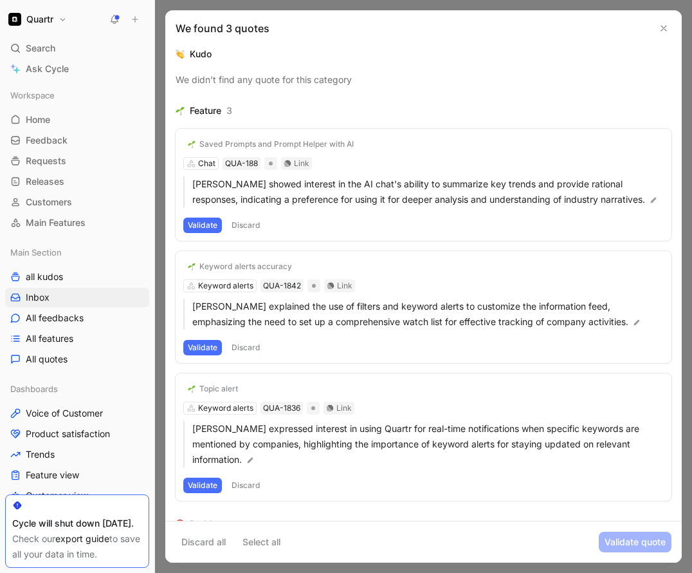
click at [247, 223] on button "Discard" at bounding box center [246, 225] width 38 height 15
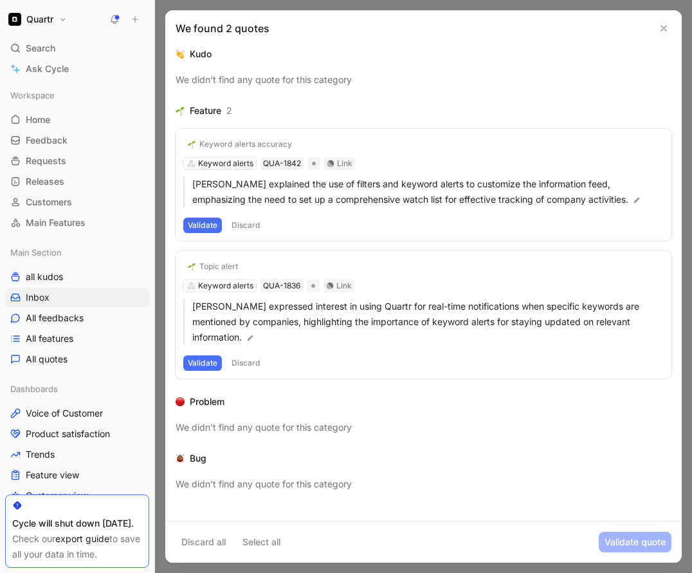
click at [246, 223] on button "Discard" at bounding box center [246, 225] width 38 height 15
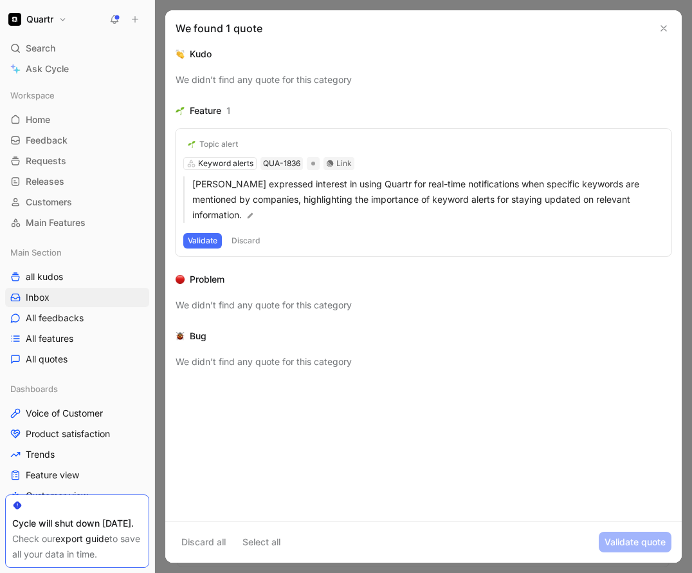
click at [202, 242] on button "Validate" at bounding box center [202, 240] width 39 height 15
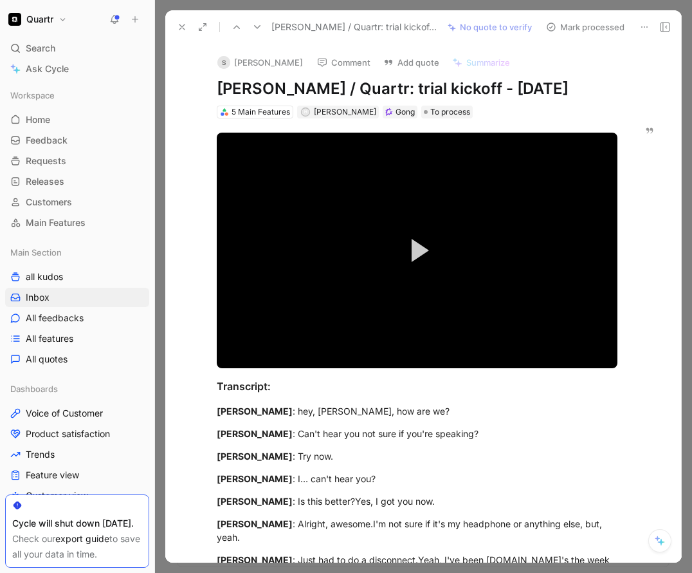
click at [587, 27] on button "Mark processed" at bounding box center [586, 27] width 90 height 18
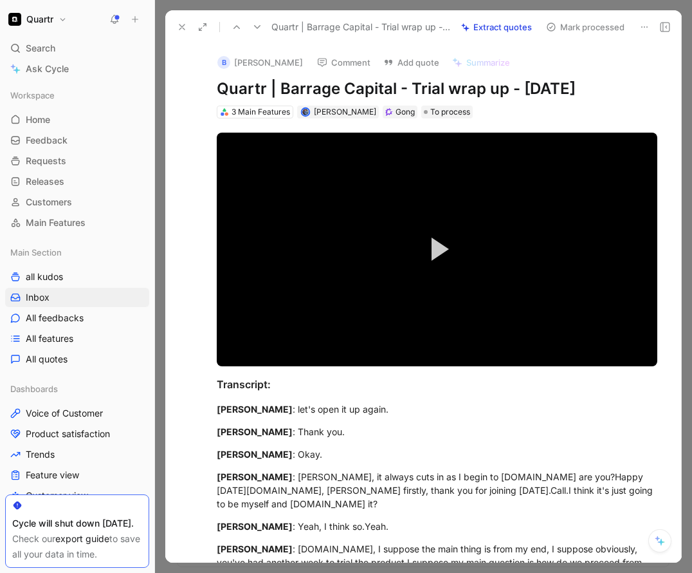
click at [512, 29] on button "Extract quotes" at bounding box center [497, 27] width 82 height 18
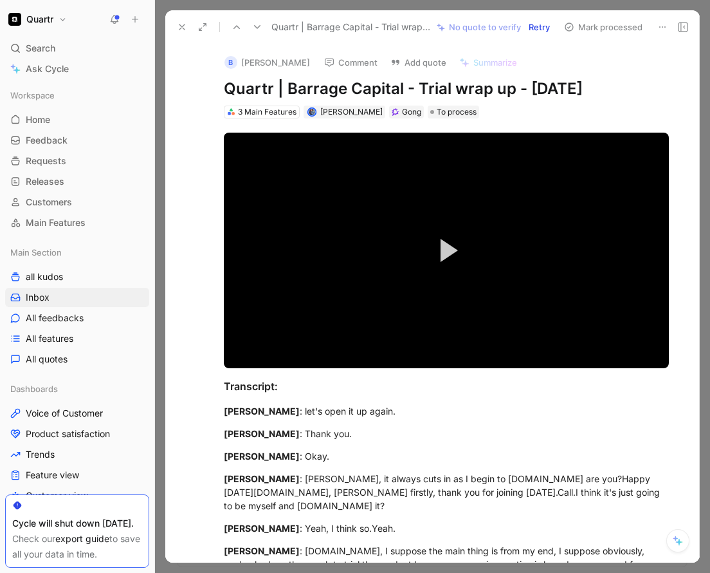
click at [601, 27] on button "Mark processed" at bounding box center [604, 27] width 90 height 18
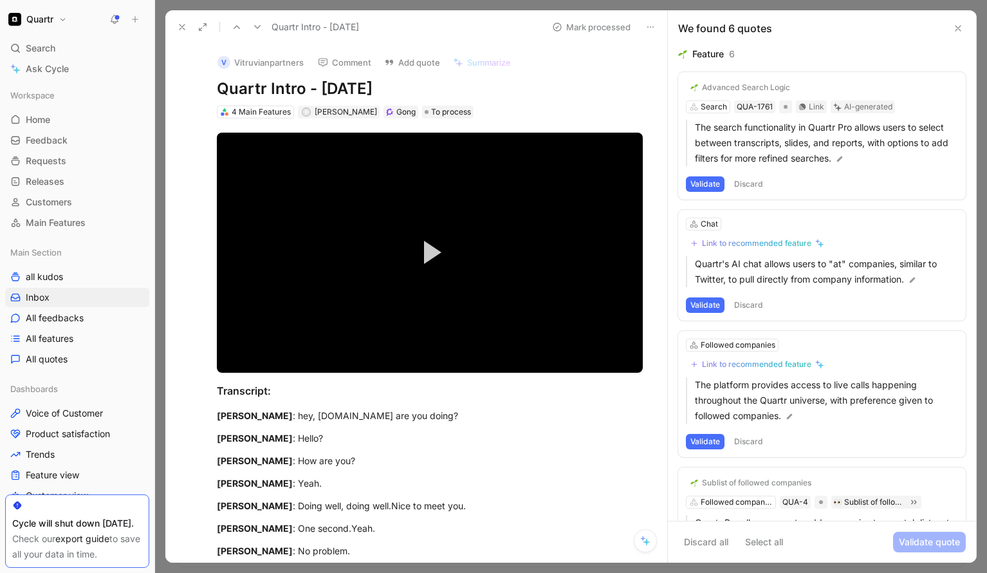
click at [692, 185] on button "Discard" at bounding box center [749, 183] width 38 height 15
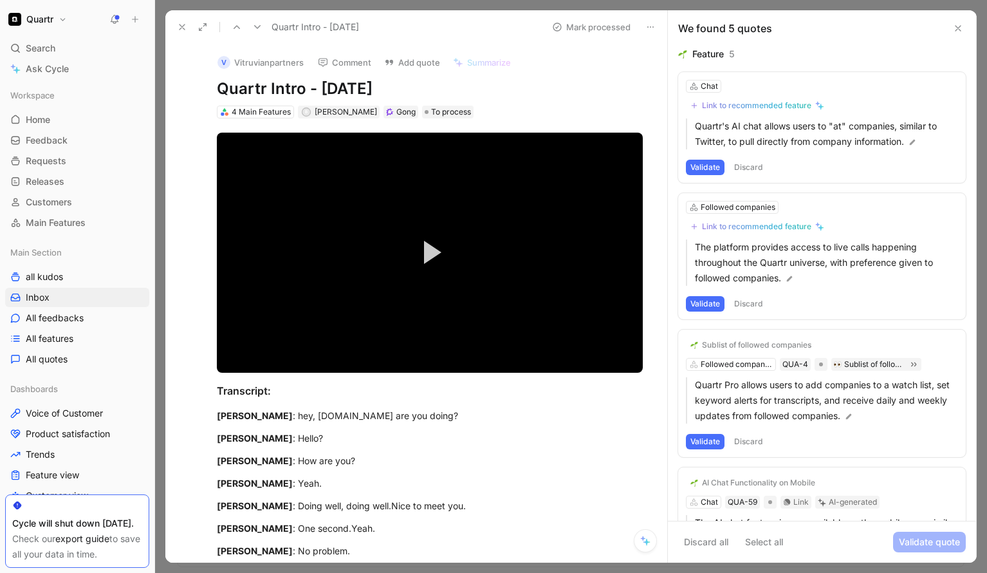
click at [692, 166] on button "Discard" at bounding box center [749, 167] width 38 height 15
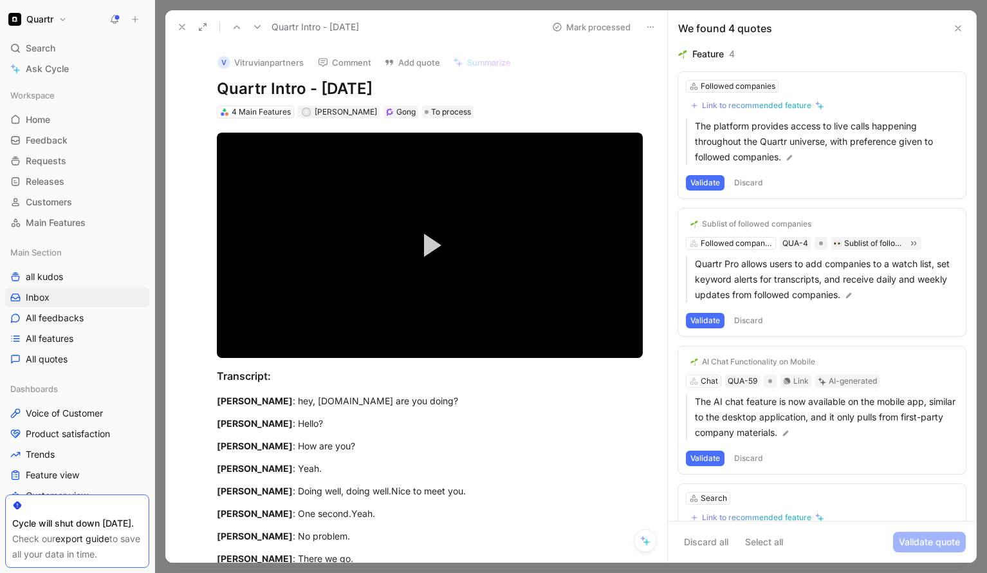
click at [692, 187] on button "Discard" at bounding box center [749, 182] width 38 height 15
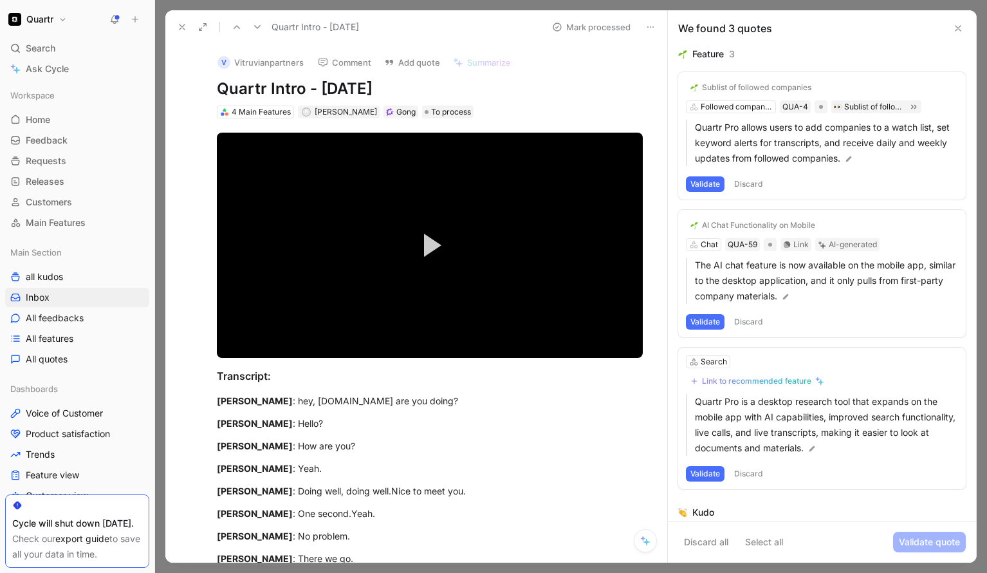
click at [692, 180] on button "Discard" at bounding box center [749, 183] width 38 height 15
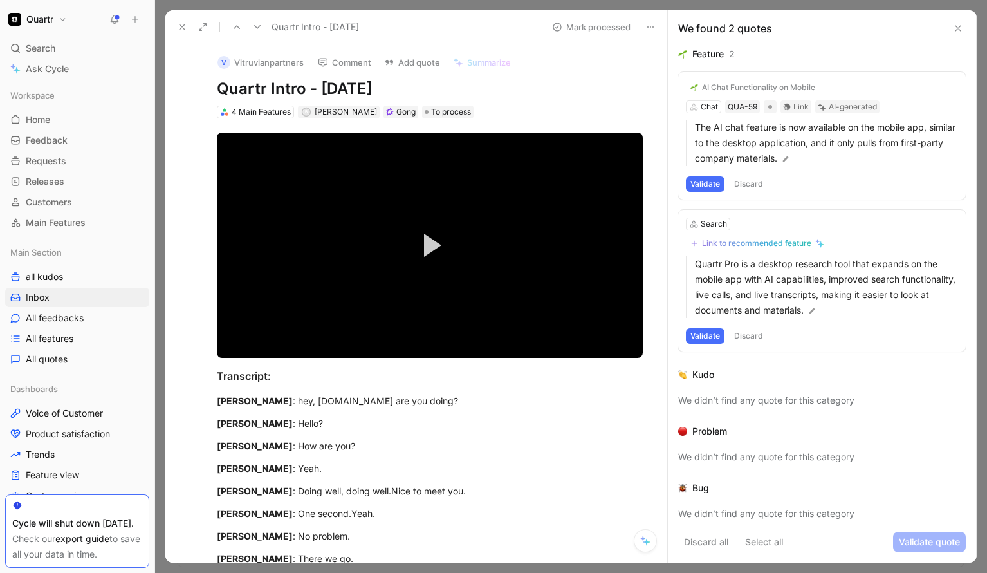
click at [692, 180] on button "Discard" at bounding box center [749, 183] width 38 height 15
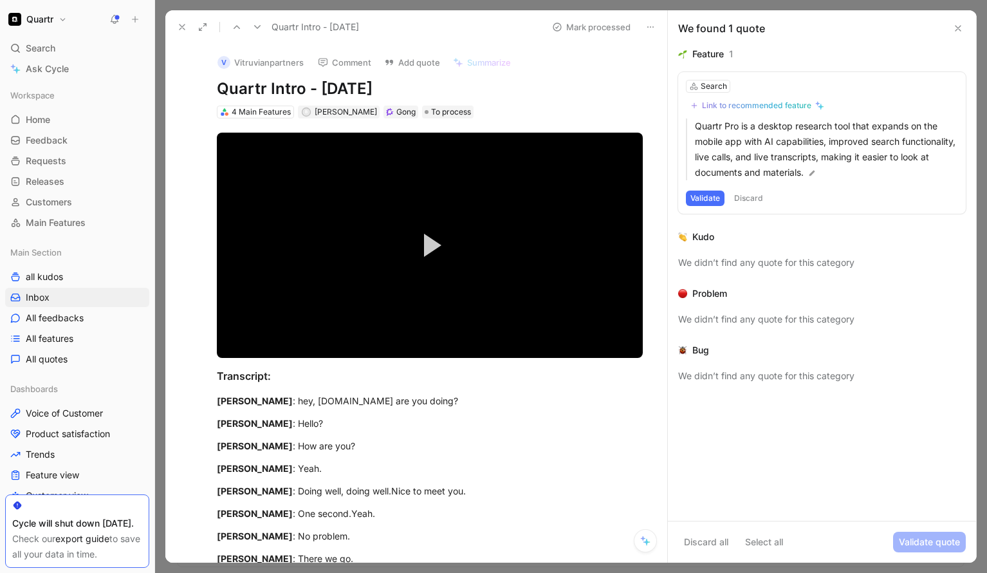
click at [692, 190] on button "Discard" at bounding box center [749, 197] width 38 height 15
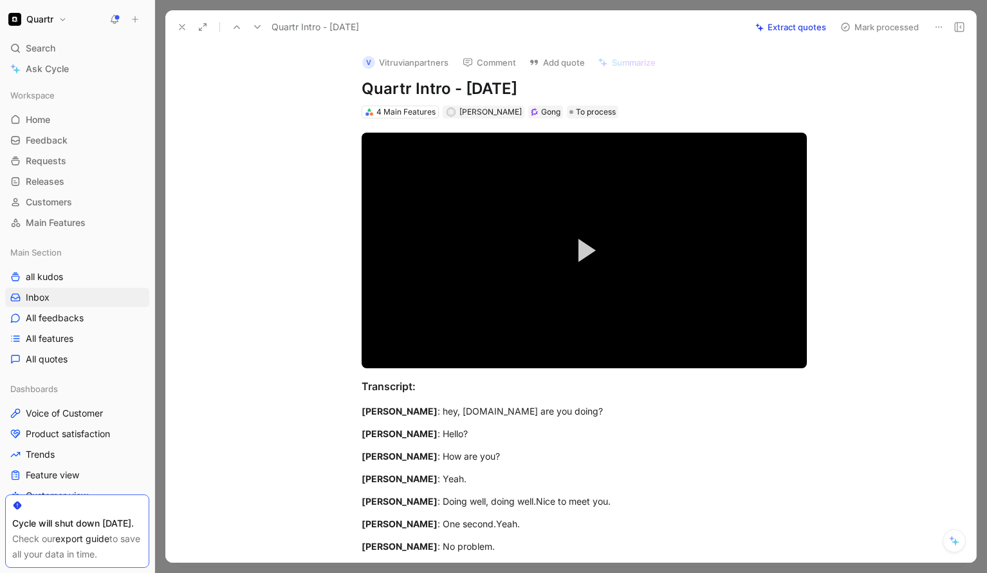
click at [692, 26] on button "Mark processed" at bounding box center [880, 27] width 90 height 18
click at [185, 30] on icon at bounding box center [182, 27] width 10 height 10
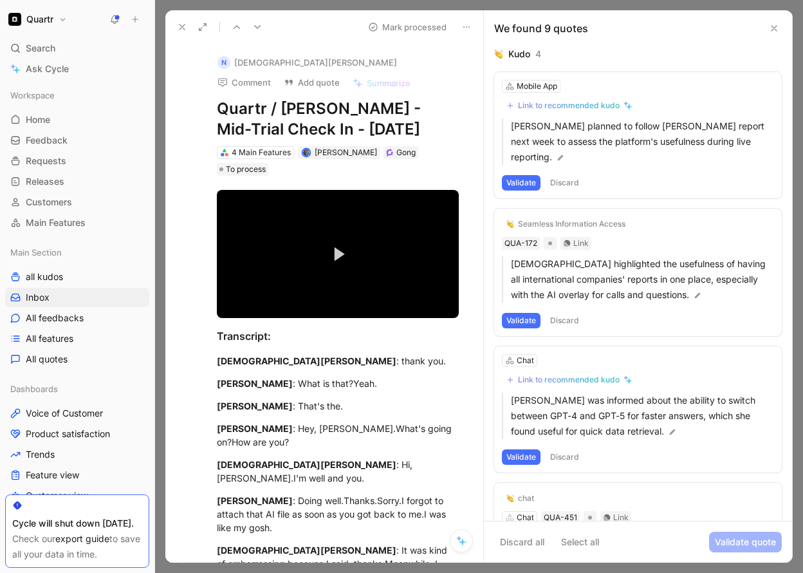
click at [575, 175] on button "Discard" at bounding box center [565, 182] width 38 height 15
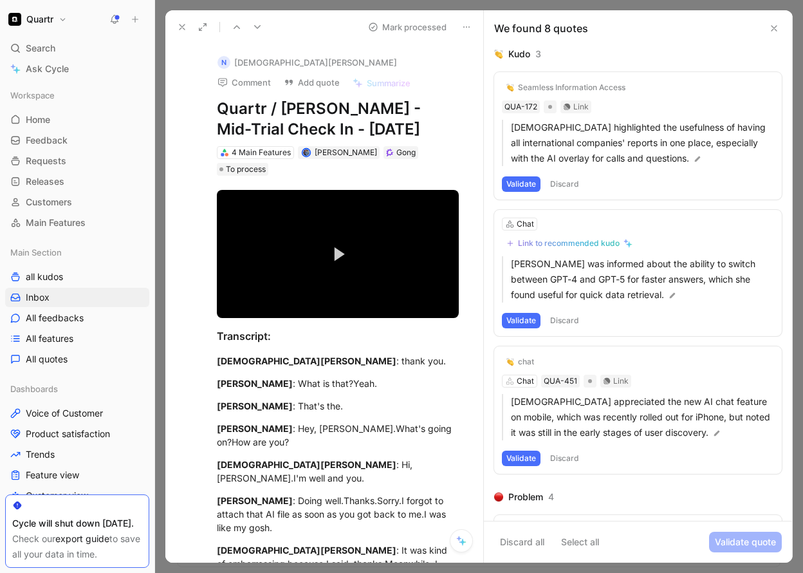
click at [566, 179] on button "Discard" at bounding box center [565, 183] width 38 height 15
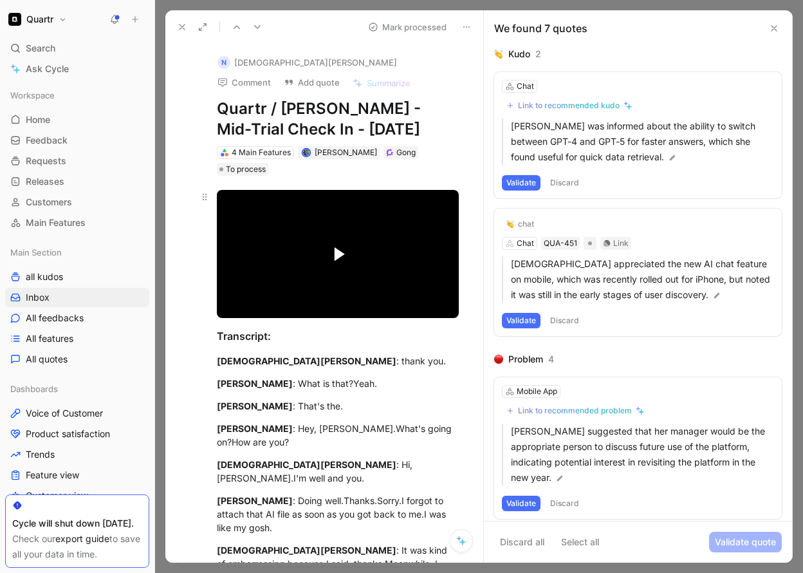
click at [337, 252] on span "Video Player" at bounding box center [339, 253] width 11 height 15
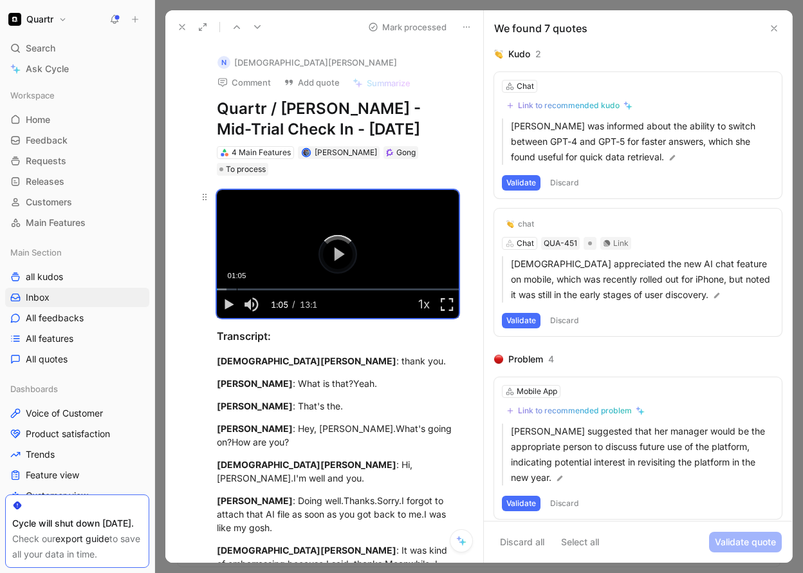
click at [237, 288] on div "01:05" at bounding box center [237, 289] width 1 height 2
click at [249, 288] on div "01:45" at bounding box center [249, 289] width 1 height 2
click at [265, 288] on div "Loaded : 8.02% 02:38 01:45" at bounding box center [338, 289] width 242 height 2
click at [566, 188] on button "Discard" at bounding box center [565, 182] width 38 height 15
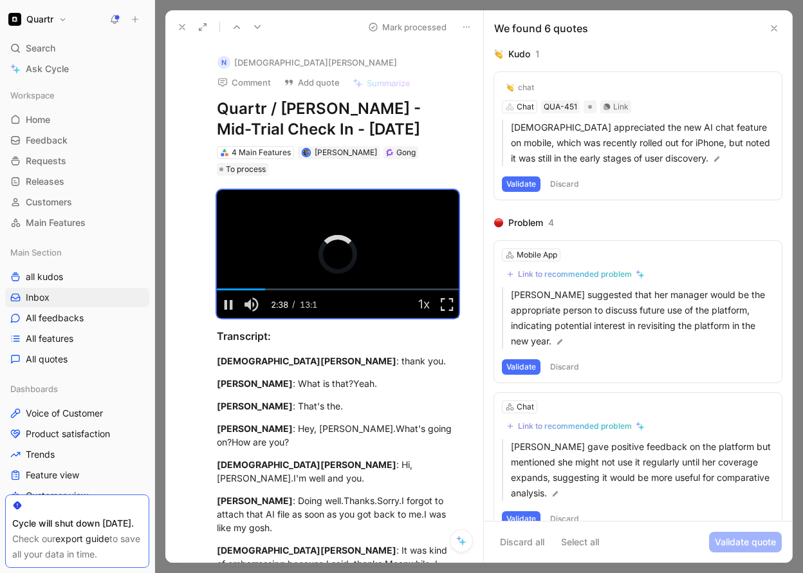
click at [566, 188] on button "Discard" at bounding box center [565, 183] width 38 height 15
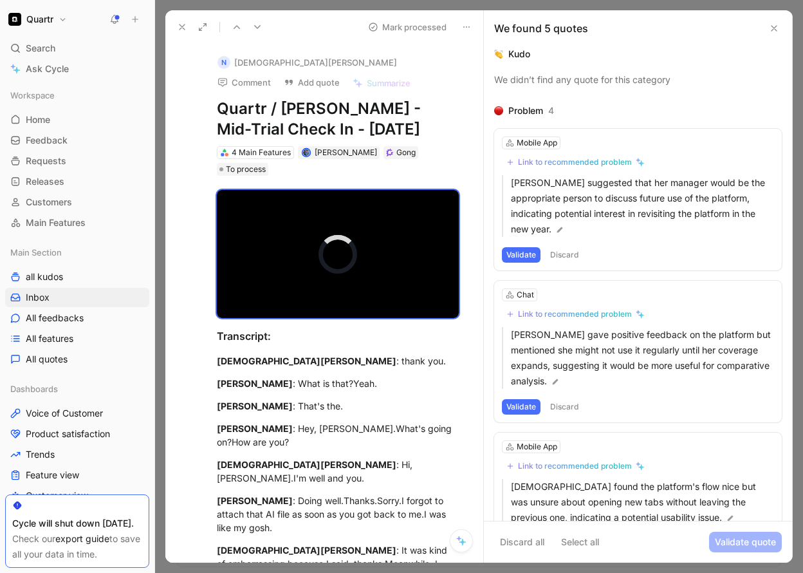
click at [571, 255] on button "Discard" at bounding box center [565, 254] width 38 height 15
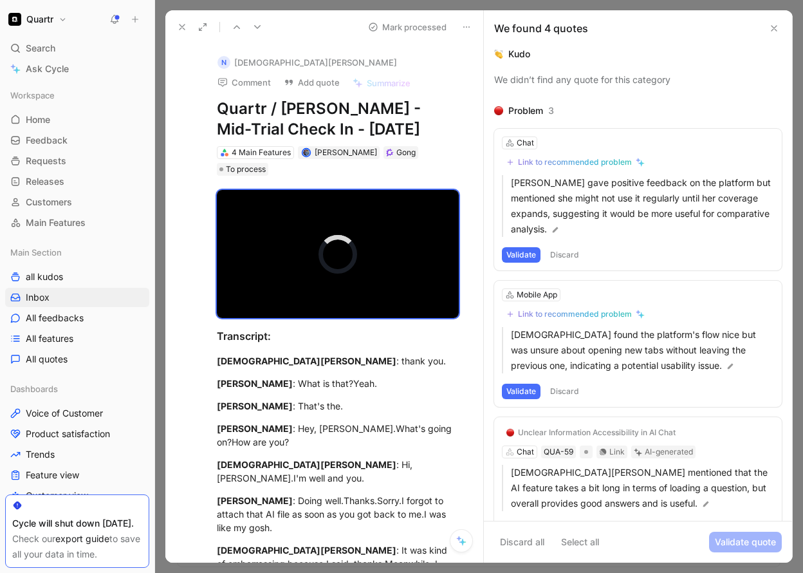
click at [571, 255] on button "Discard" at bounding box center [565, 254] width 38 height 15
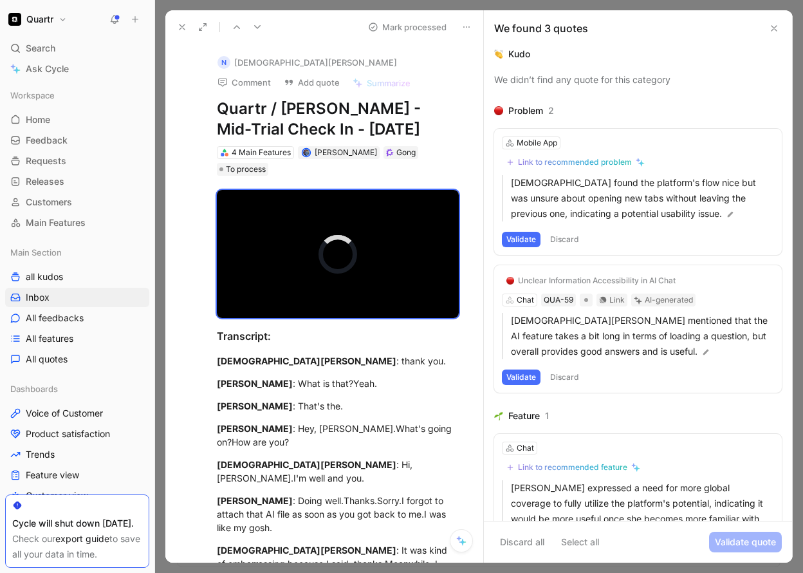
click at [568, 237] on button "Discard" at bounding box center [565, 239] width 38 height 15
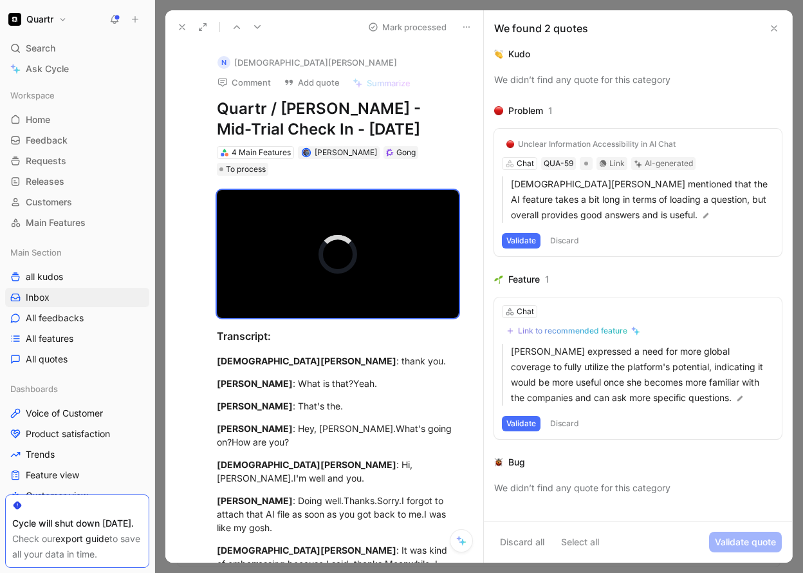
click at [568, 237] on button "Discard" at bounding box center [565, 240] width 38 height 15
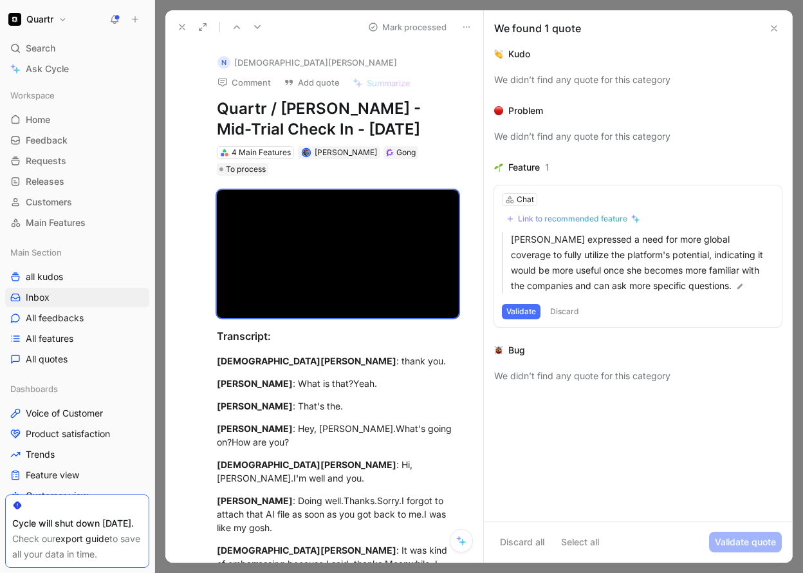
click at [573, 311] on button "Discard" at bounding box center [565, 311] width 38 height 15
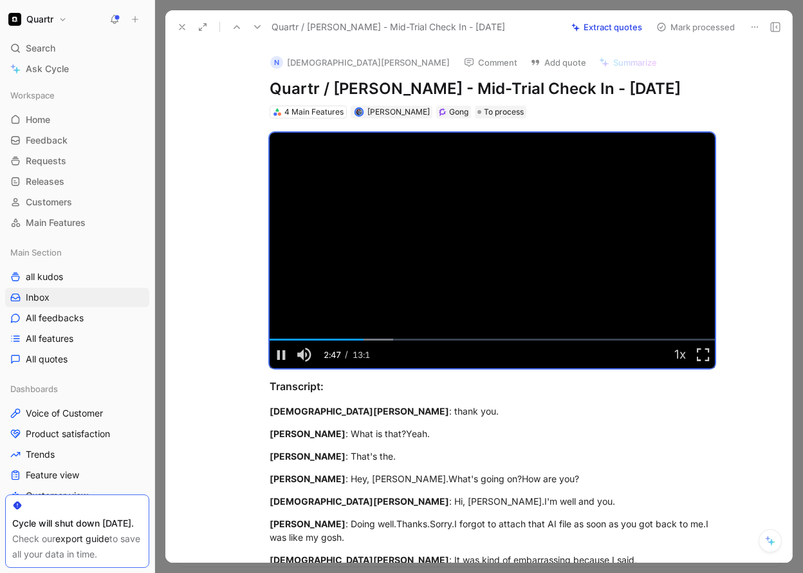
click at [692, 26] on button "Mark processed" at bounding box center [696, 27] width 90 height 18
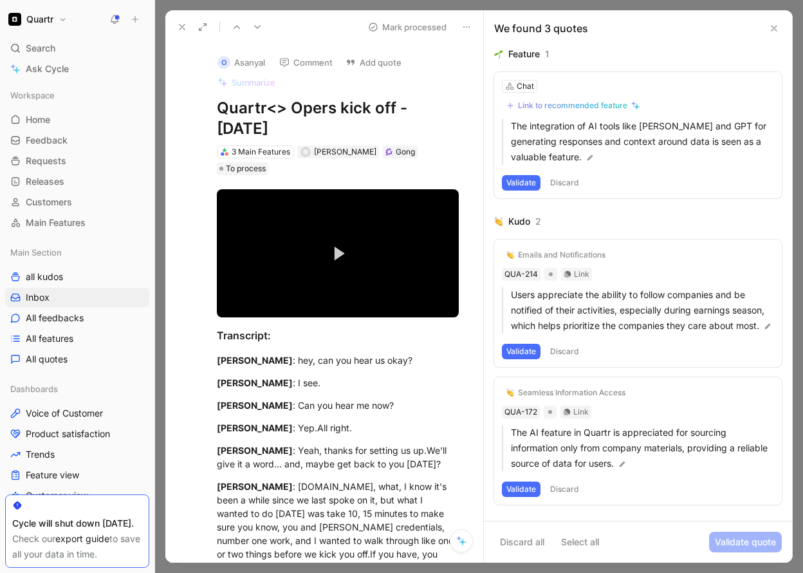
click at [564, 181] on button "Discard" at bounding box center [565, 182] width 38 height 15
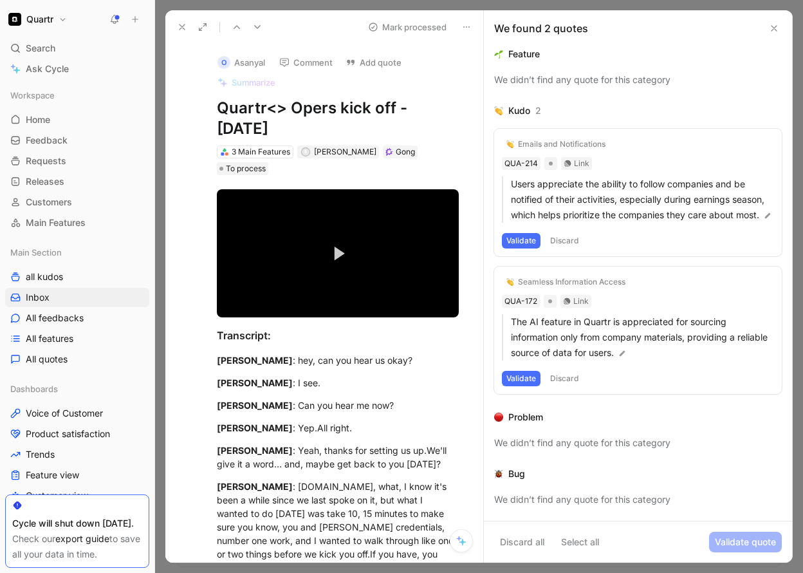
click at [570, 248] on button "Discard" at bounding box center [565, 240] width 38 height 15
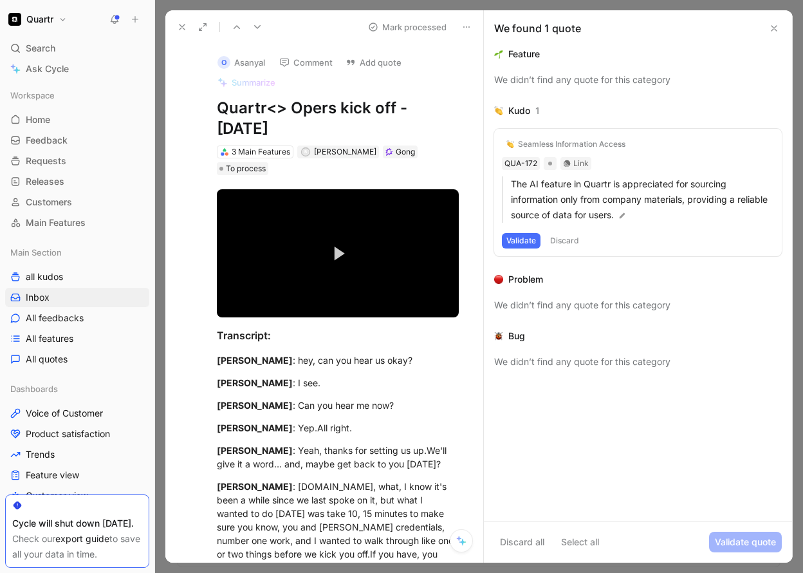
click at [568, 241] on button "Discard" at bounding box center [565, 240] width 38 height 15
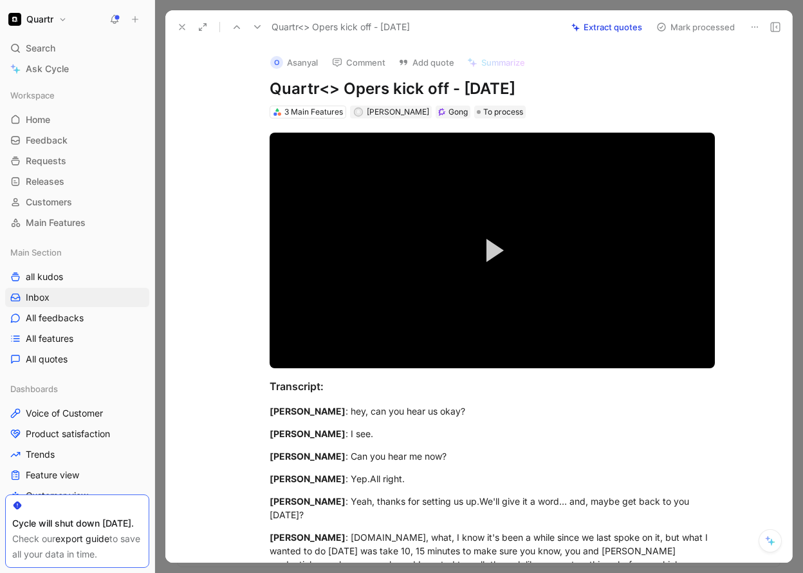
click at [692, 28] on button "Mark processed" at bounding box center [696, 27] width 90 height 18
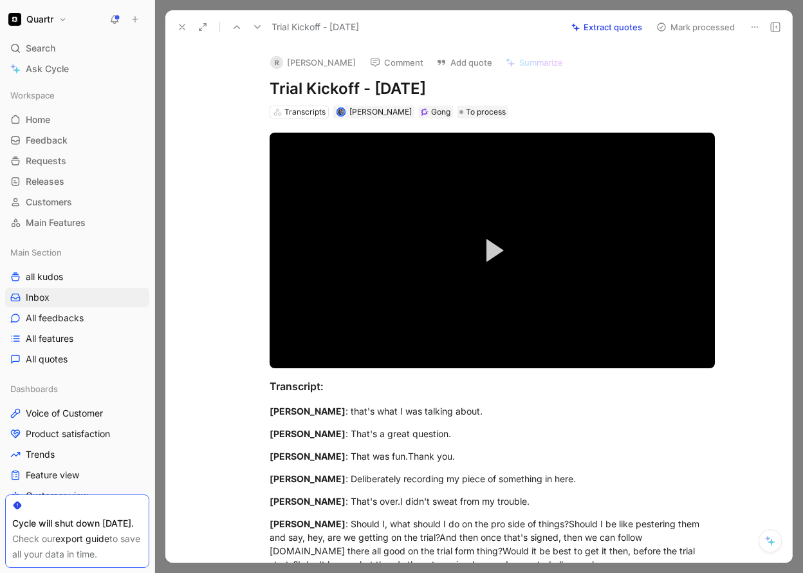
click at [185, 25] on icon at bounding box center [182, 27] width 10 height 10
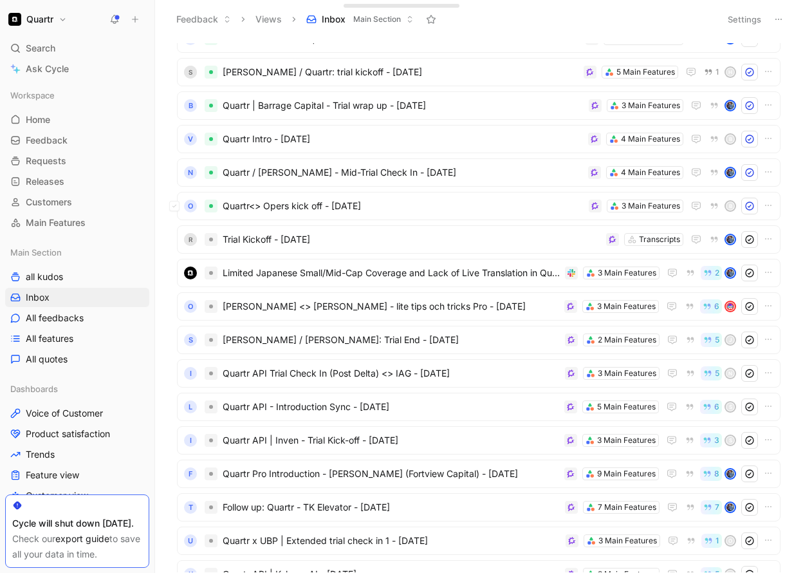
scroll to position [412, 0]
click at [398, 240] on span "Trial Kickoff - [DATE]" at bounding box center [412, 237] width 378 height 15
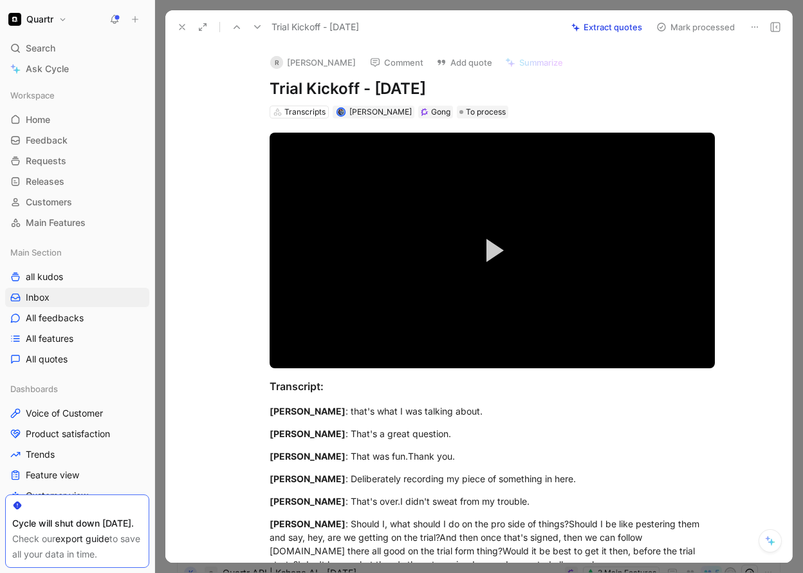
click at [611, 32] on button "Extract quotes" at bounding box center [607, 27] width 82 height 18
click at [636, 30] on button "Retry" at bounding box center [631, 27] width 33 height 18
click at [692, 33] on button "Mark processed" at bounding box center [696, 27] width 90 height 18
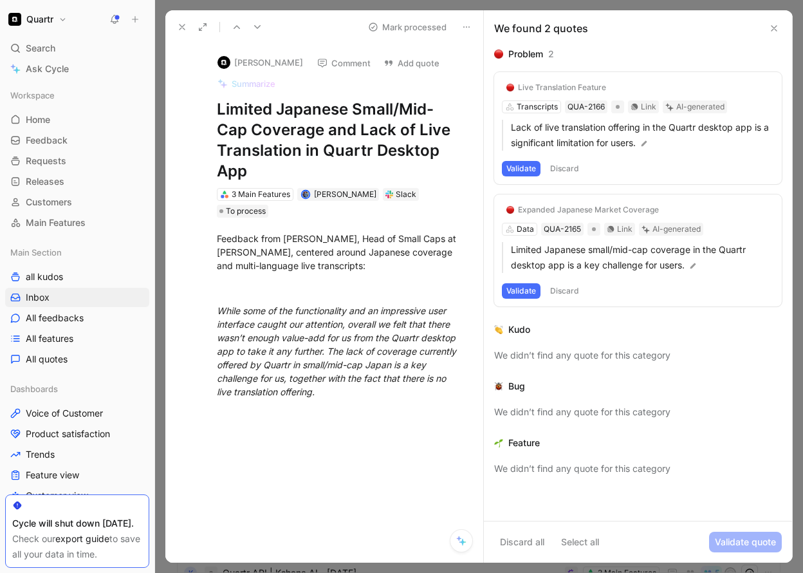
click at [564, 174] on button "Discard" at bounding box center [565, 168] width 38 height 15
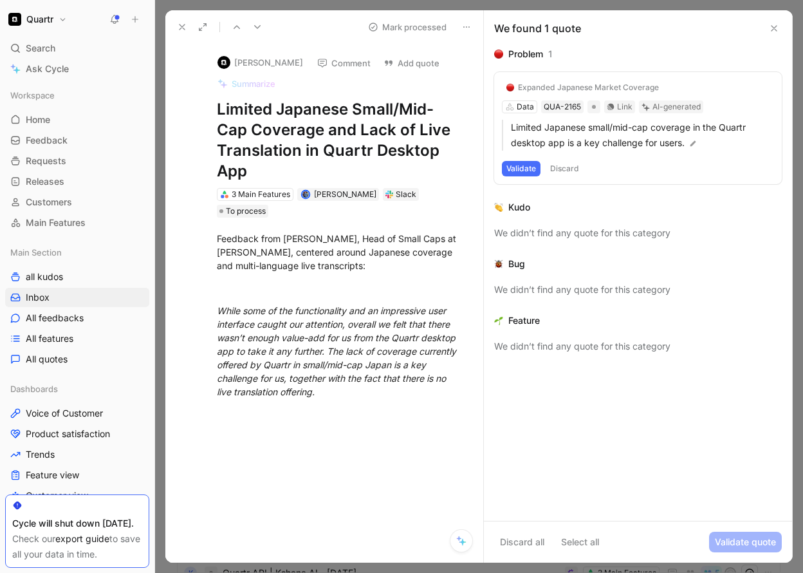
click at [522, 168] on button "Validate" at bounding box center [521, 168] width 39 height 15
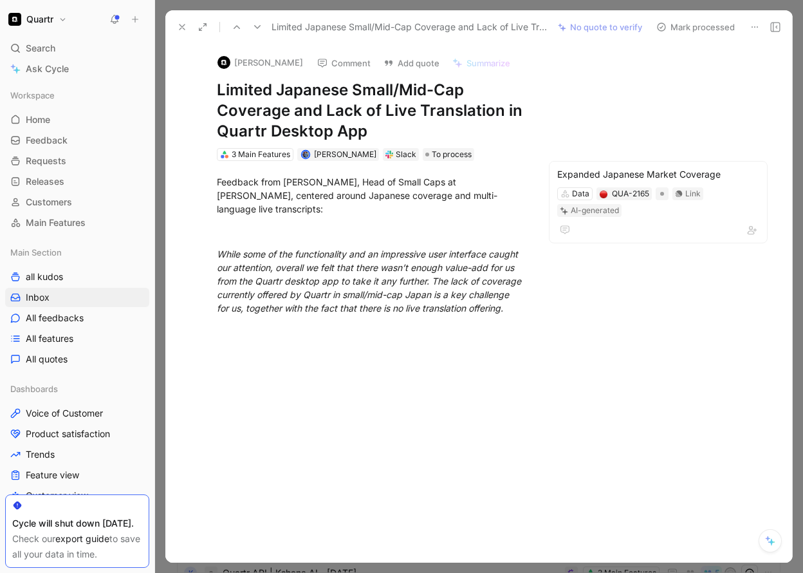
click at [675, 26] on button "Mark processed" at bounding box center [696, 27] width 90 height 18
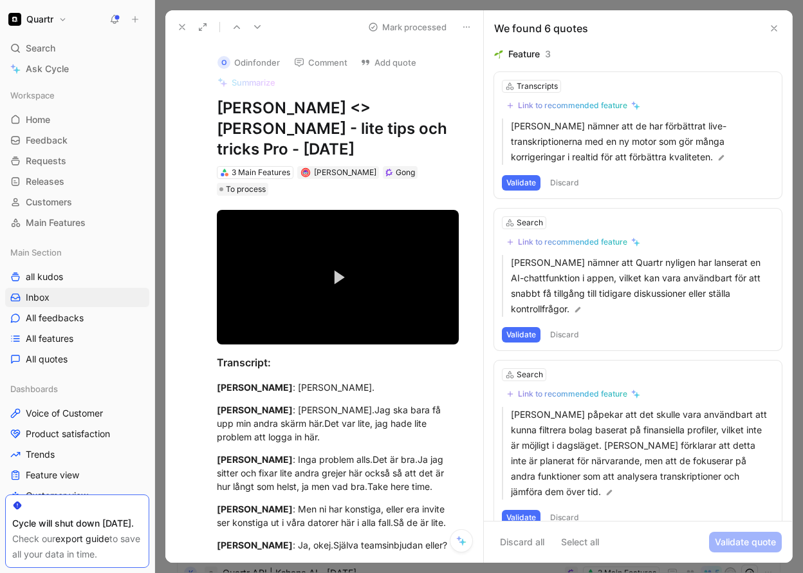
click at [565, 180] on button "Discard" at bounding box center [565, 182] width 38 height 15
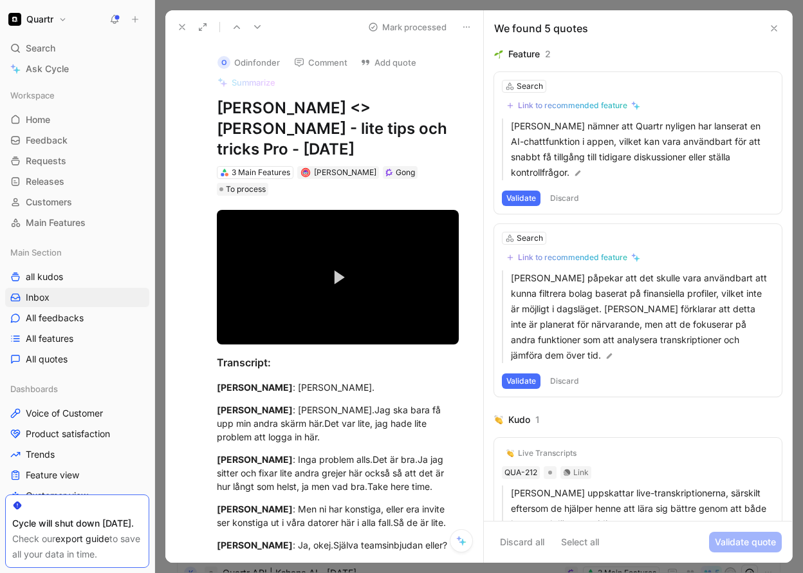
click at [562, 194] on button "Discard" at bounding box center [565, 197] width 38 height 15
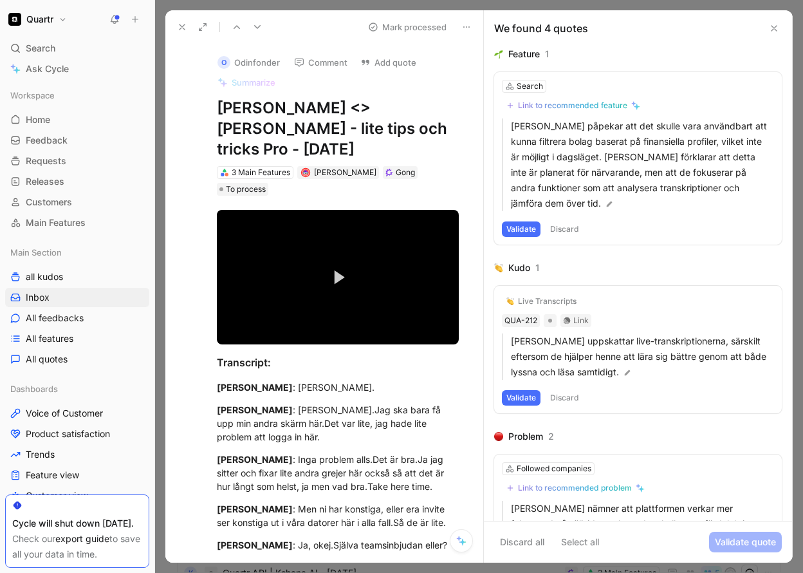
click at [525, 230] on button "Validate" at bounding box center [521, 228] width 39 height 15
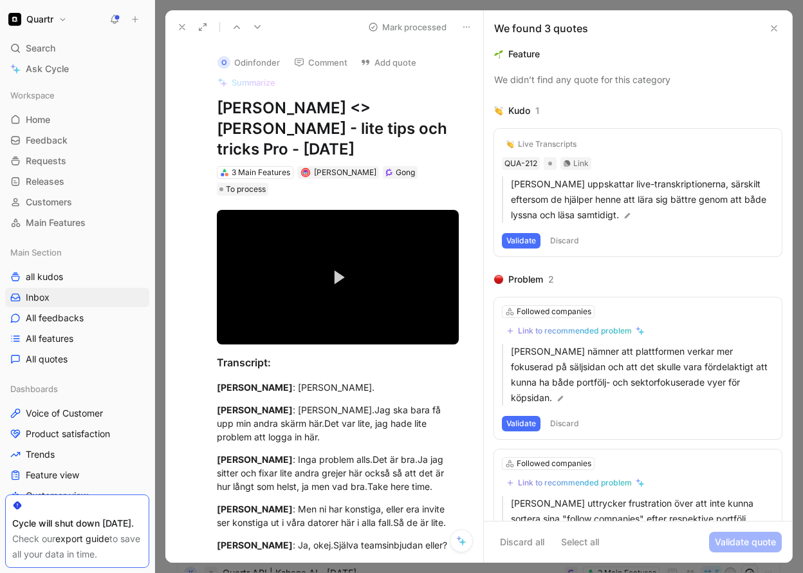
click at [564, 236] on button "Discard" at bounding box center [565, 240] width 38 height 15
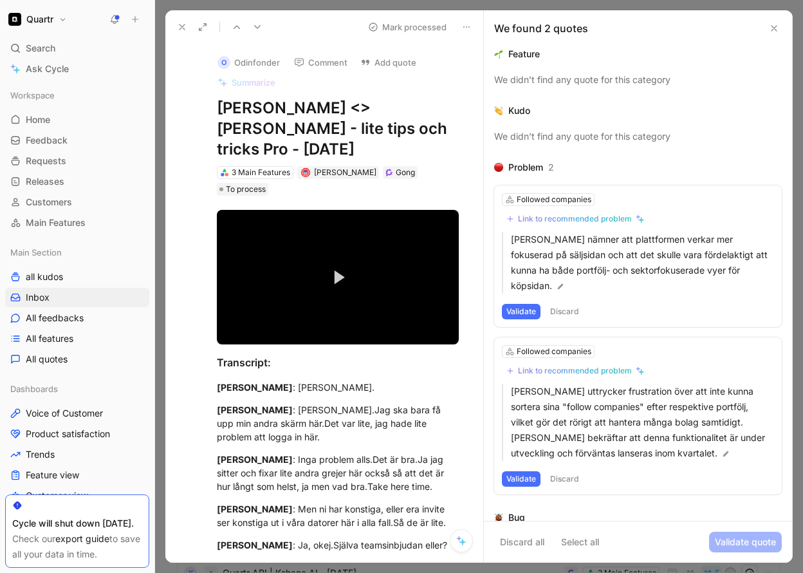
click at [562, 304] on button "Discard" at bounding box center [565, 311] width 38 height 15
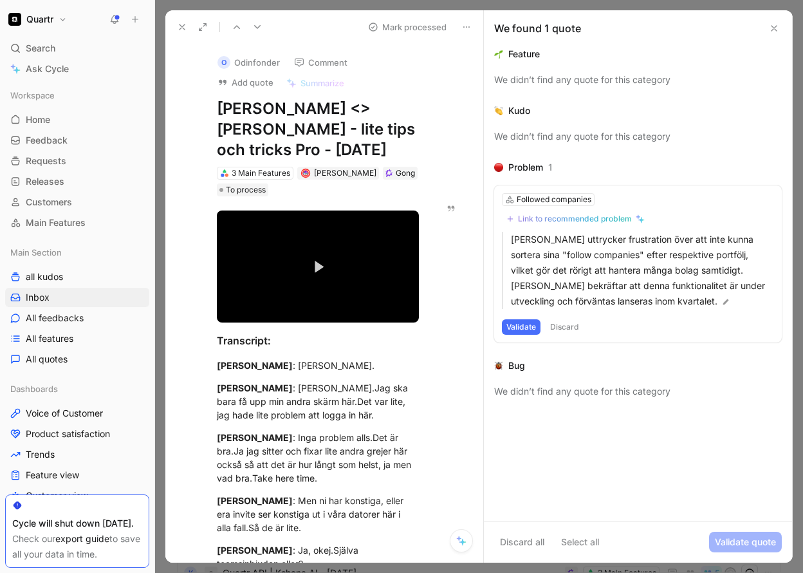
drag, startPoint x: 510, startPoint y: 238, endPoint x: 478, endPoint y: 229, distance: 33.4
click at [478, 229] on div "Adam Quartr <> Mona Odin - lite tips och tricks Pro - 10/10/2025 Mark processed…" at bounding box center [478, 286] width 627 height 552
click at [458, 247] on div "O Odinfonder Comment Add quote Summarize Adam Quartr <> Mona Odin - lite tips o…" at bounding box center [324, 303] width 318 height 519
click at [516, 324] on button "Validate" at bounding box center [521, 326] width 39 height 15
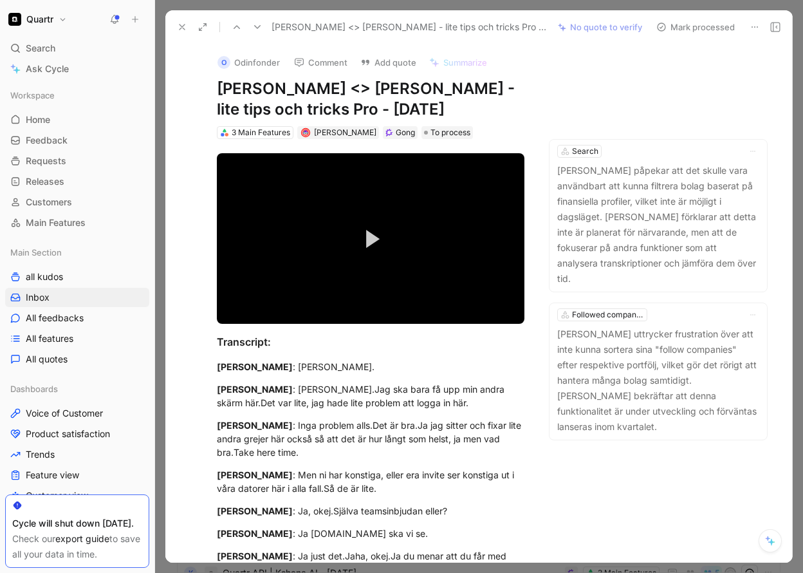
click at [687, 30] on button "Mark processed" at bounding box center [696, 27] width 90 height 18
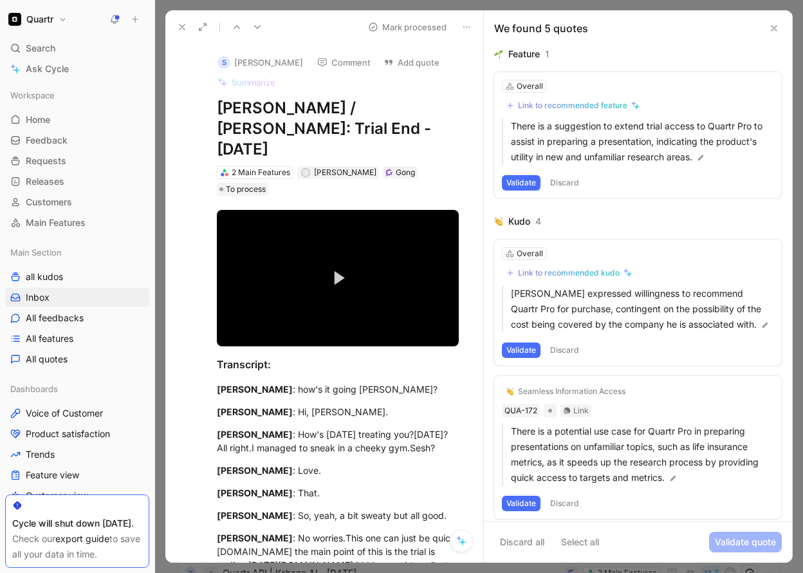
click at [570, 184] on button "Discard" at bounding box center [565, 182] width 38 height 15
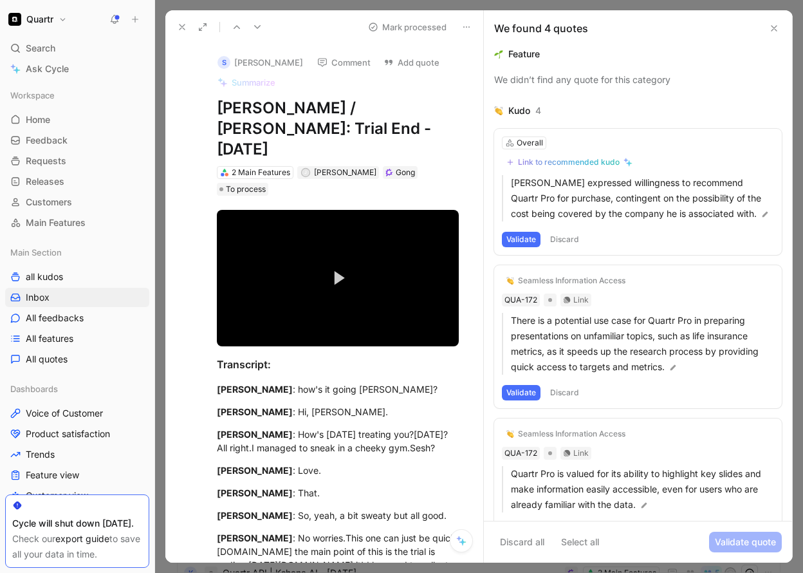
click at [565, 238] on button "Discard" at bounding box center [565, 239] width 38 height 15
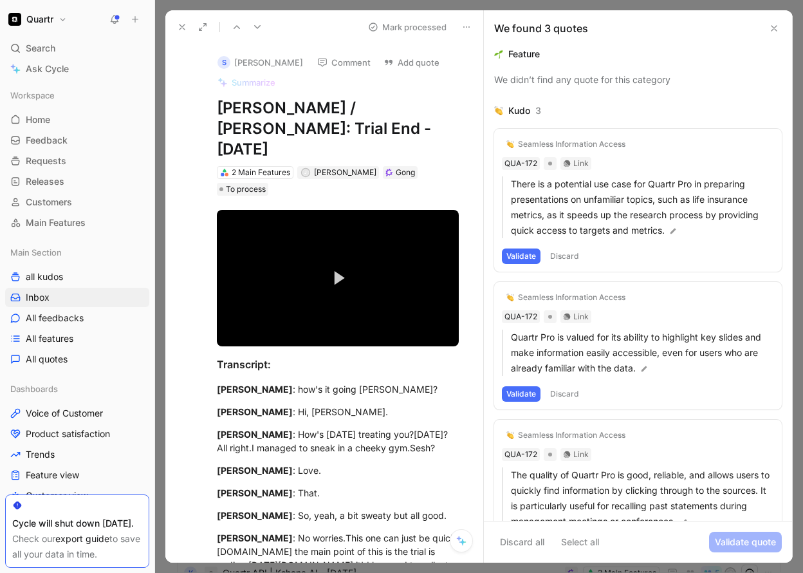
click at [525, 254] on button "Validate" at bounding box center [521, 255] width 39 height 15
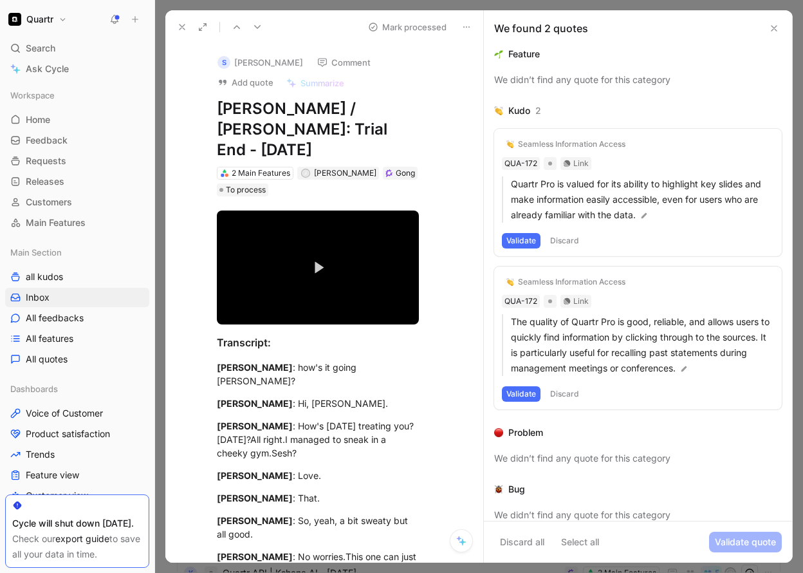
click at [571, 239] on button "Discard" at bounding box center [565, 240] width 38 height 15
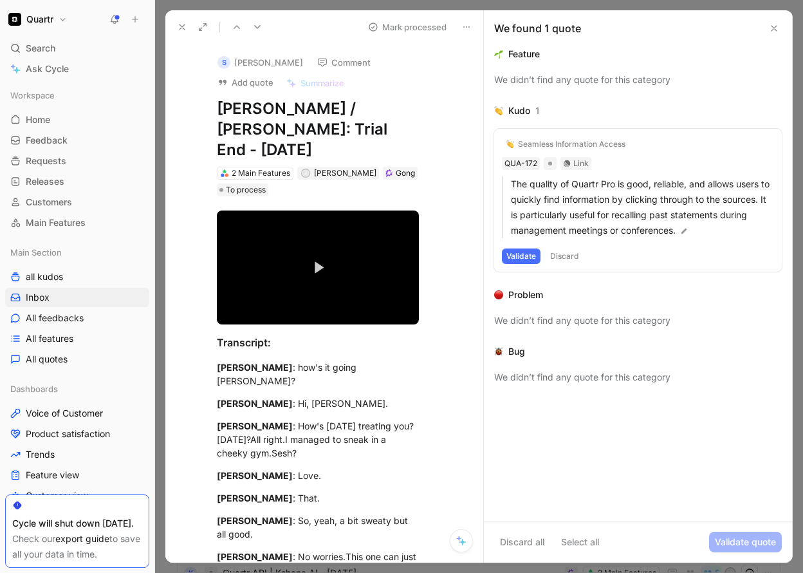
click at [567, 252] on button "Discard" at bounding box center [565, 255] width 38 height 15
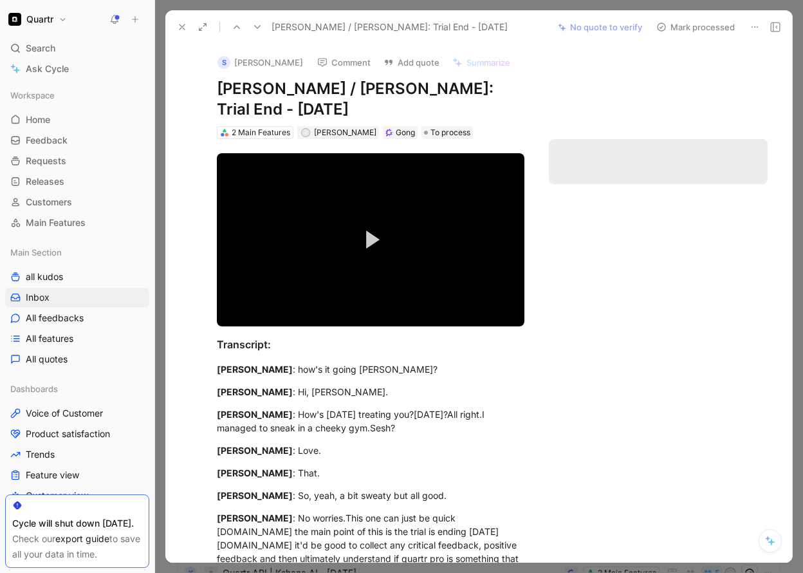
click at [692, 29] on button "Mark processed" at bounding box center [696, 27] width 90 height 18
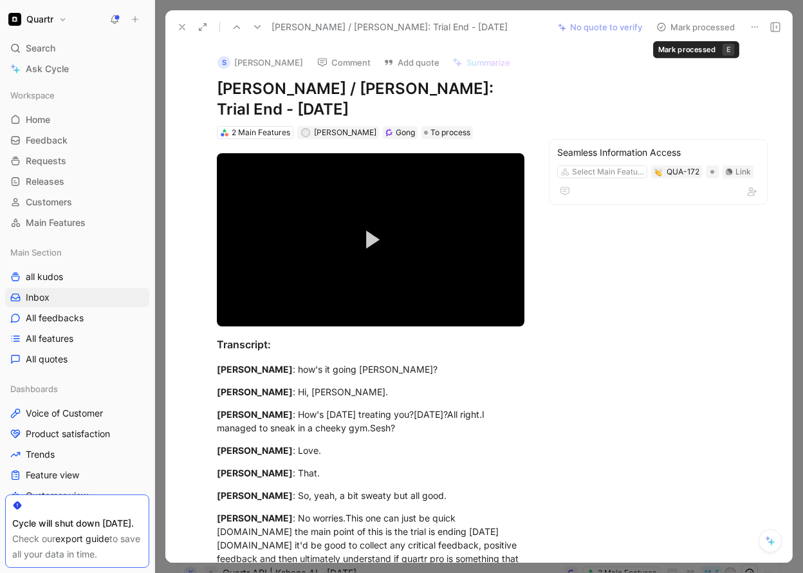
click at [692, 30] on button "Mark processed" at bounding box center [696, 27] width 90 height 18
click at [689, 27] on button "Mark processed" at bounding box center [696, 27] width 90 height 18
